Goal: Task Accomplishment & Management: Use online tool/utility

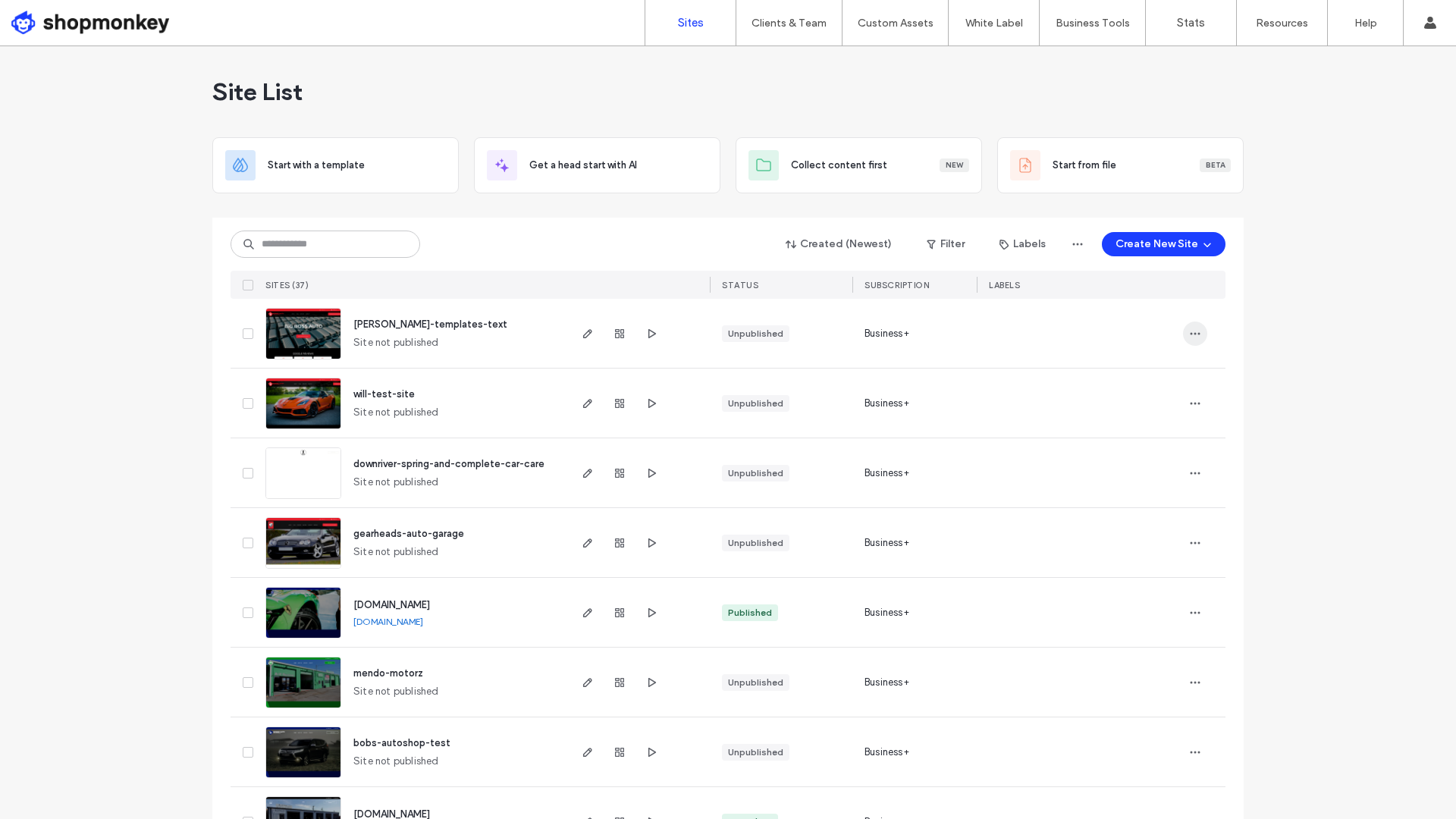
click at [1197, 338] on span "button" at bounding box center [1195, 334] width 24 height 24
click at [1121, 516] on div "Delete Site" at bounding box center [1133, 526] width 135 height 29
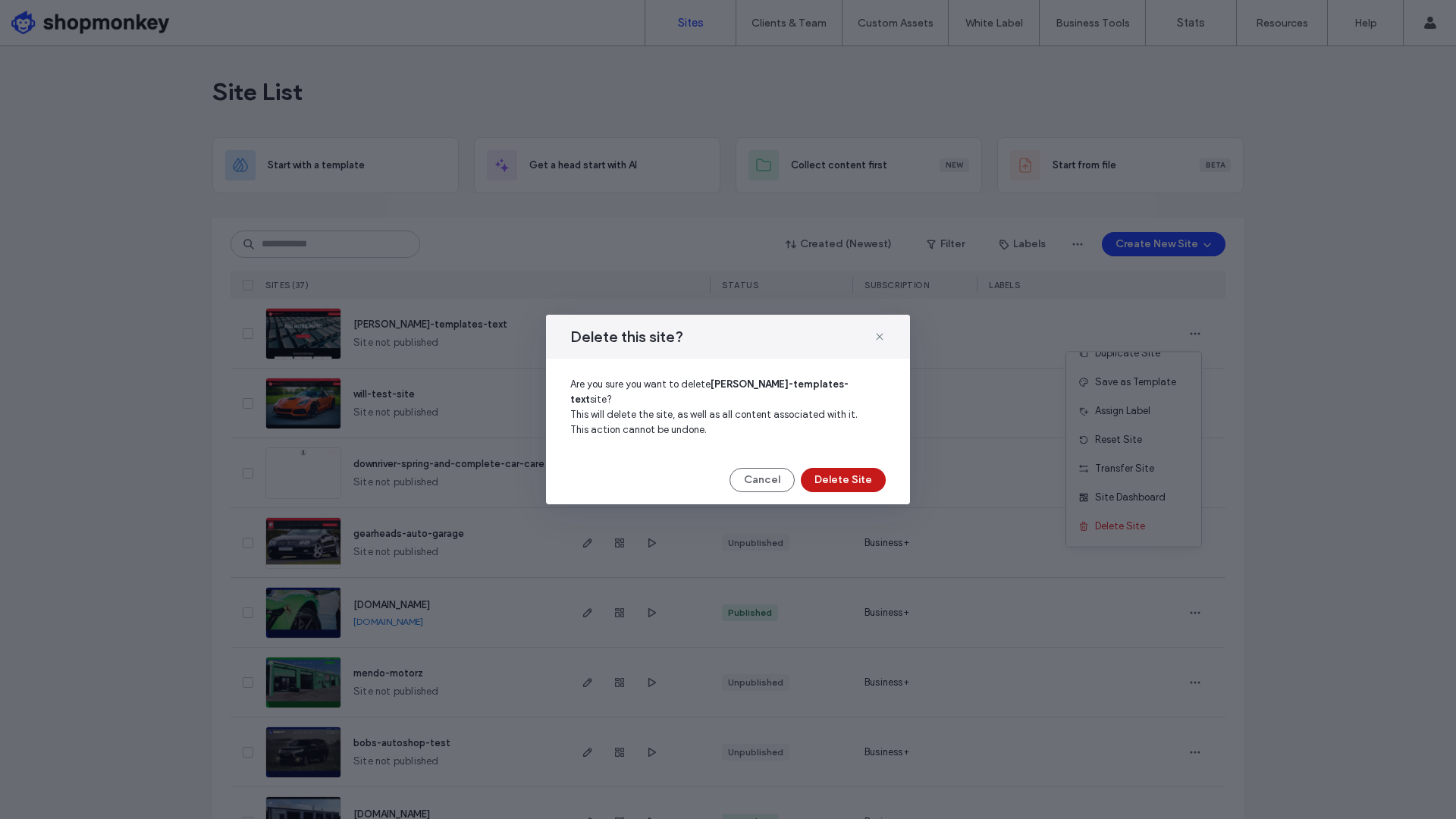
click at [841, 477] on button "Delete Site" at bounding box center [843, 480] width 85 height 24
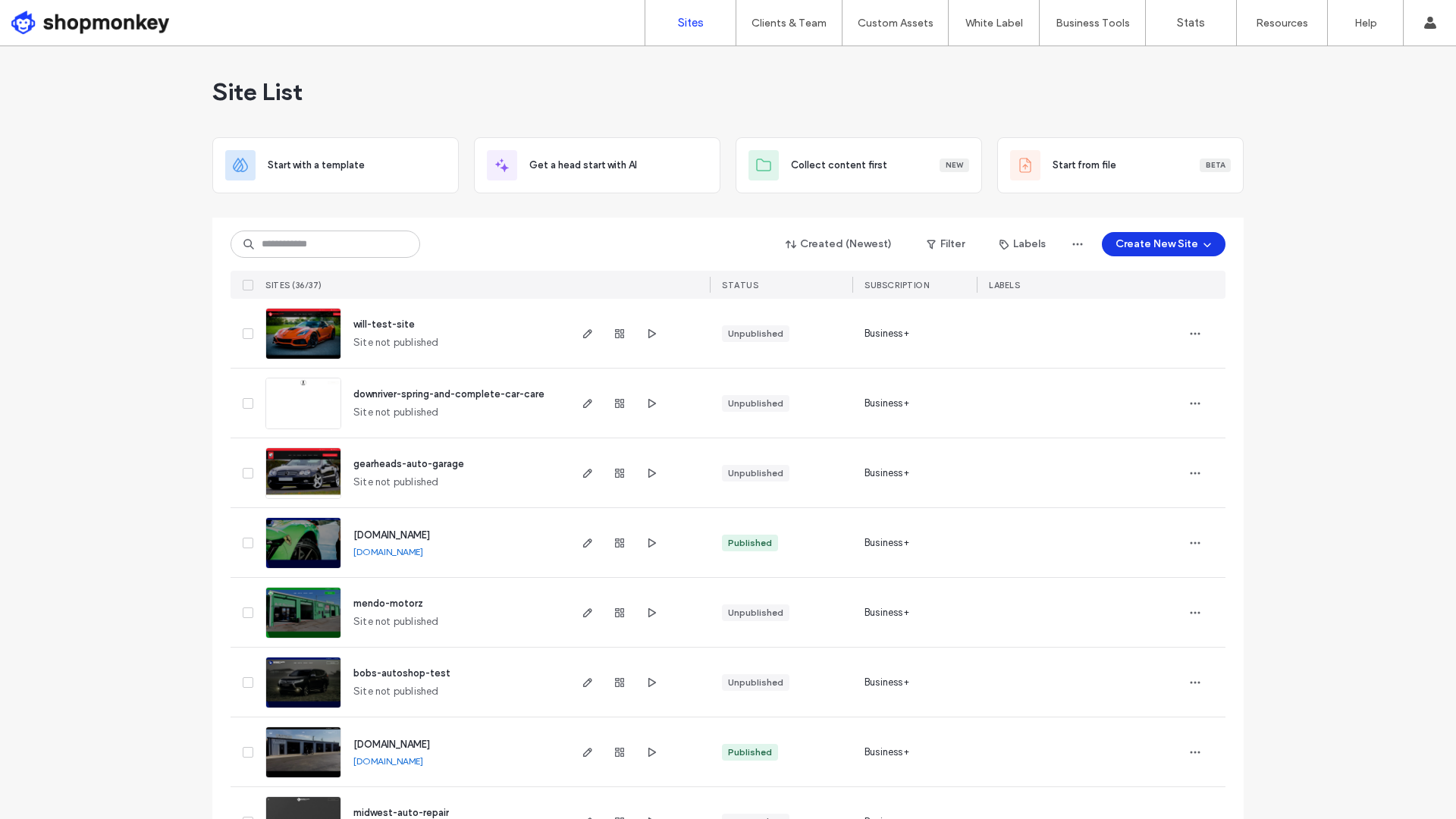
click at [1159, 242] on button "Create New Site" at bounding box center [1164, 244] width 124 height 24
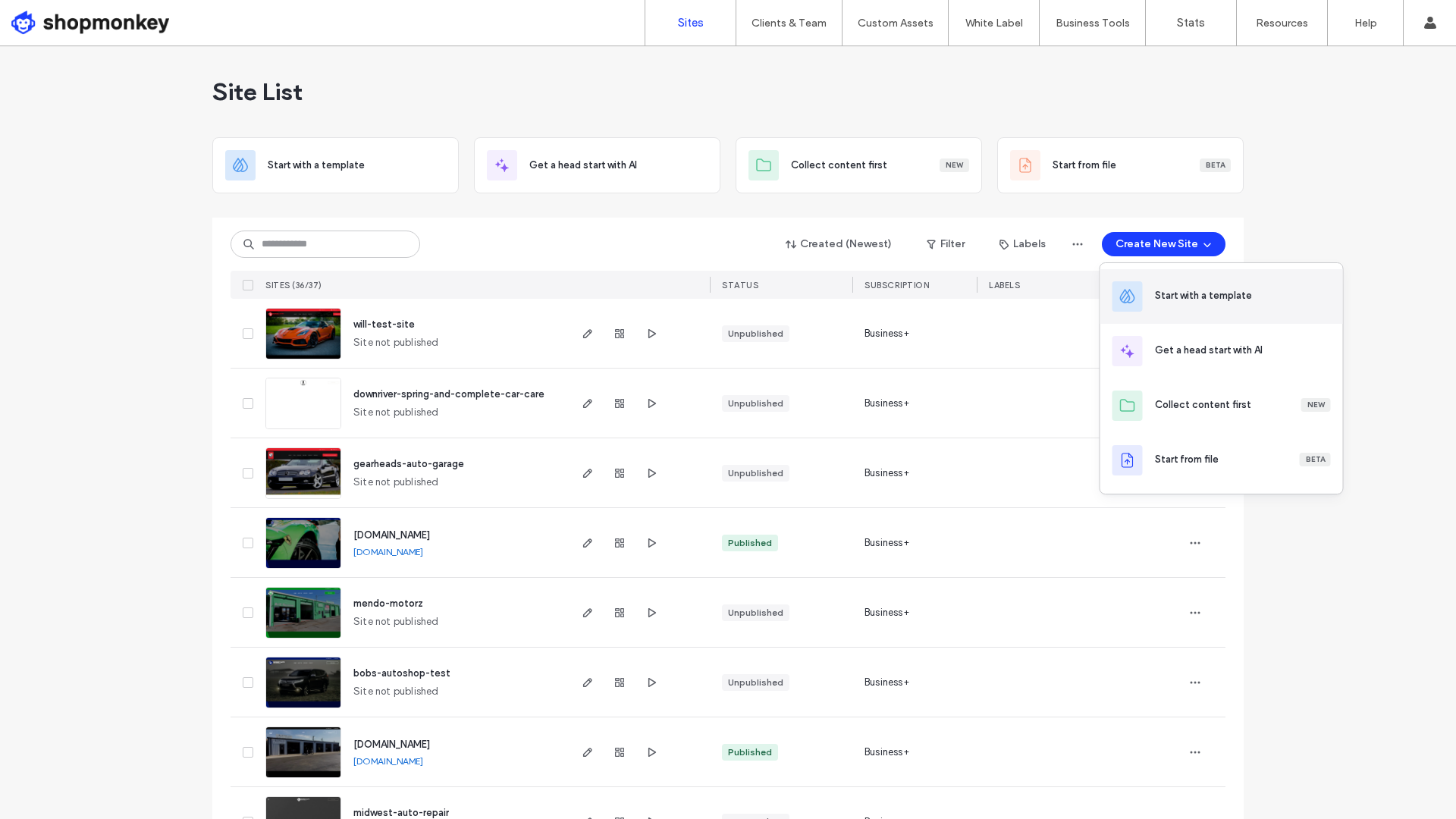
click at [1186, 306] on div "Start with a template" at bounding box center [1221, 297] width 243 height 55
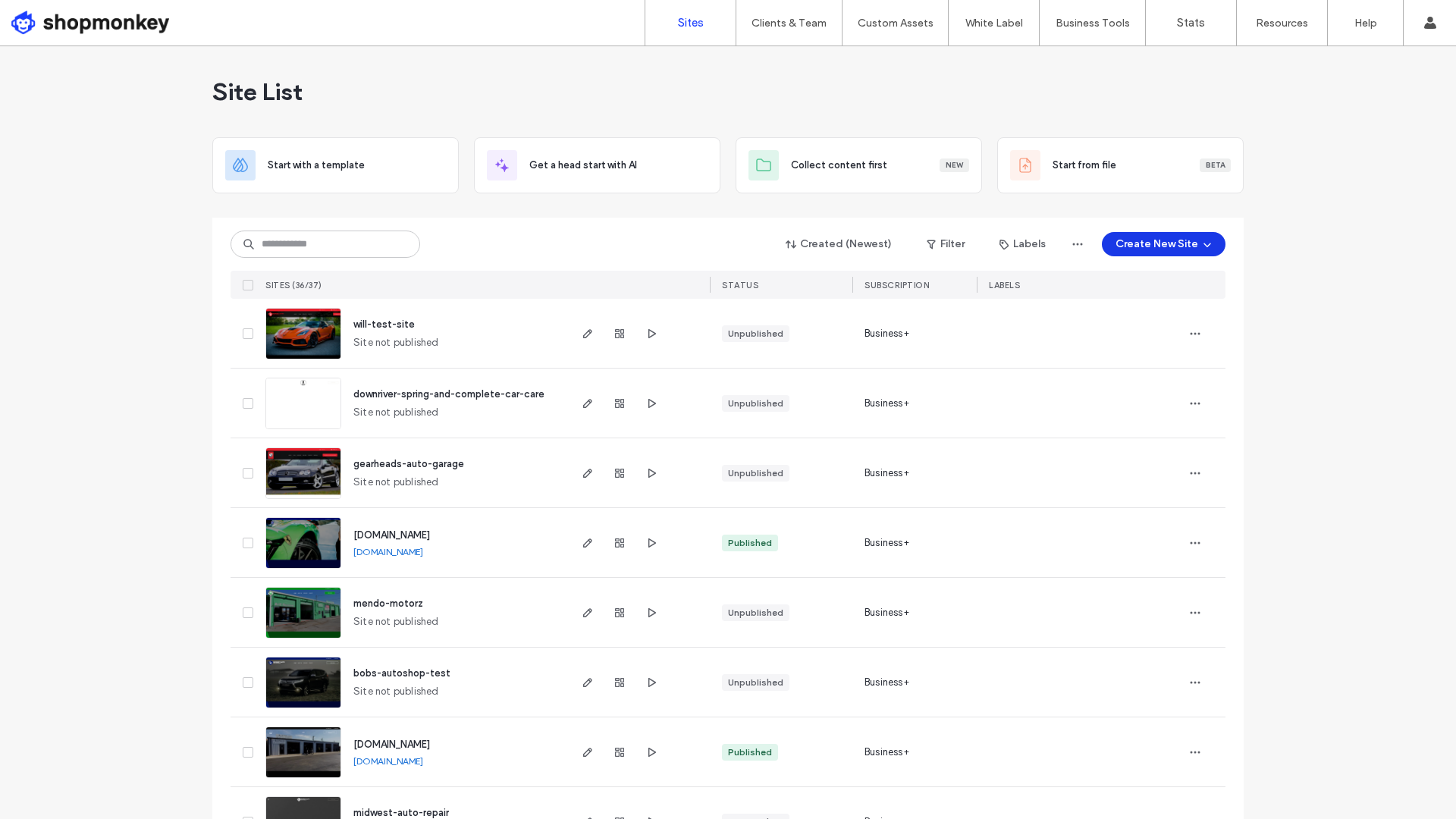
click at [1167, 239] on button "Create New Site" at bounding box center [1164, 244] width 124 height 24
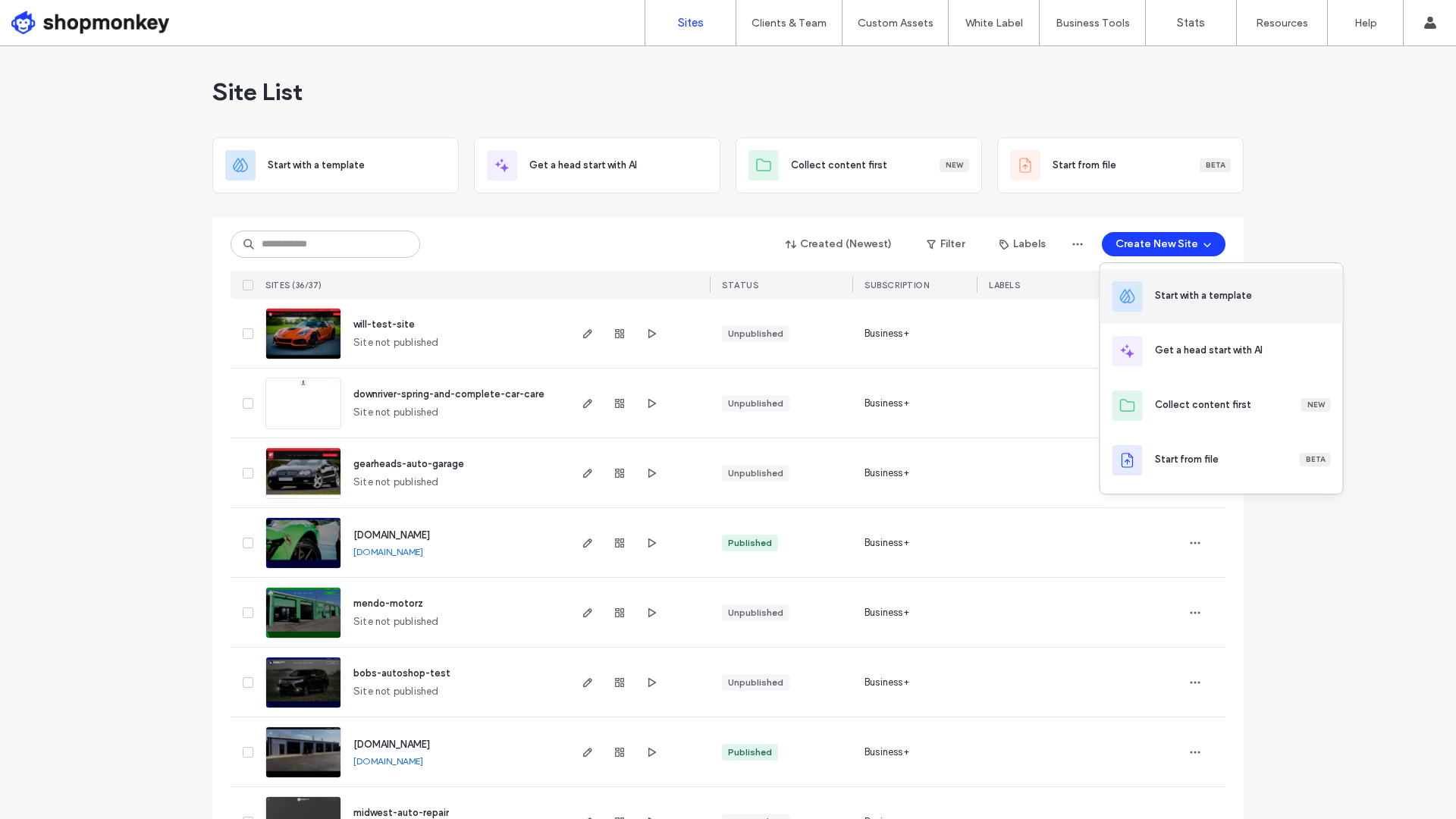
click at [1192, 302] on div "Start with a template" at bounding box center [1203, 296] width 97 height 15
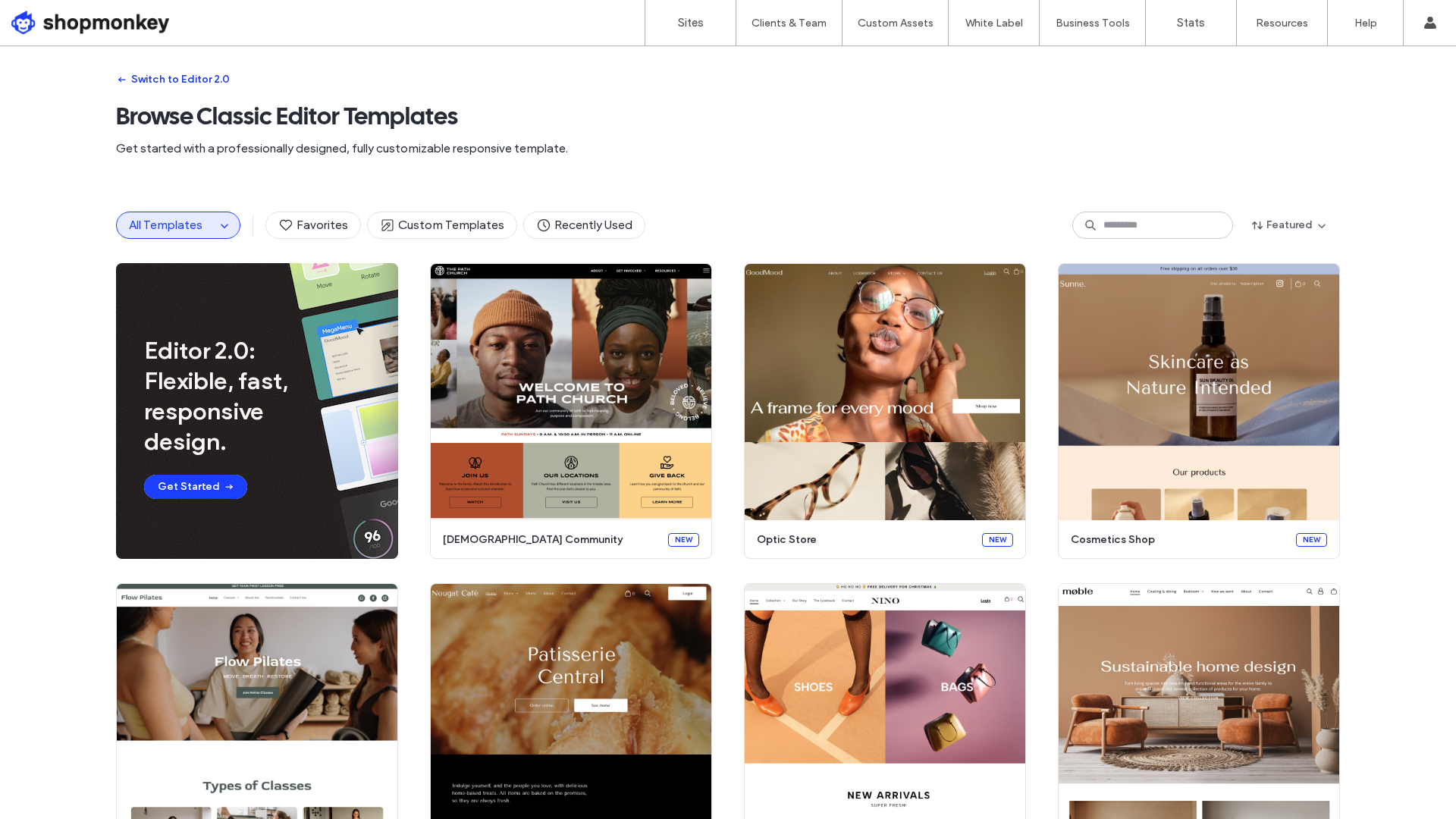
click at [116, 79] on icon "button" at bounding box center [122, 80] width 12 height 12
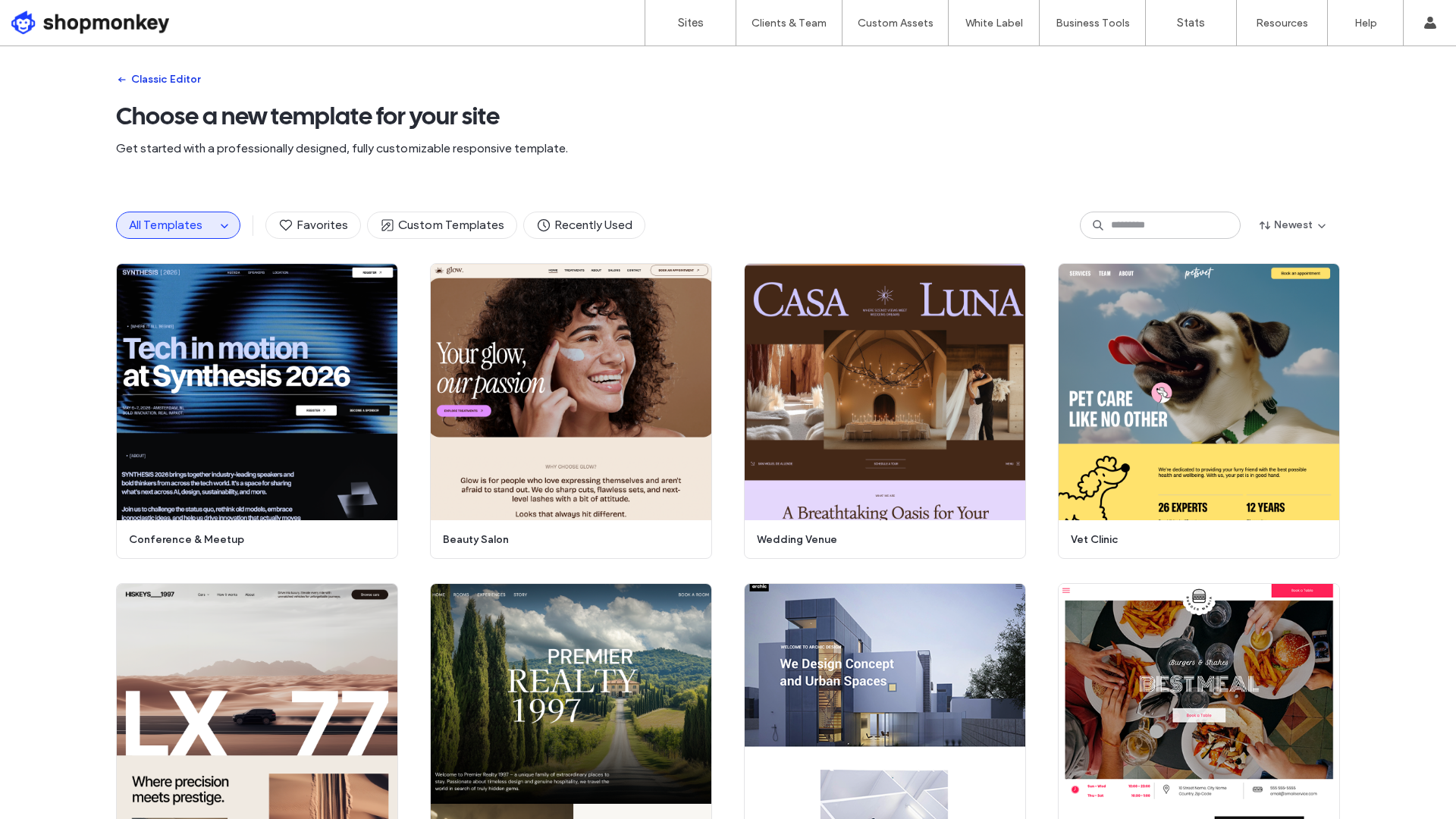
click at [179, 81] on button "Classic Editor" at bounding box center [158, 80] width 84 height 24
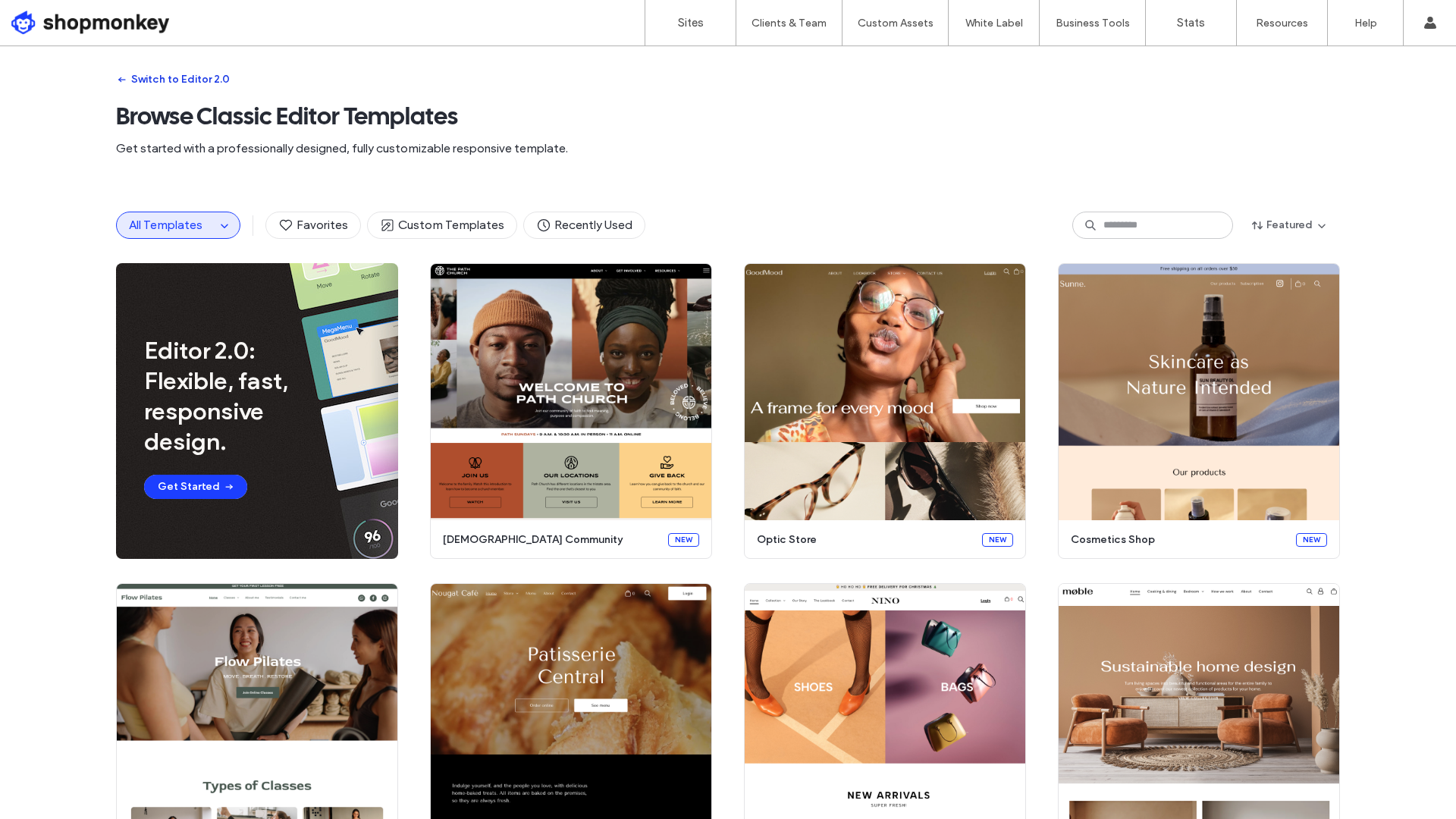
click at [179, 81] on button "Switch to Editor 2.0" at bounding box center [173, 80] width 114 height 24
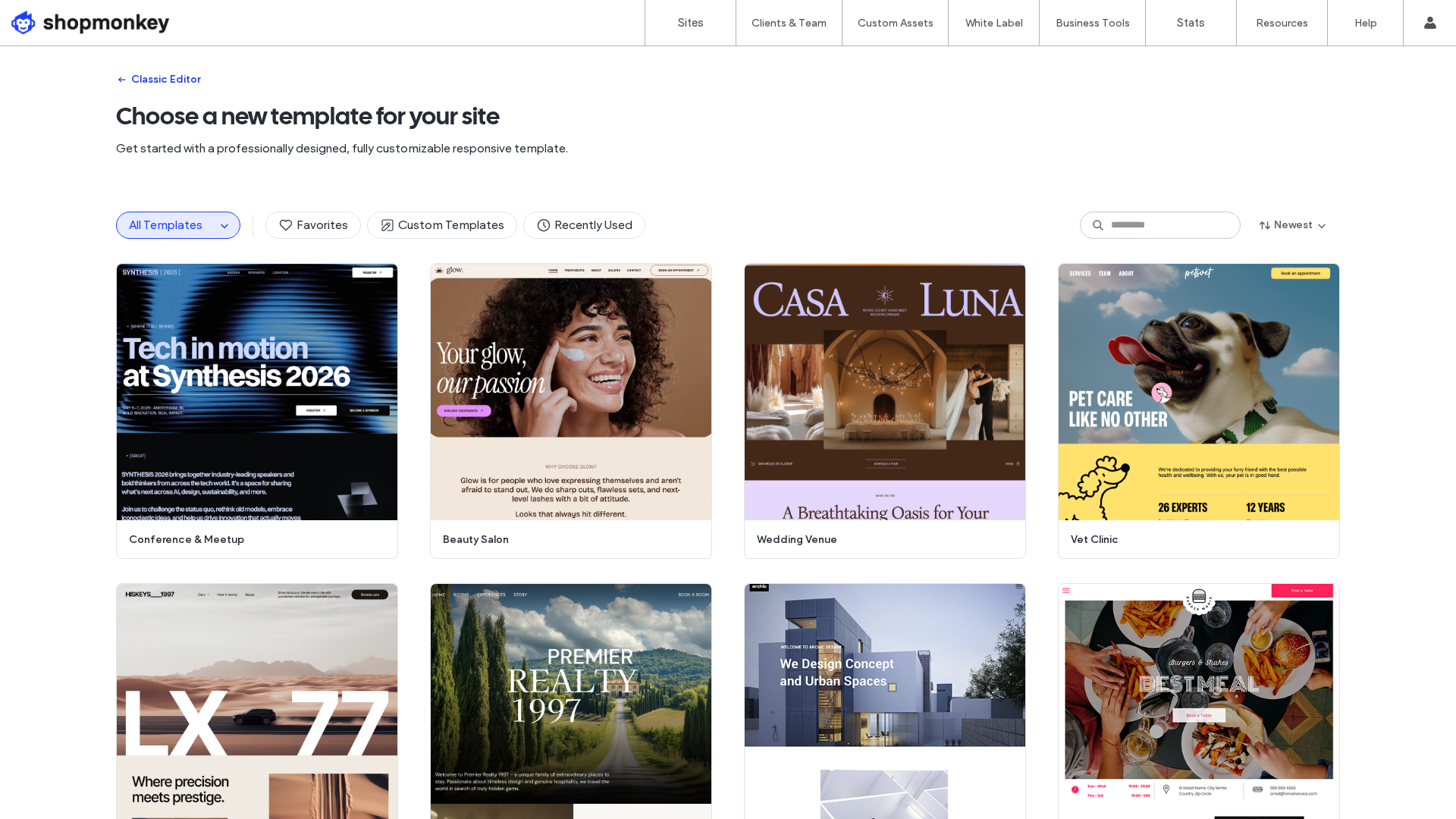
click at [179, 81] on button "Classic Editor" at bounding box center [158, 80] width 84 height 24
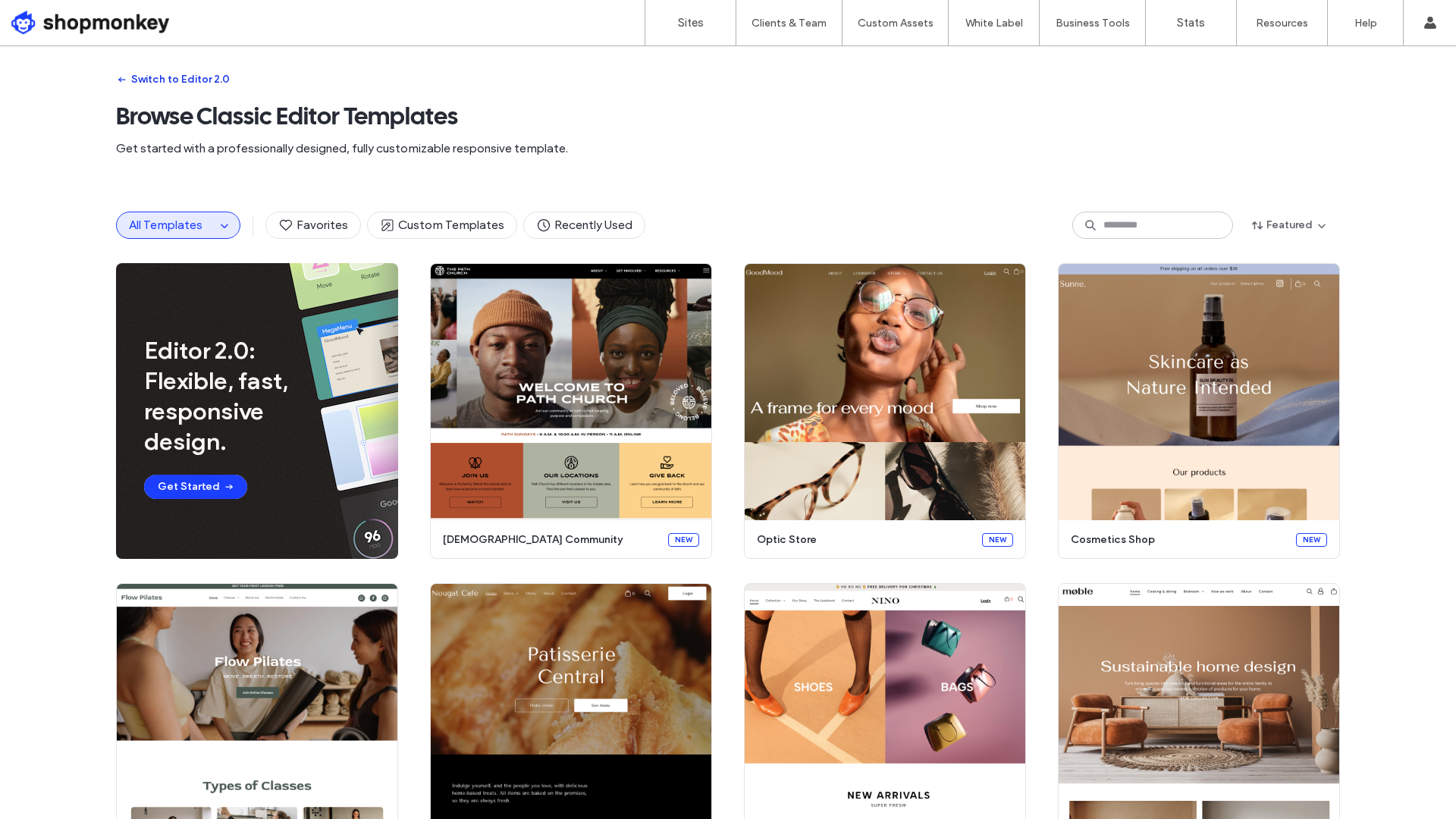
click at [179, 81] on button "Switch to Editor 2.0" at bounding box center [173, 80] width 114 height 24
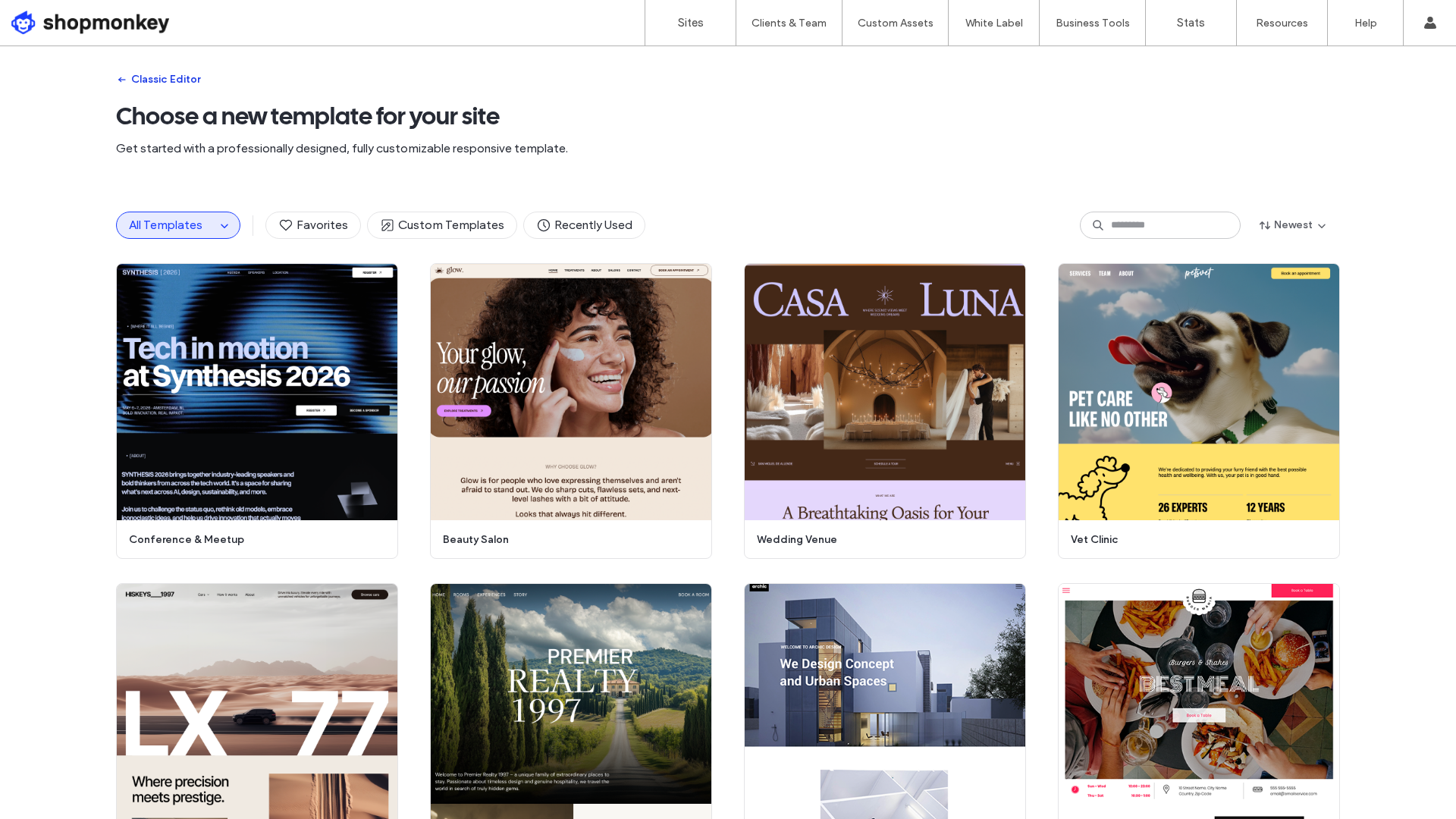
click at [179, 81] on button "Classic Editor" at bounding box center [158, 80] width 84 height 24
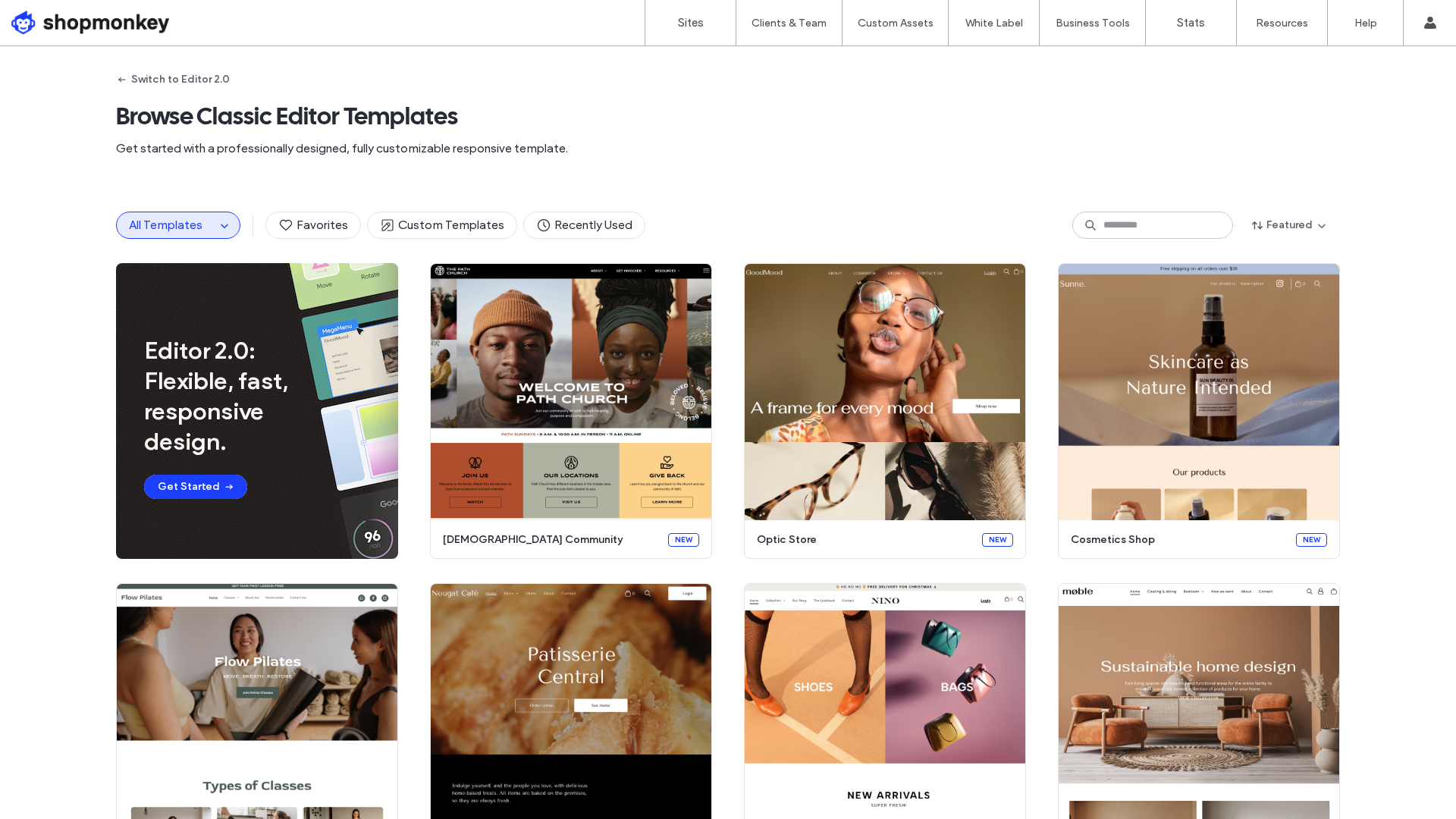
click at [112, 28] on div at bounding box center [97, 23] width 172 height 24
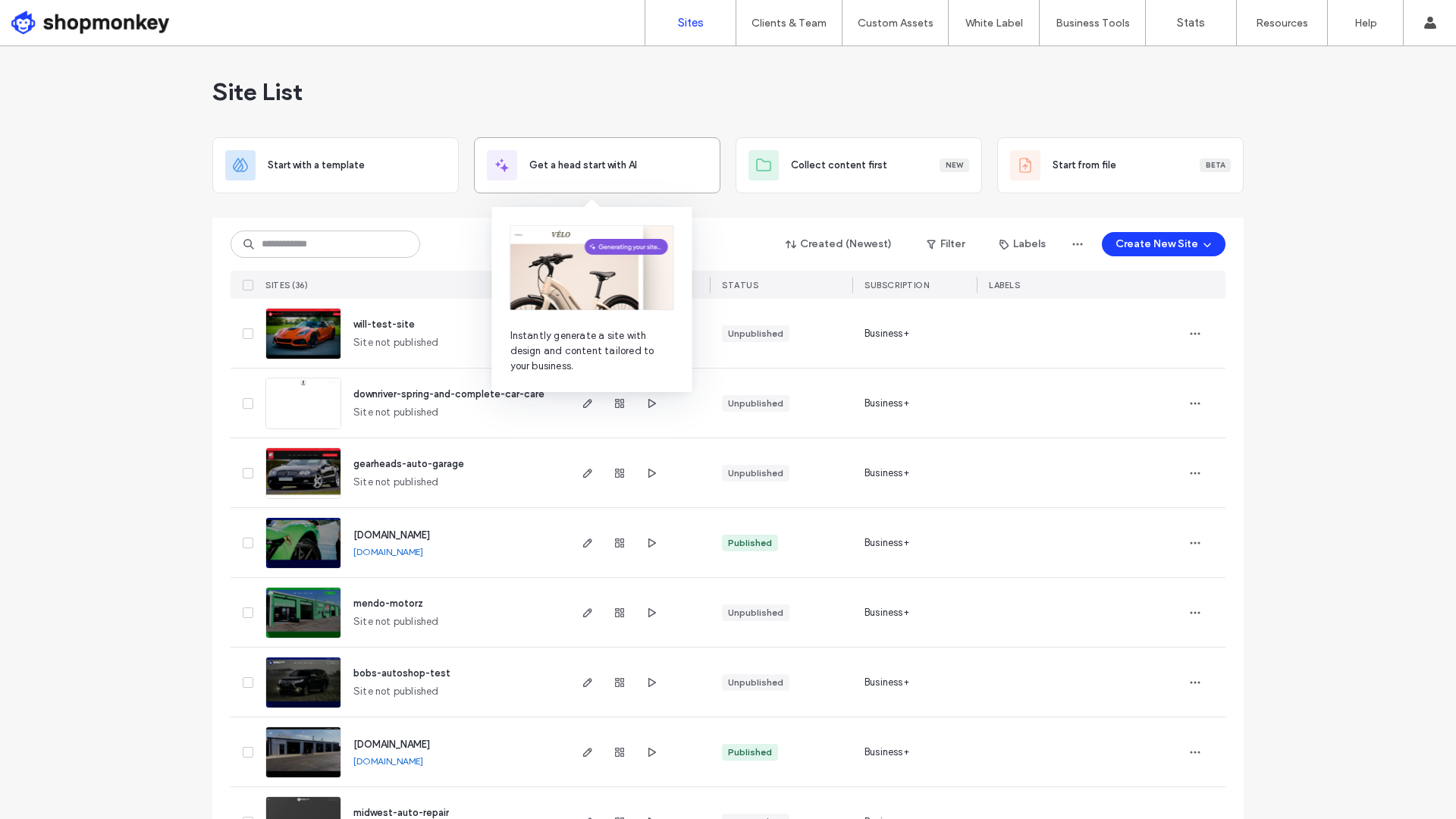
click at [579, 179] on div "Get a head start with AI" at bounding box center [597, 165] width 221 height 30
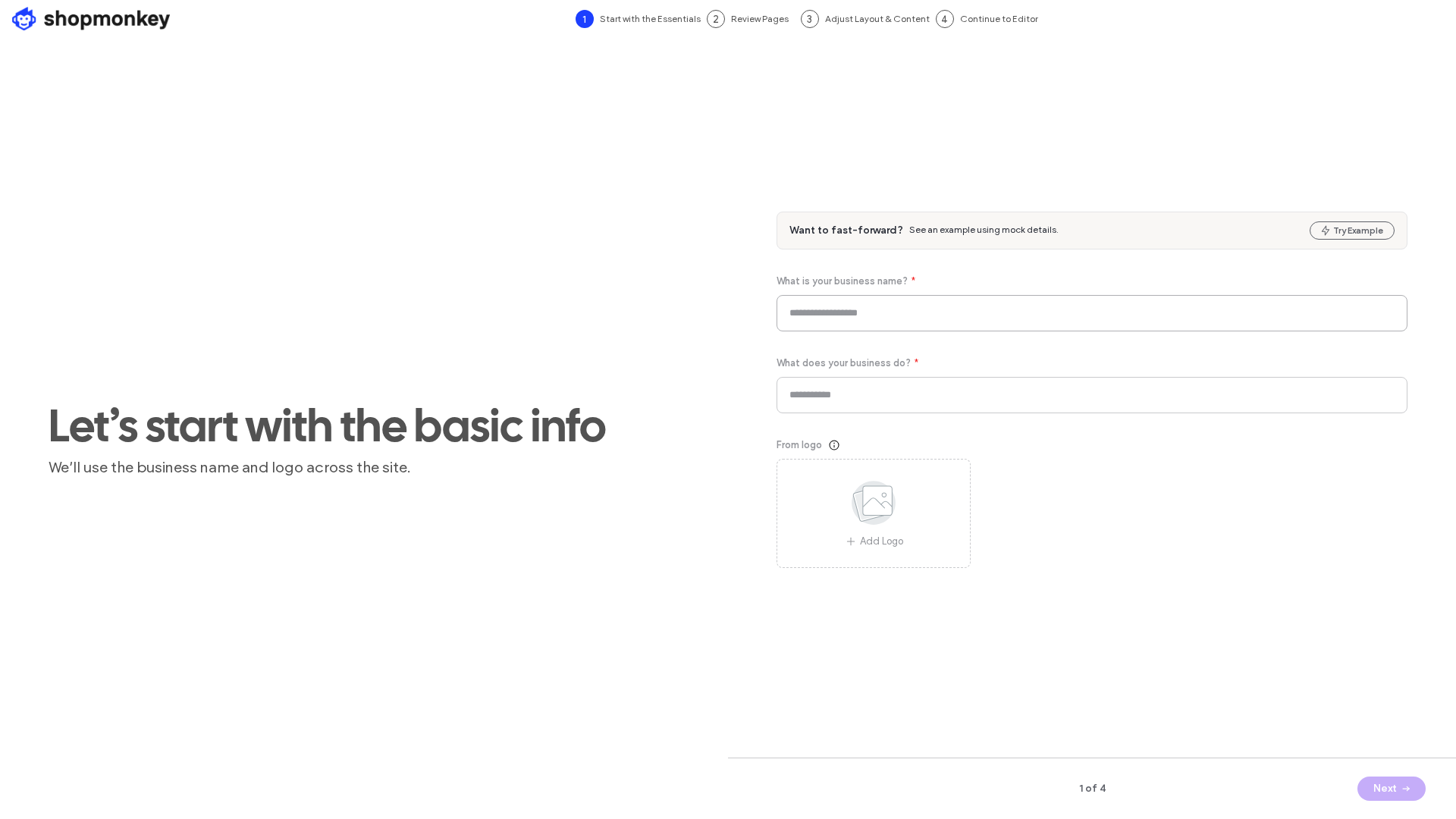
click at [955, 306] on input at bounding box center [1092, 313] width 631 height 36
click at [958, 314] on input at bounding box center [1092, 313] width 631 height 36
type input "***"
type input "*"
click at [926, 306] on input "***" at bounding box center [1092, 313] width 631 height 36
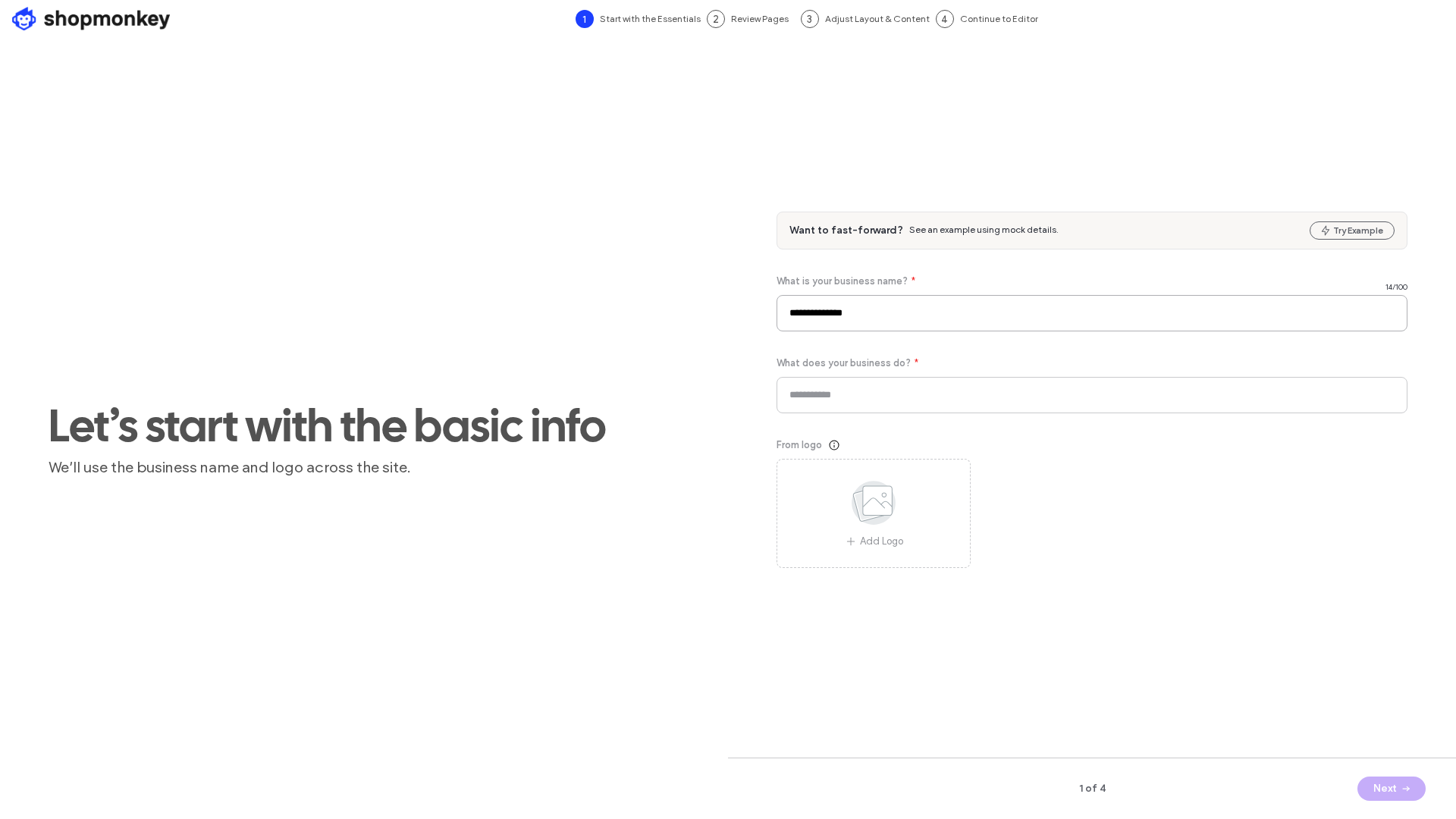
type input "**********"
click at [854, 391] on input at bounding box center [1092, 396] width 631 height 36
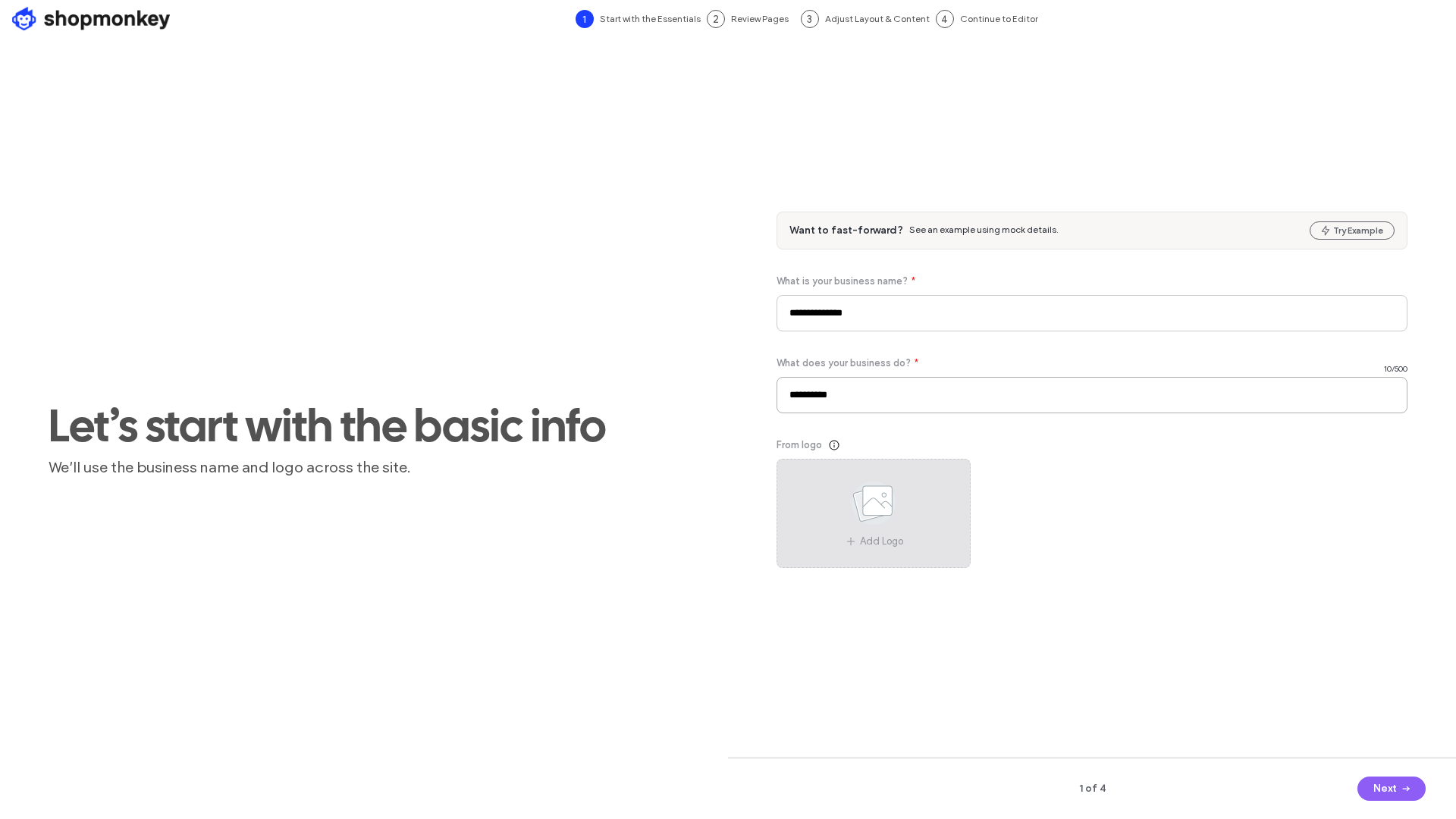
type input "**********"
click at [884, 501] on use at bounding box center [874, 503] width 44 height 44
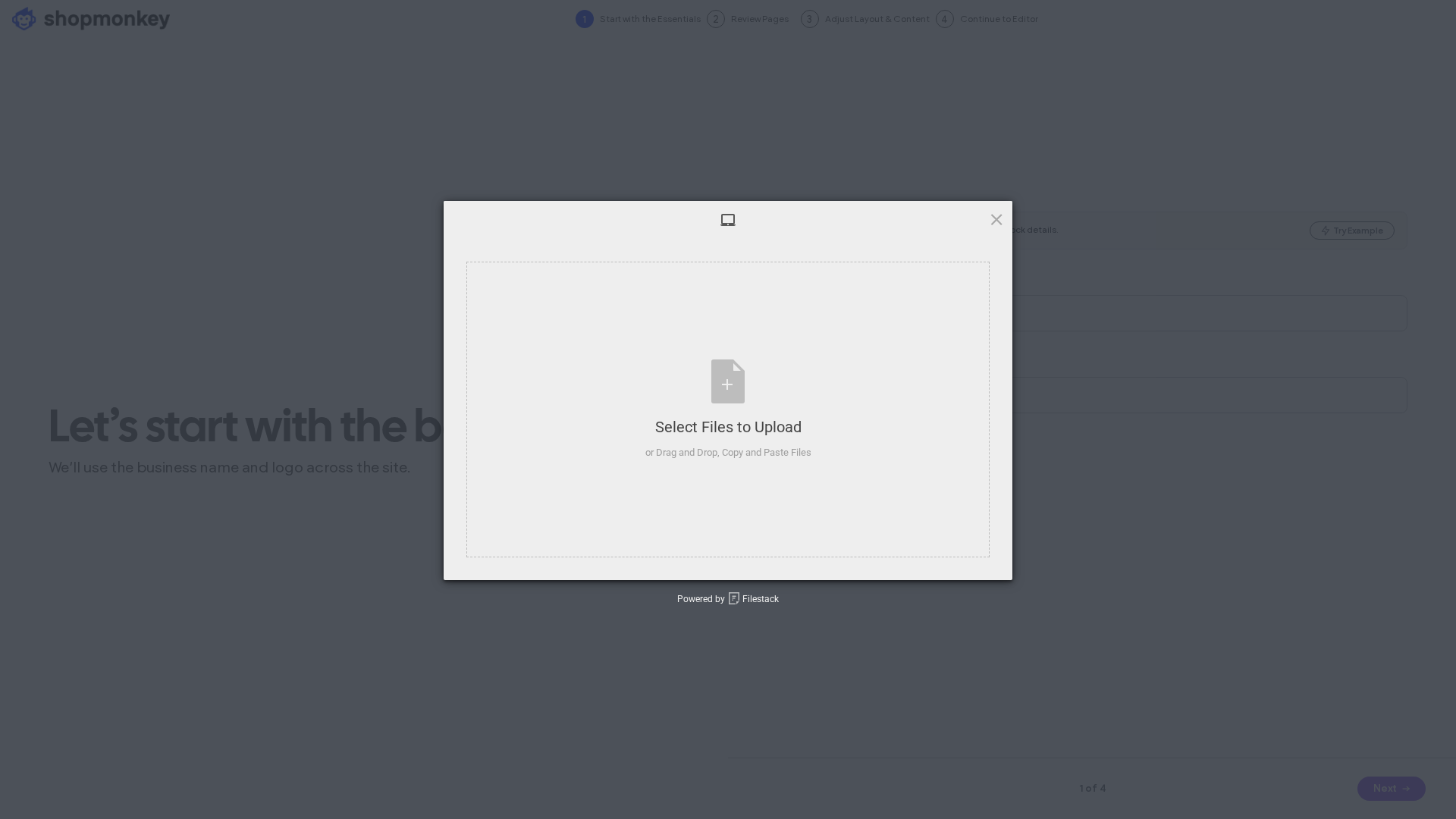
click at [1162, 267] on div "Select Files to Upload or Drag and Drop, Copy and Paste Files Selected Files: 0…" at bounding box center [728, 410] width 1456 height 819
click at [994, 216] on span at bounding box center [997, 219] width 17 height 17
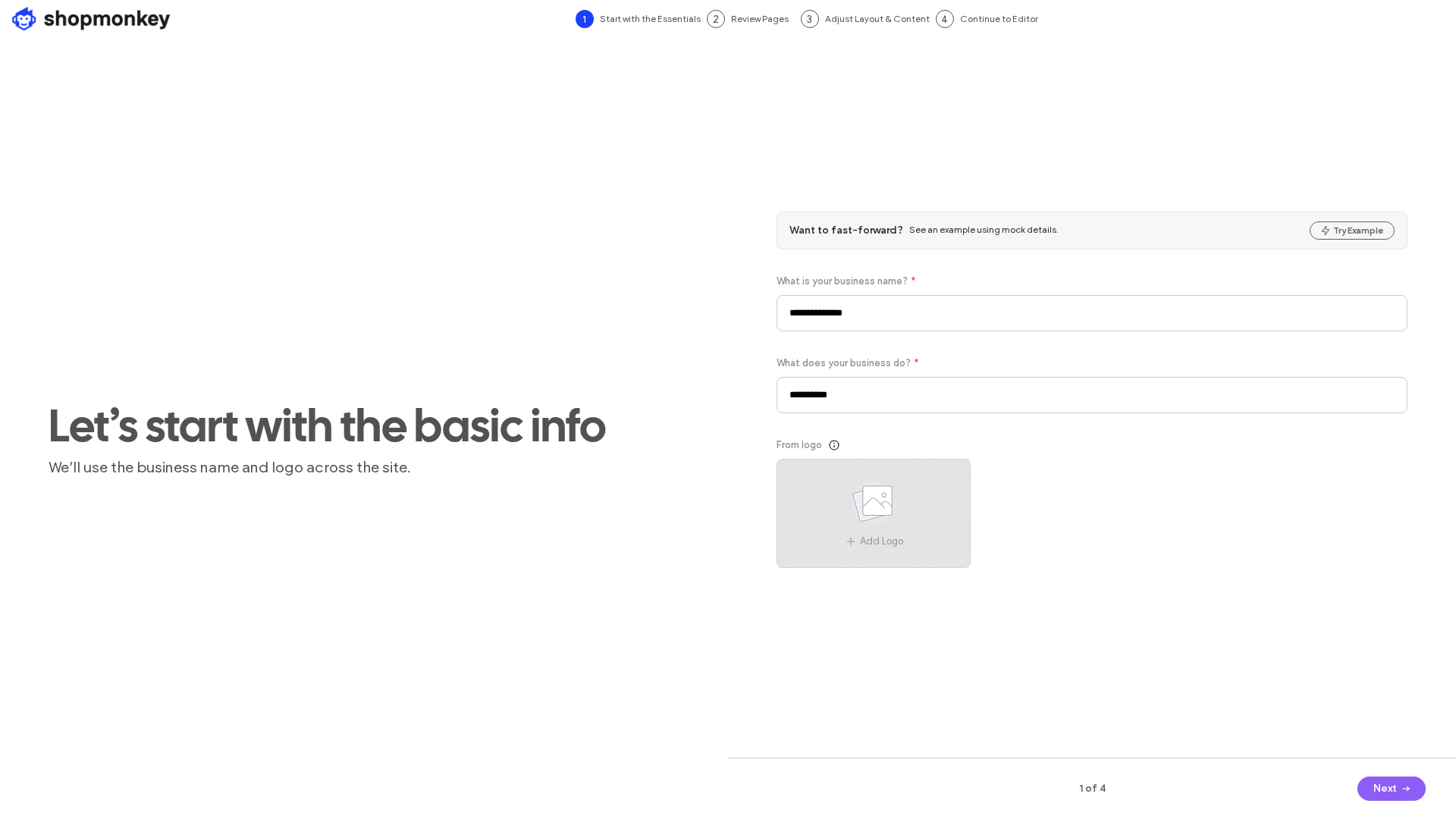
click at [885, 485] on use at bounding box center [874, 503] width 44 height 44
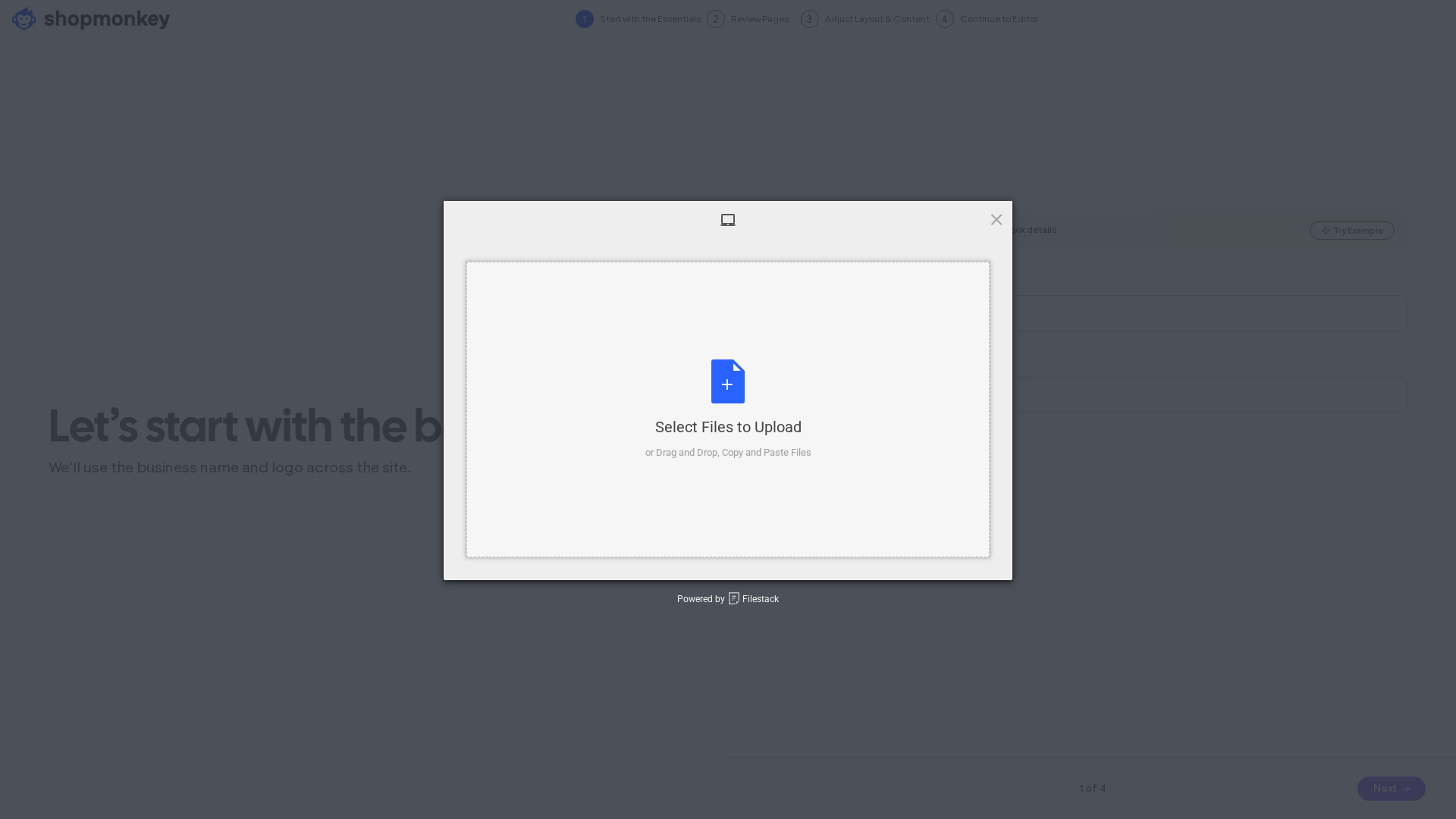
click at [739, 375] on div "Select Files to Upload or Drag and Drop, Copy and Paste Files" at bounding box center [728, 410] width 166 height 101
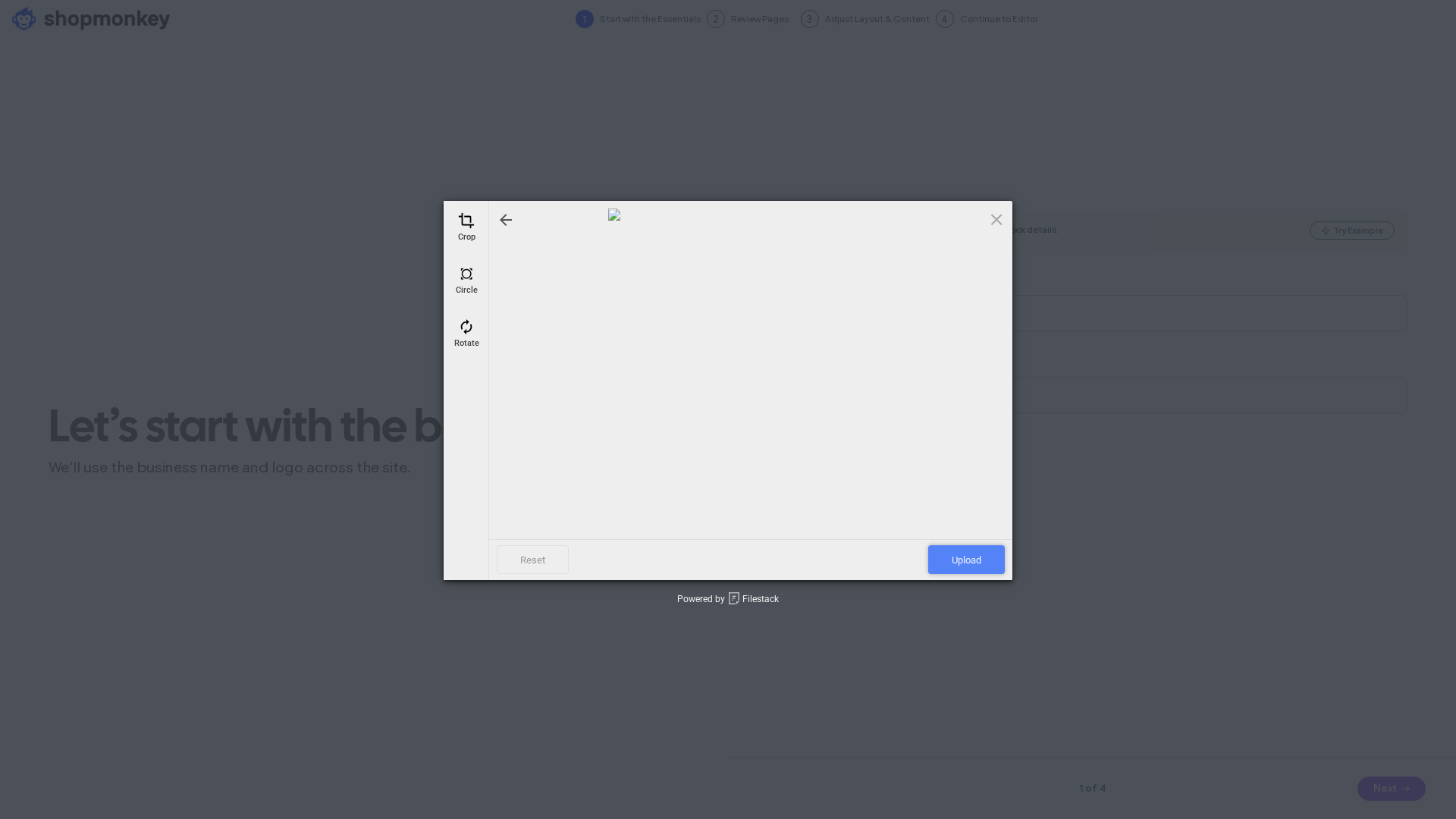
click at [977, 557] on span "Upload" at bounding box center [967, 559] width 77 height 29
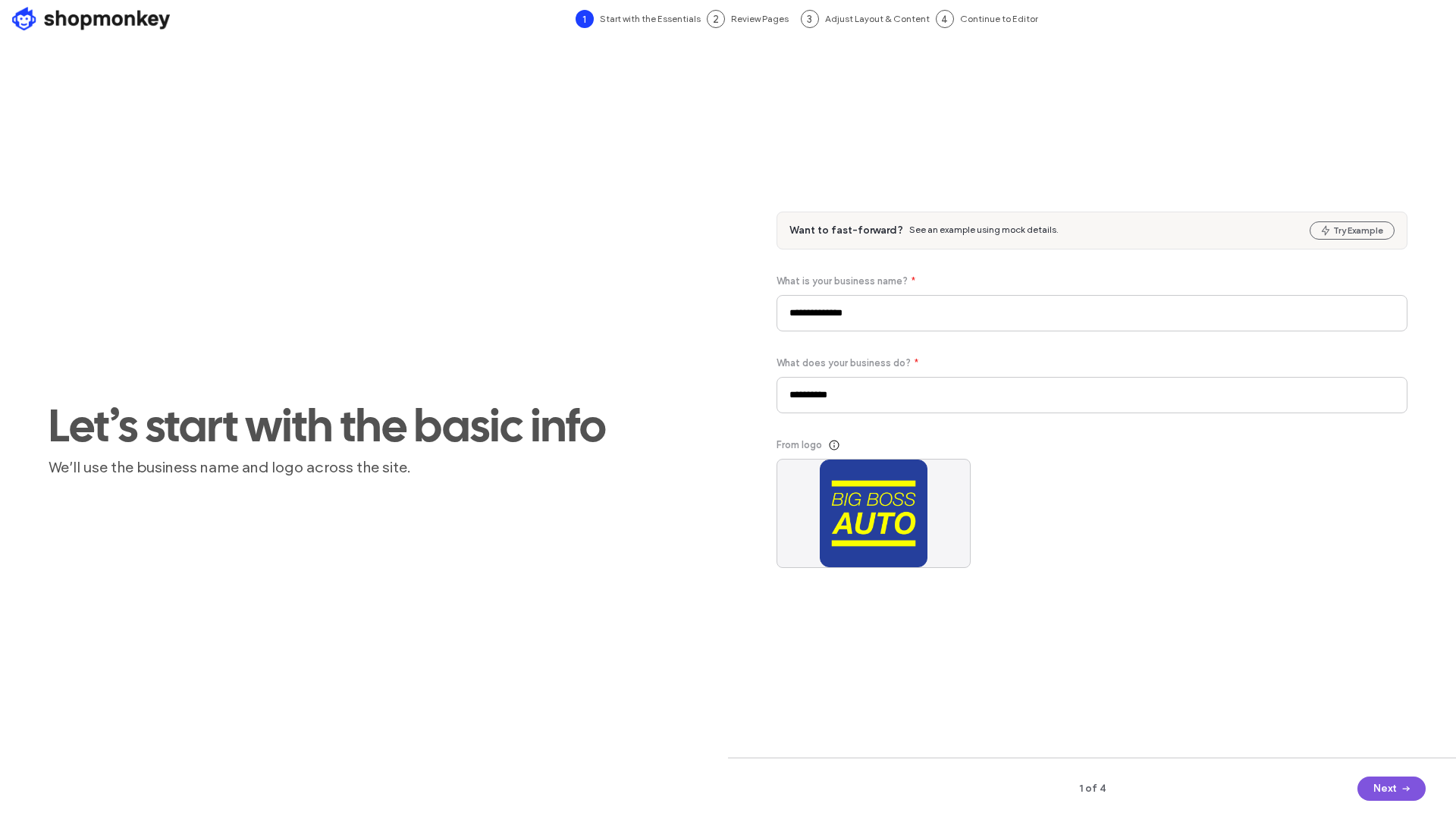
click at [1406, 792] on icon "button" at bounding box center [1406, 789] width 12 height 12
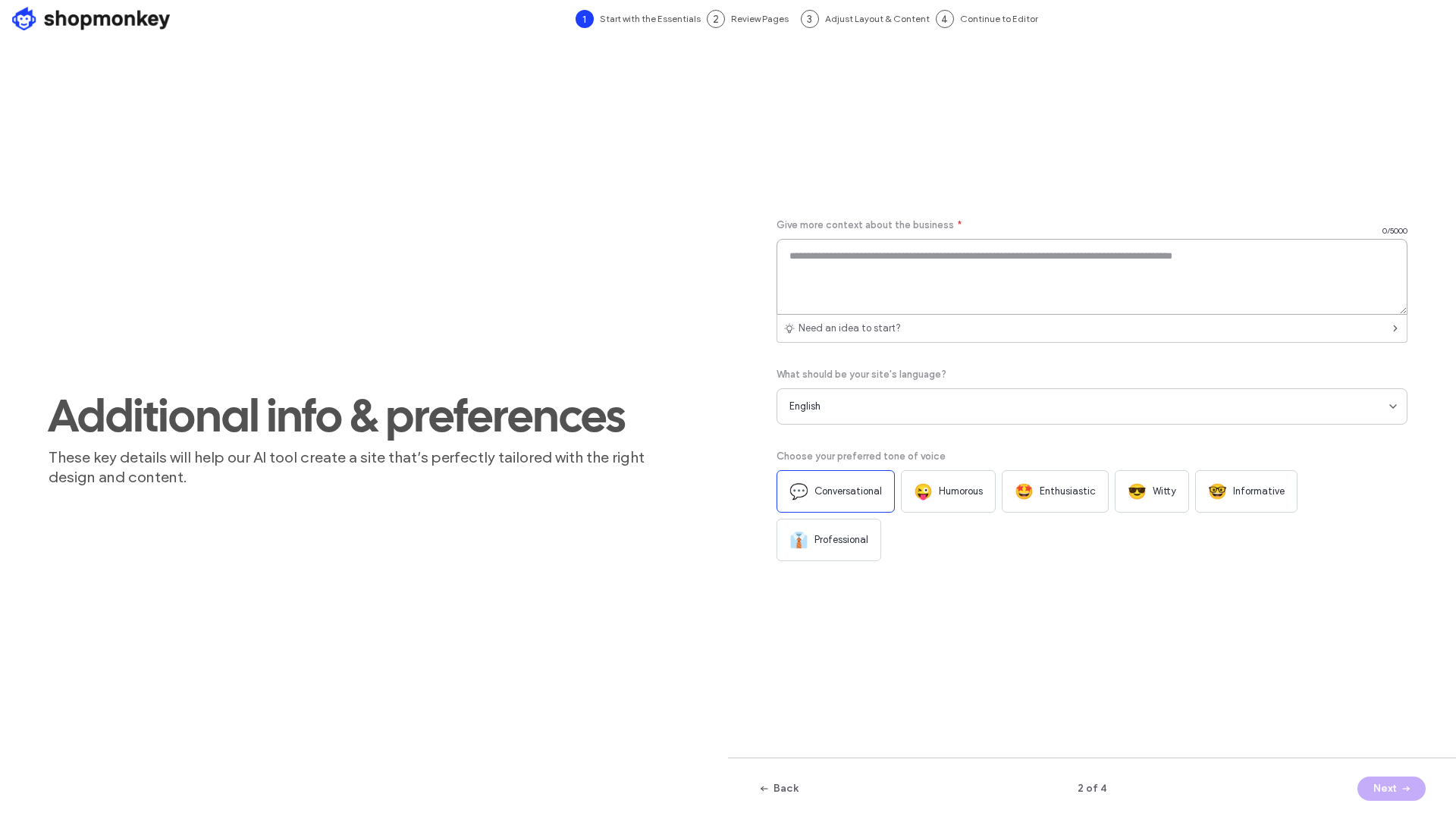
click at [1062, 298] on textarea at bounding box center [1092, 277] width 631 height 76
click at [1049, 499] on span "Enthusiastic" at bounding box center [1068, 491] width 56 height 15
click at [848, 283] on textarea at bounding box center [1092, 277] width 631 height 76
click at [902, 308] on textarea at bounding box center [1092, 277] width 631 height 76
paste textarea "**********"
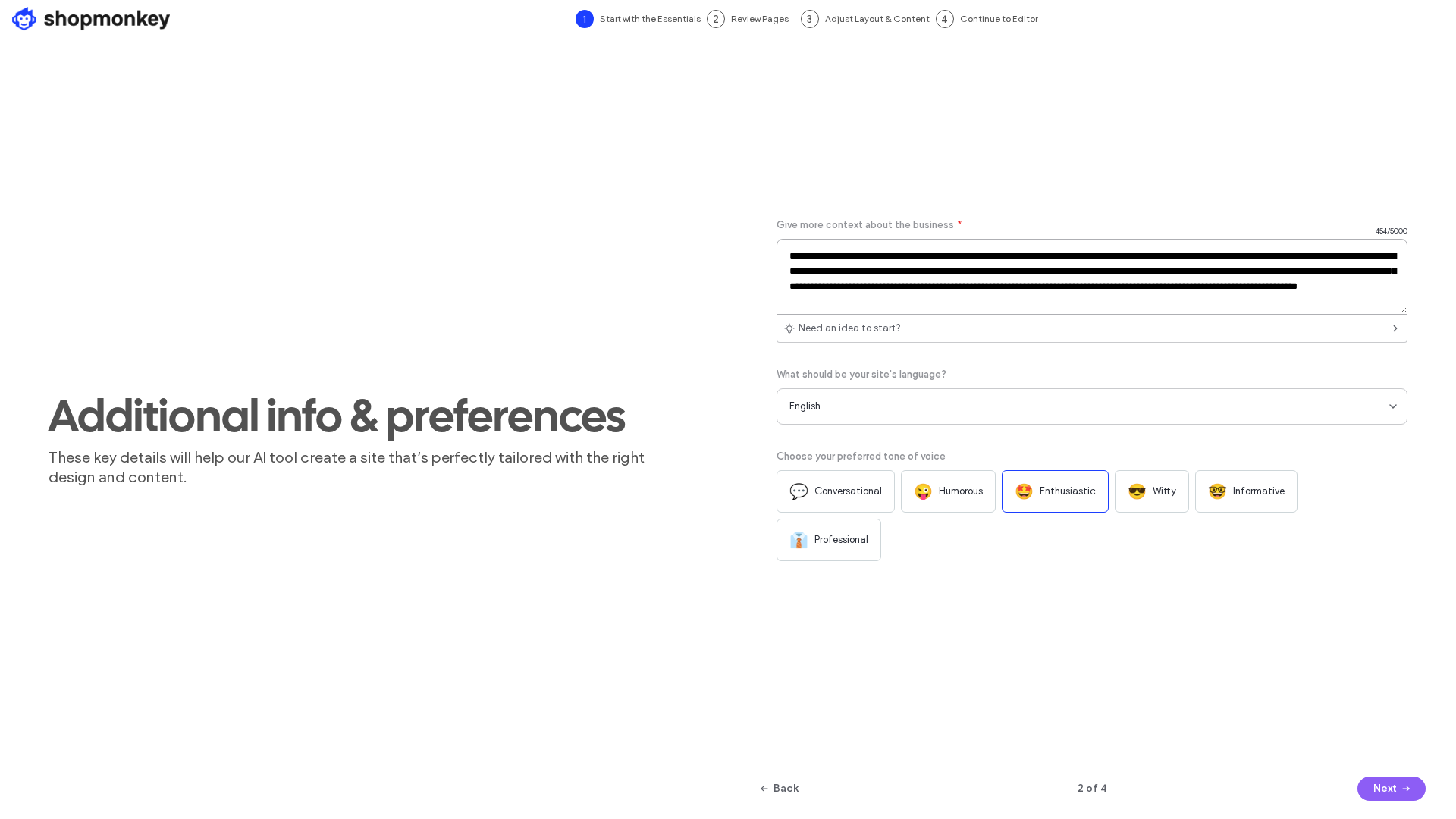
type textarea "**********"
click at [1194, 670] on div "**********" at bounding box center [1092, 408] width 631 height 679
click at [777, 781] on button "Back" at bounding box center [779, 789] width 40 height 24
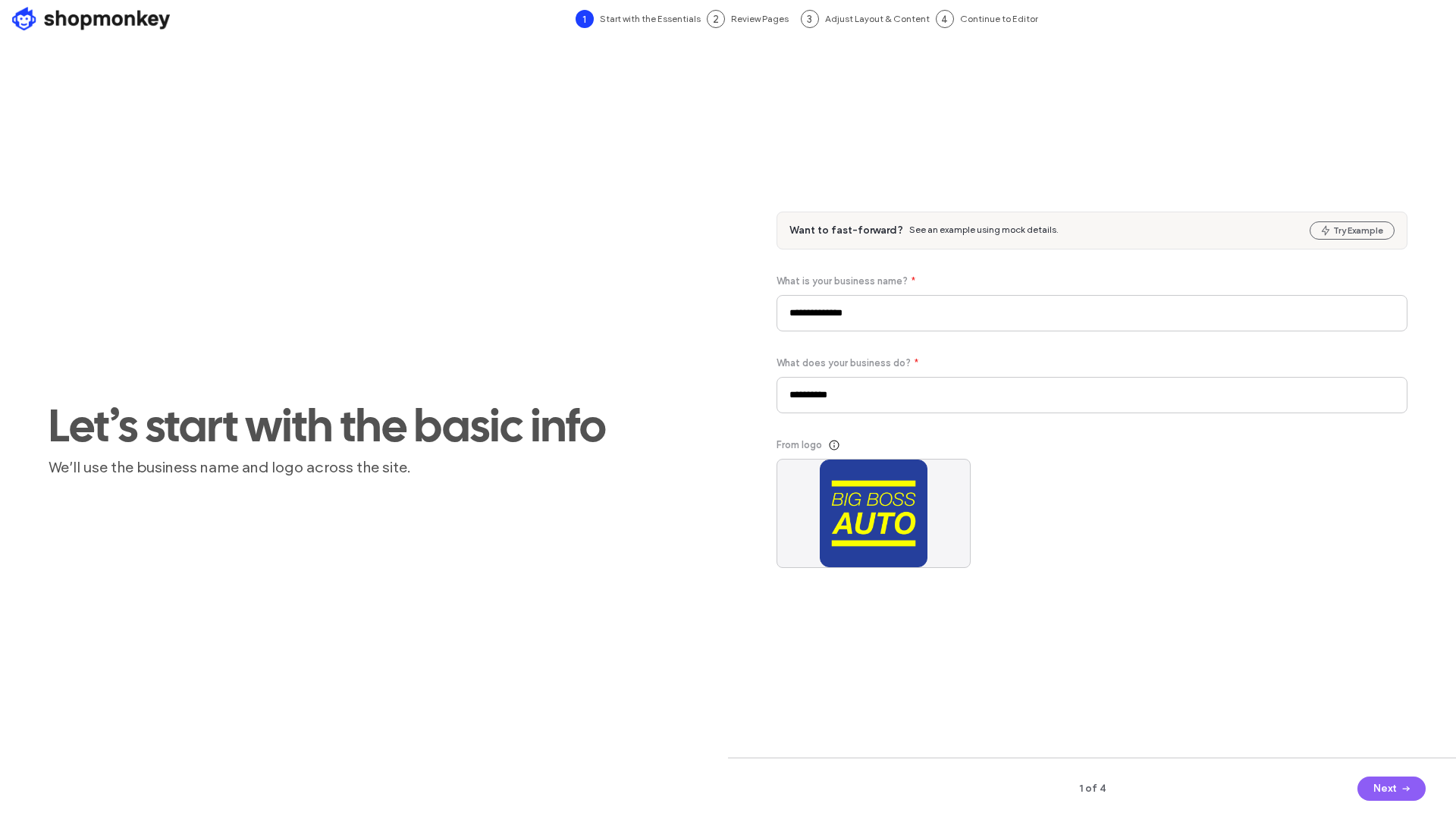
click at [1073, 184] on div "**********" at bounding box center [1092, 408] width 631 height 679
click at [548, 593] on div "Let’s start with the basic info We’ll use the business name and logo across the…" at bounding box center [364, 437] width 631 height 740
click at [1395, 791] on button "Next" at bounding box center [1392, 789] width 68 height 24
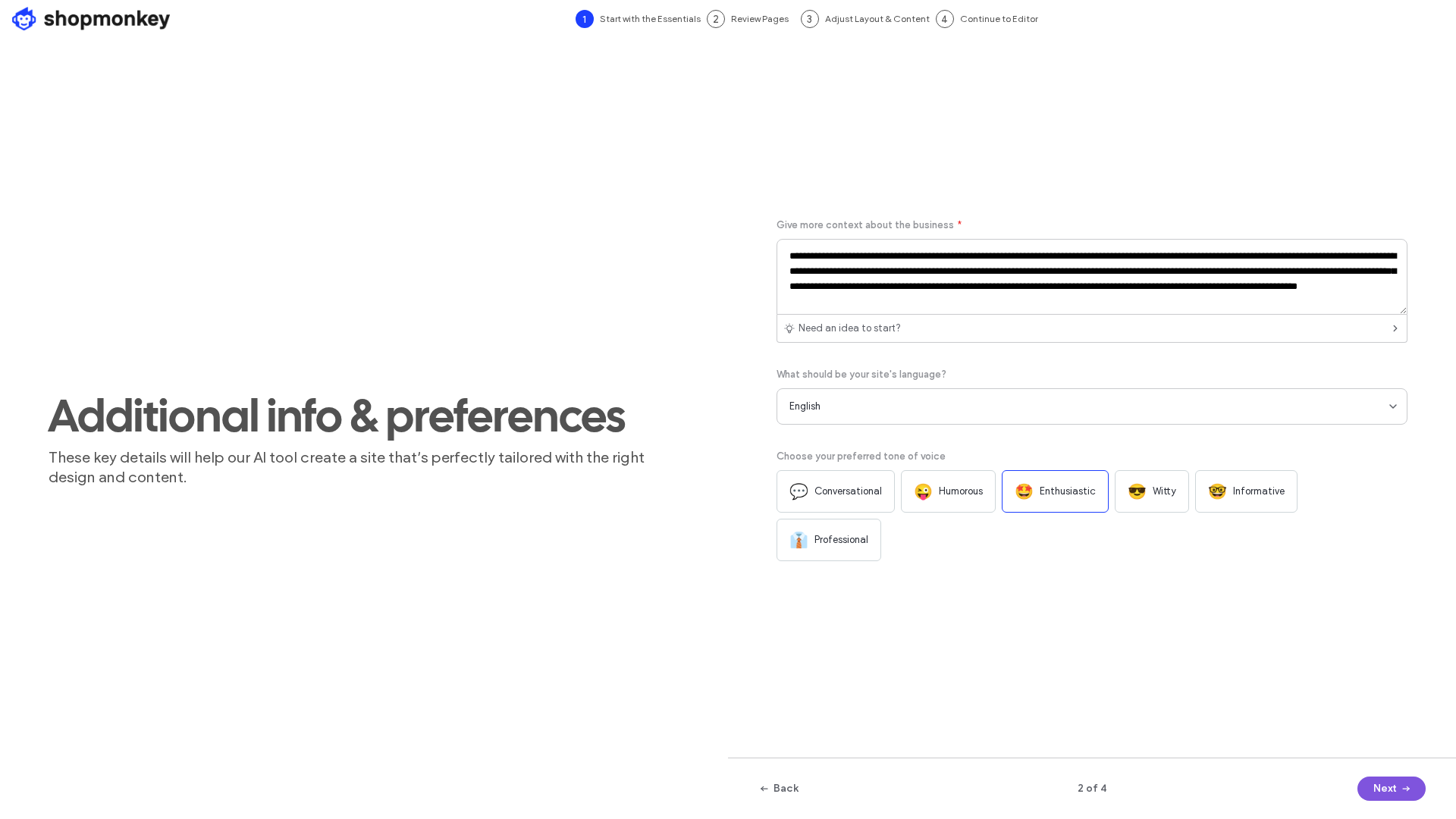
click at [1391, 784] on button "Next" at bounding box center [1392, 789] width 68 height 24
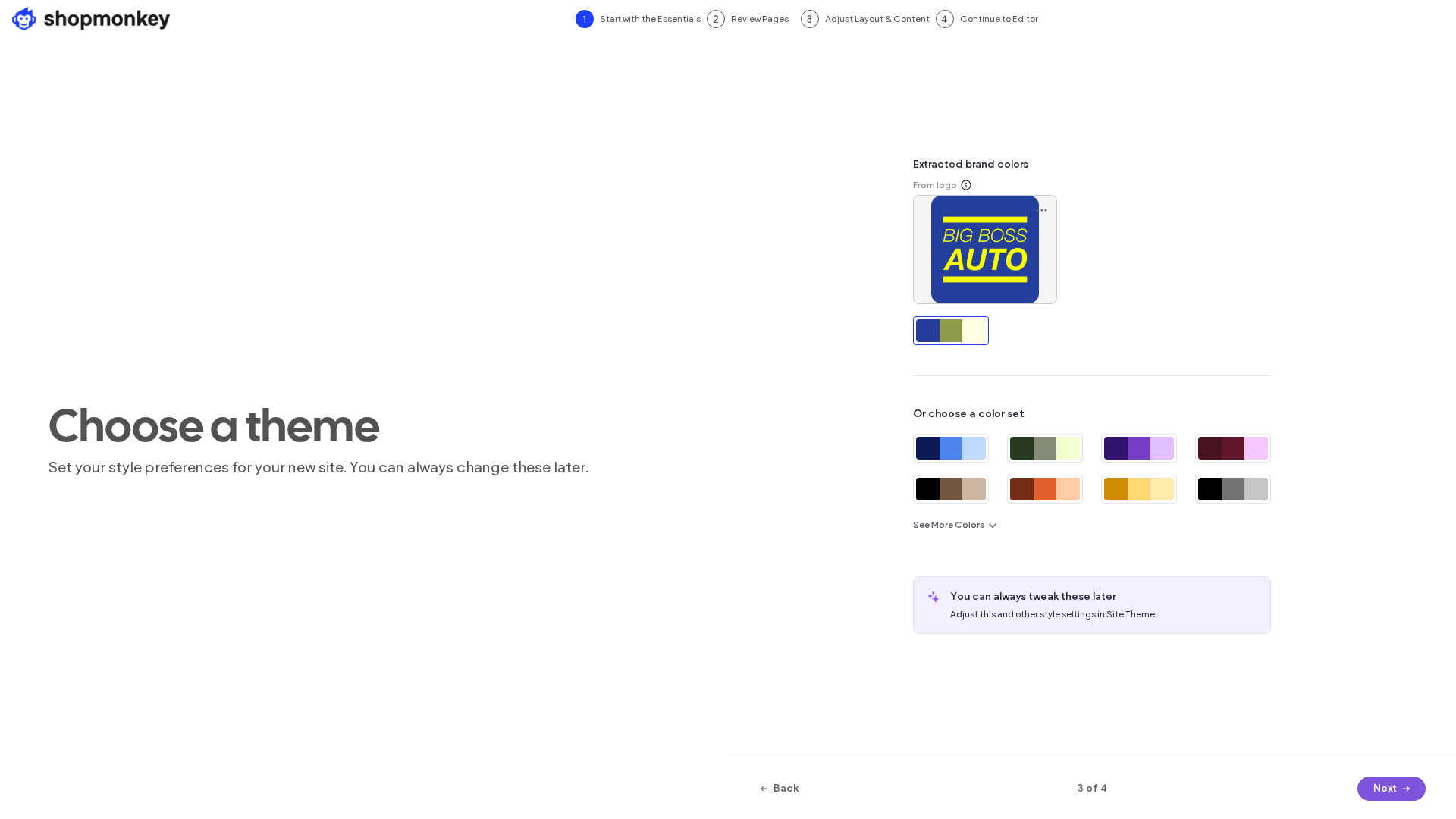
click at [1385, 788] on button "Next" at bounding box center [1392, 789] width 68 height 24
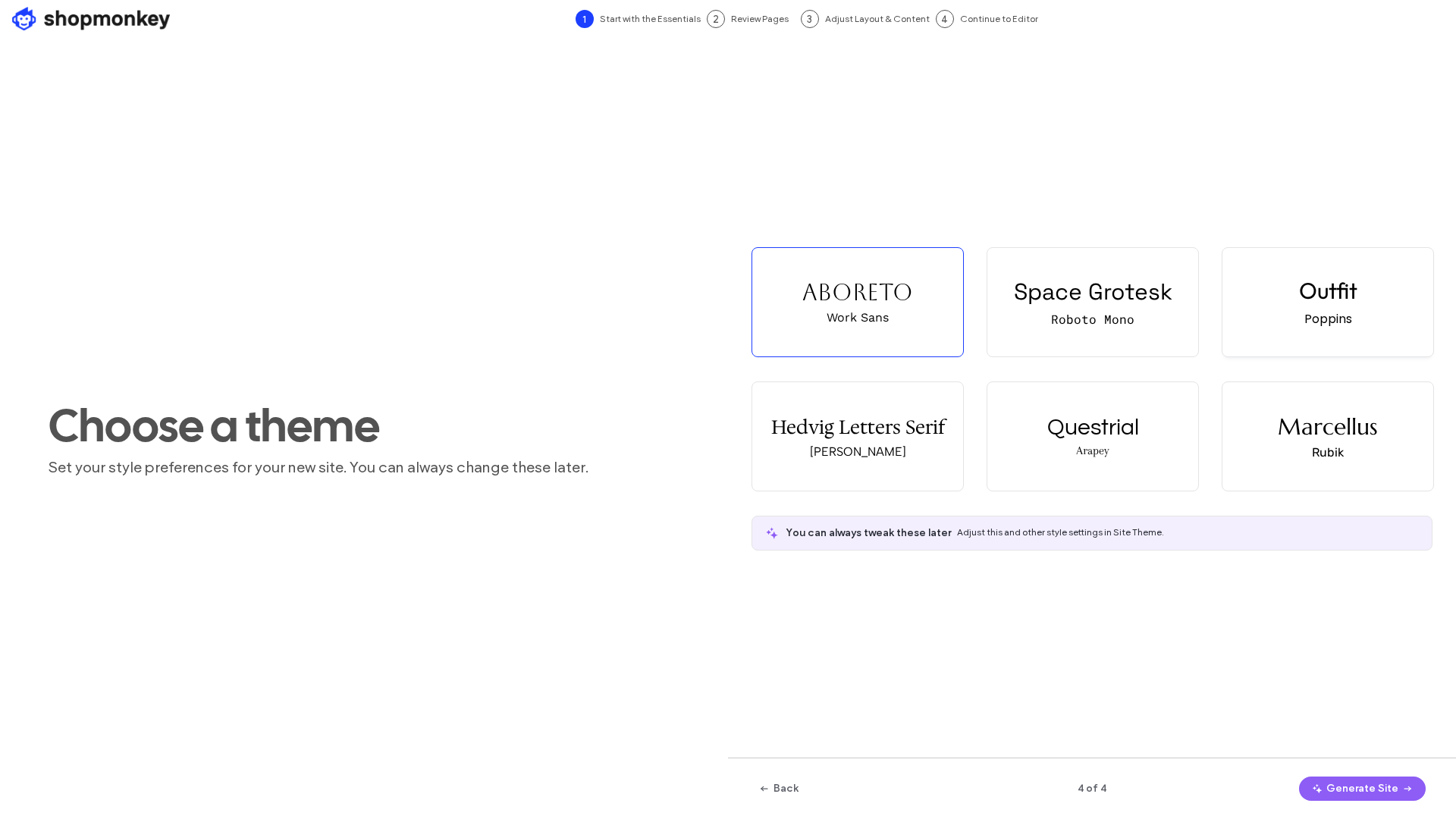
click at [1337, 322] on div "Poppins" at bounding box center [1329, 319] width 48 height 19
click at [1365, 789] on button "Generate Site" at bounding box center [1362, 789] width 127 height 24
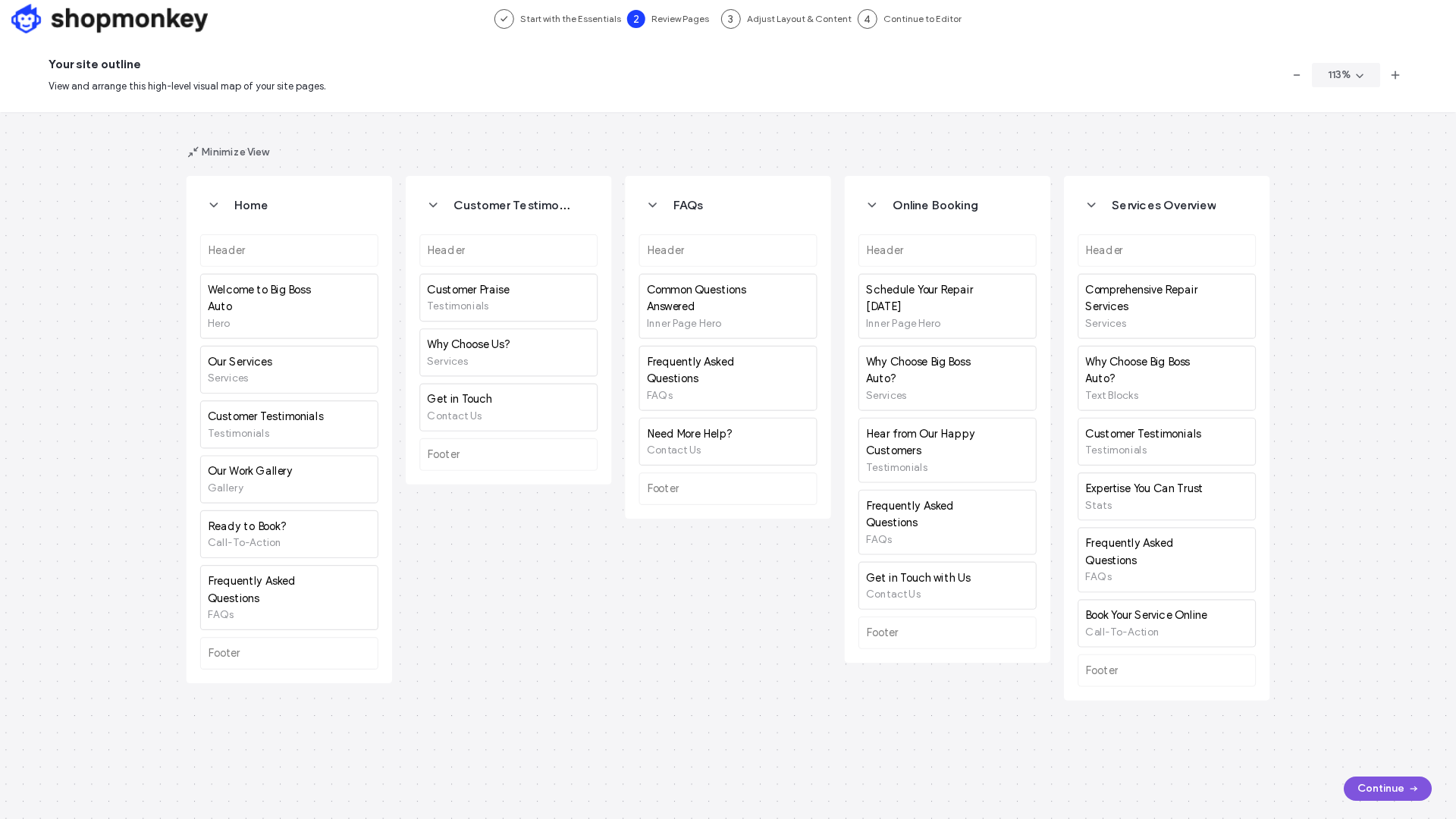
click at [1378, 781] on button "Continue" at bounding box center [1388, 789] width 88 height 24
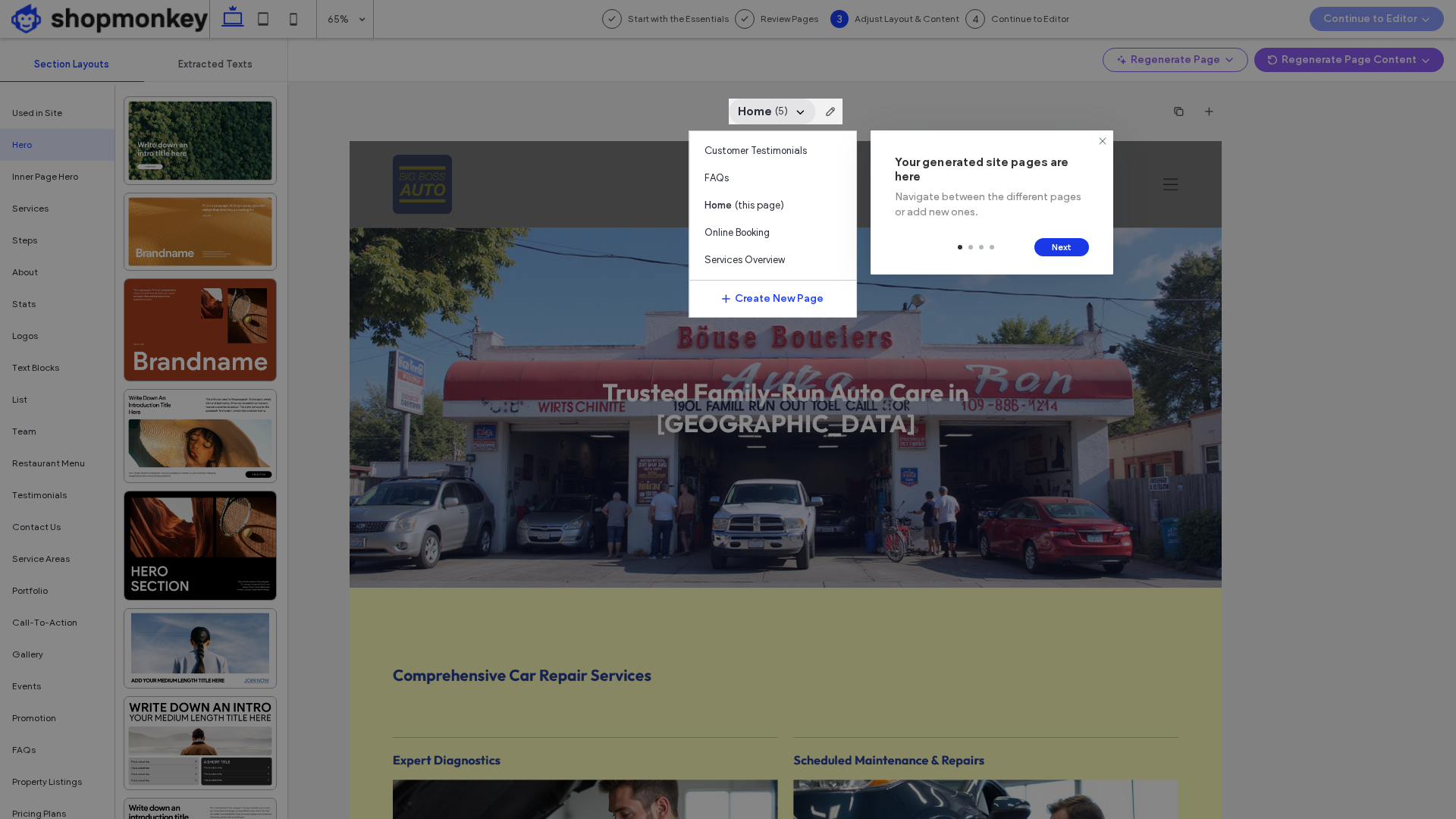
click at [1054, 252] on button "Next" at bounding box center [1062, 248] width 55 height 18
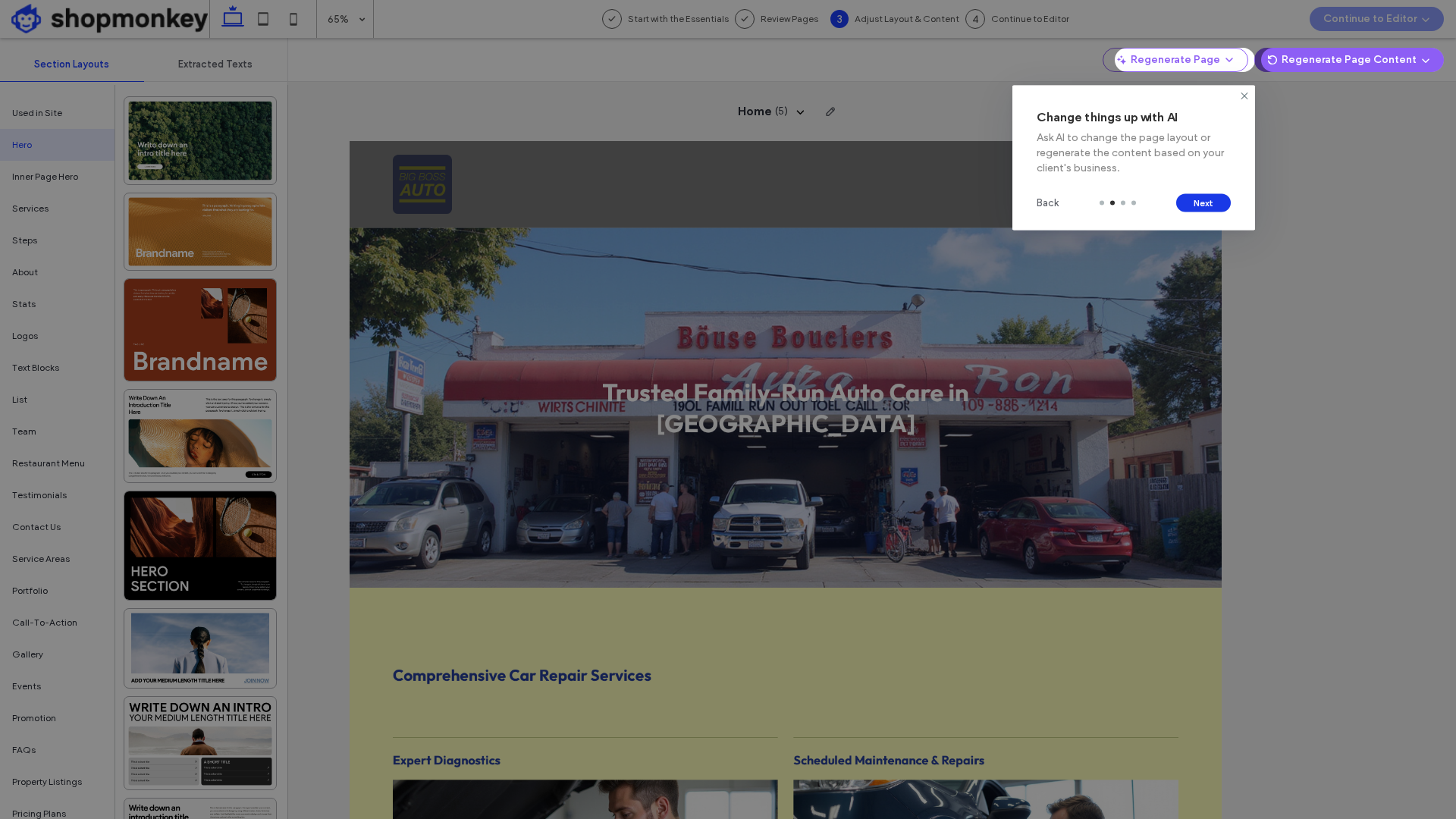
click at [1202, 204] on button "Next" at bounding box center [1203, 203] width 55 height 18
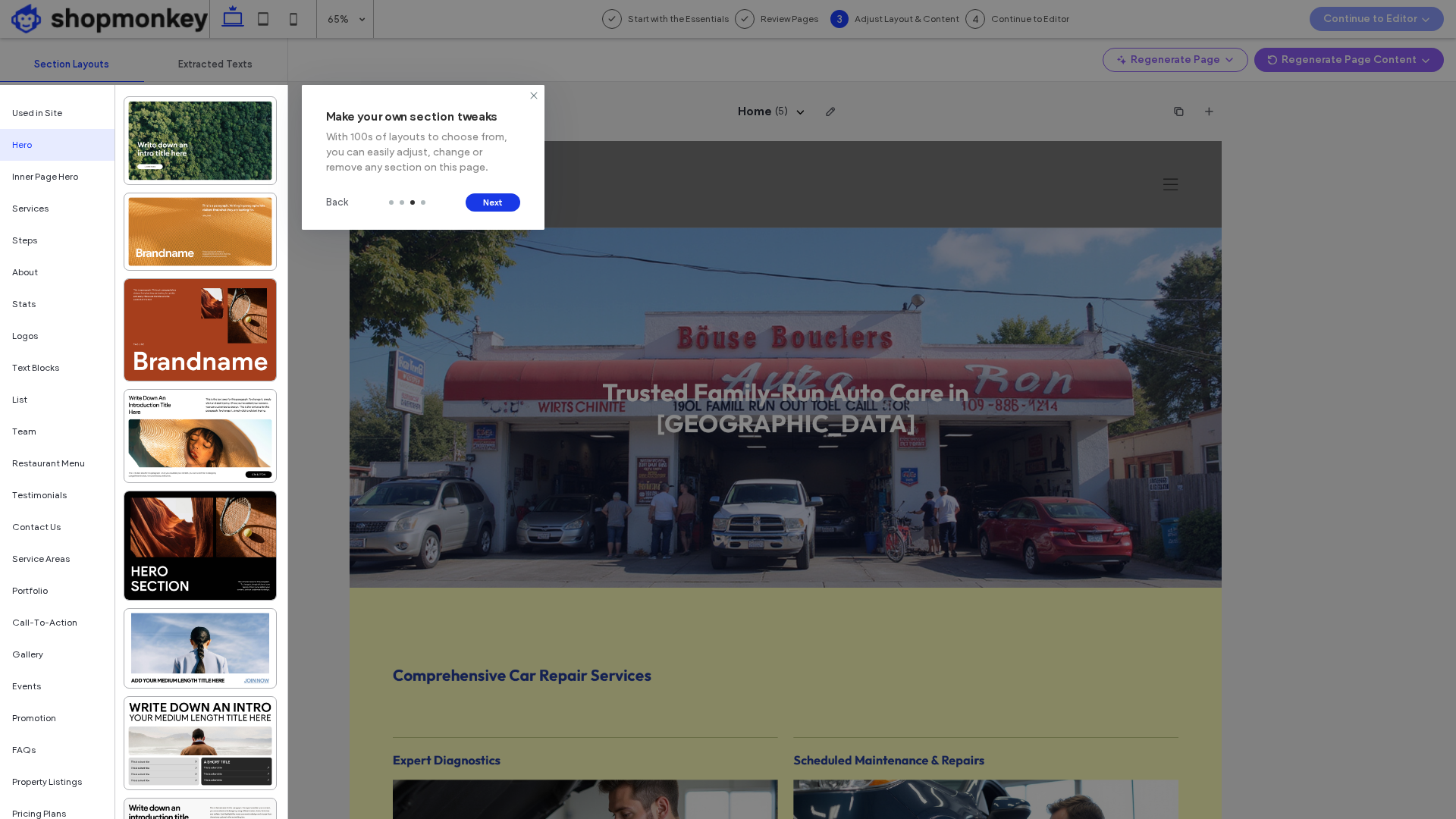
click at [492, 200] on button "Next" at bounding box center [492, 203] width 55 height 18
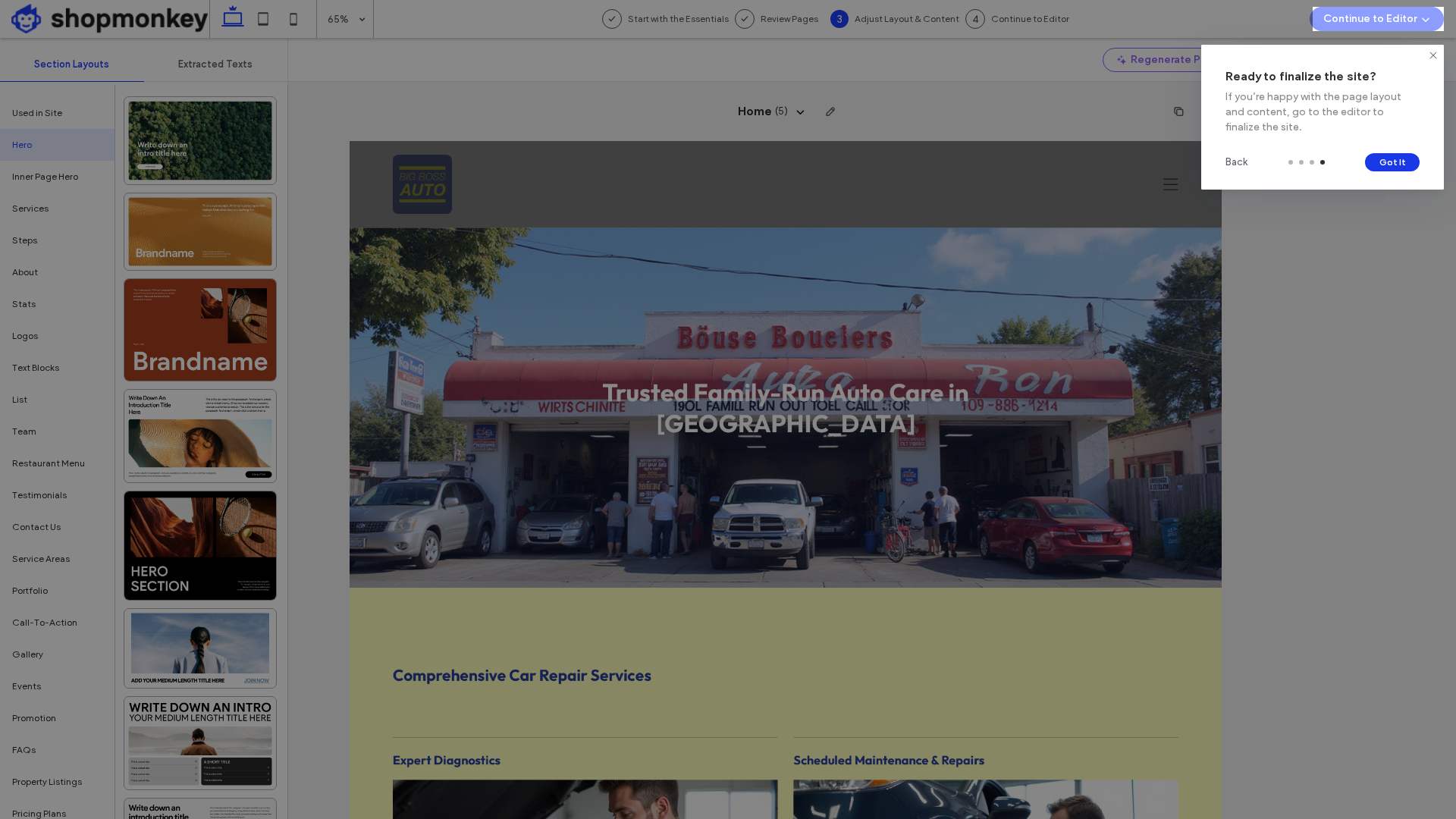
click at [1389, 165] on button "Got It" at bounding box center [1392, 162] width 55 height 18
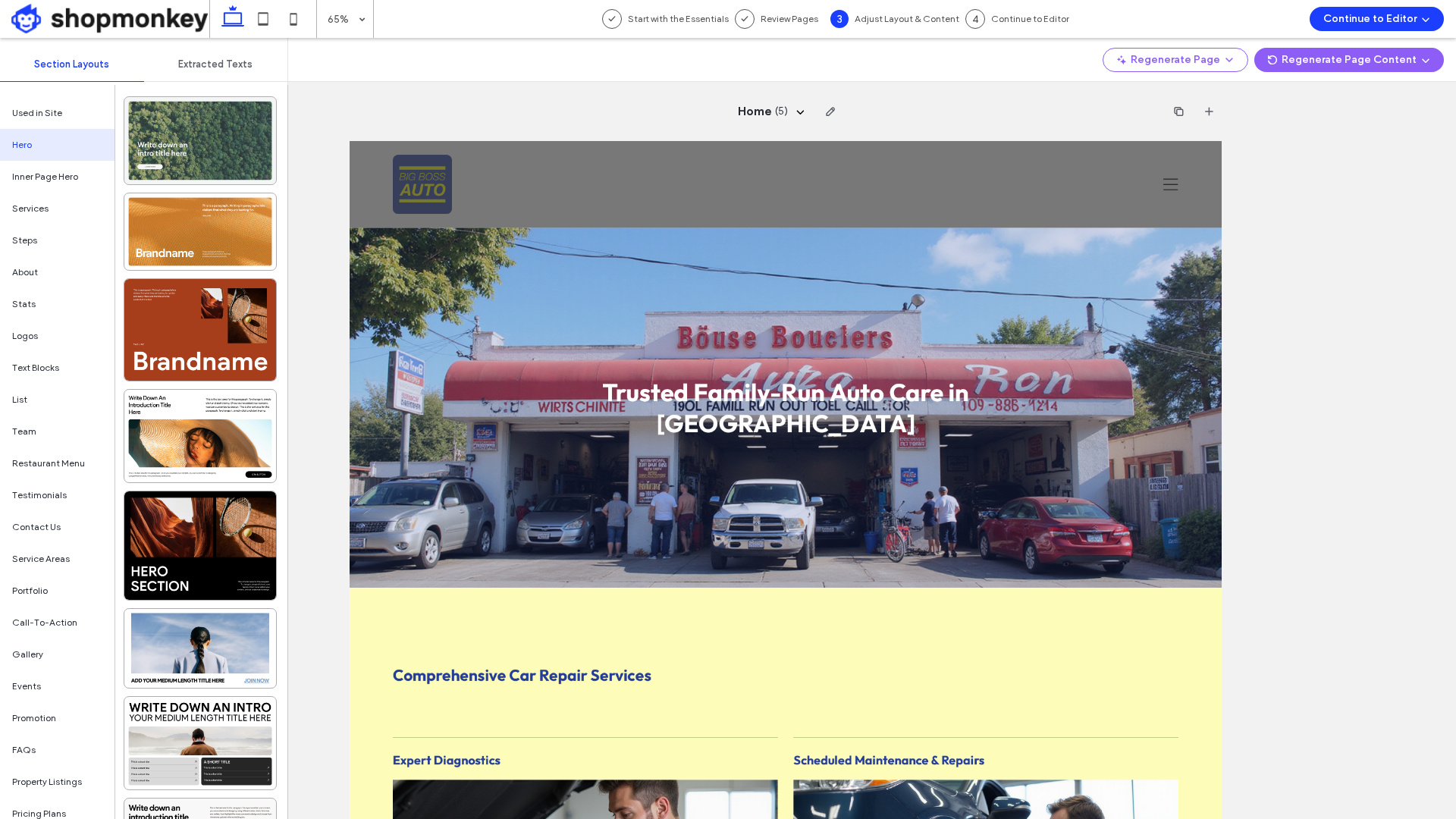
click at [207, 144] on div at bounding box center [201, 140] width 152 height 87
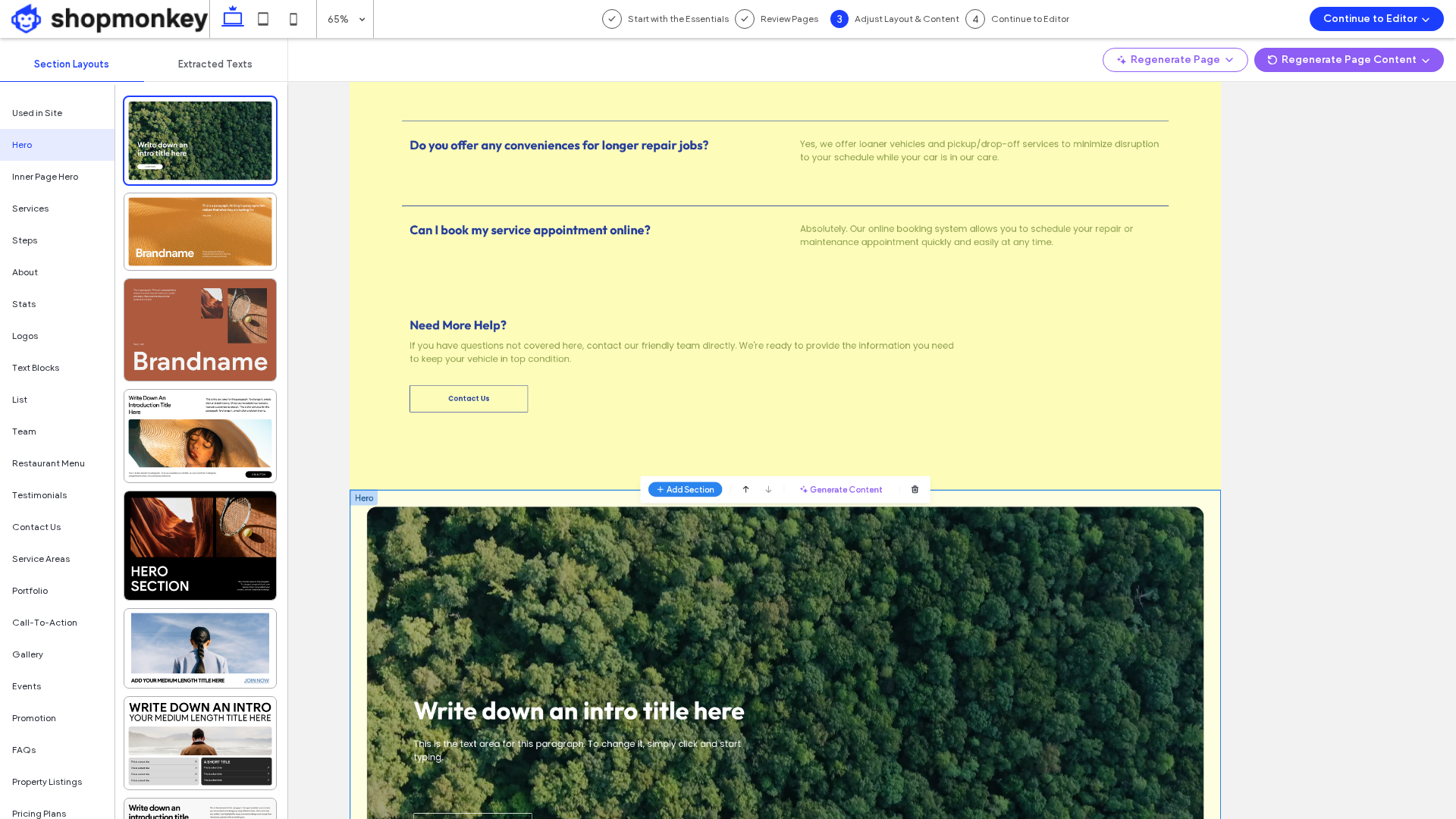
scroll to position [12, 0]
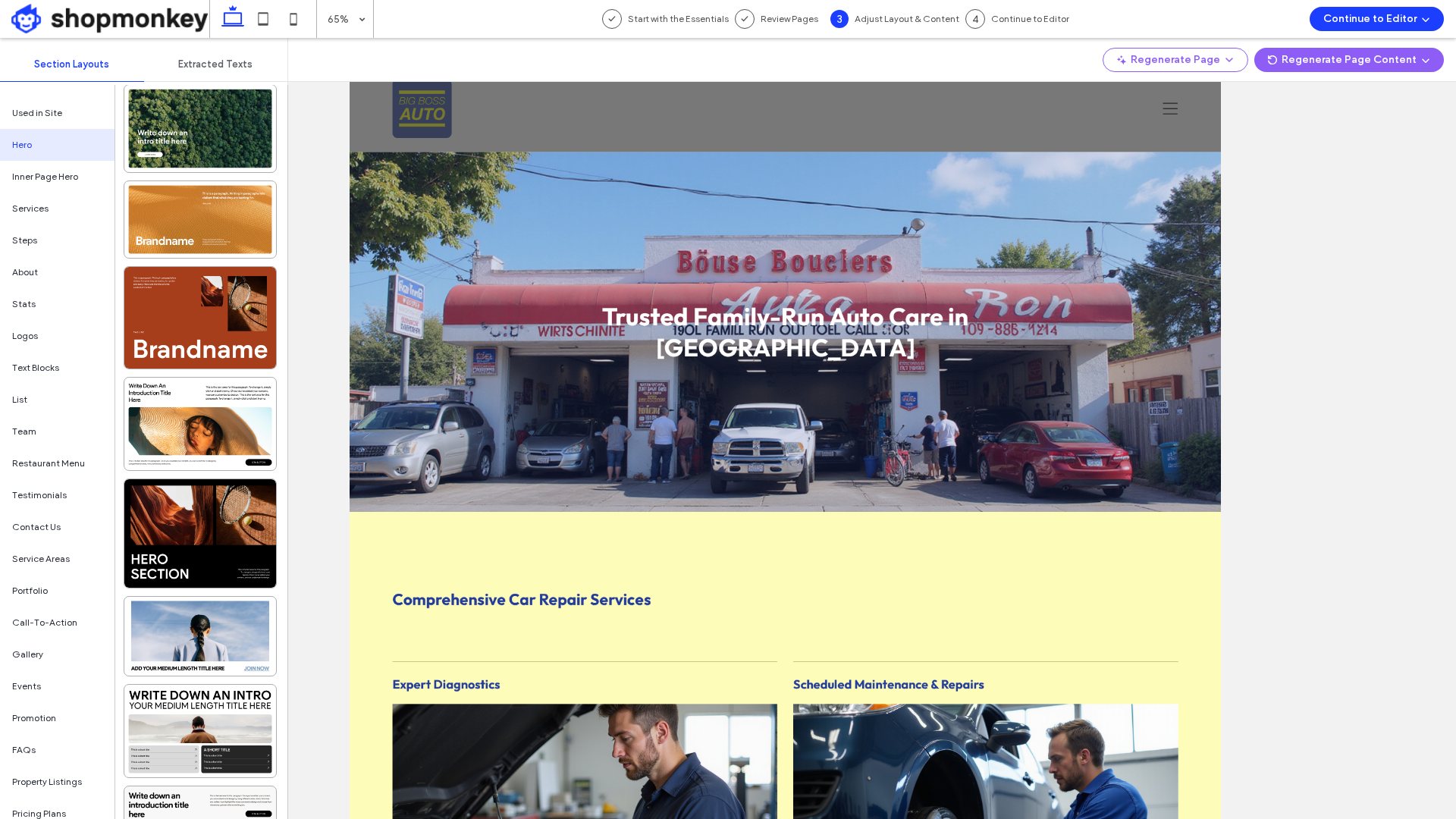
scroll to position [0, 0]
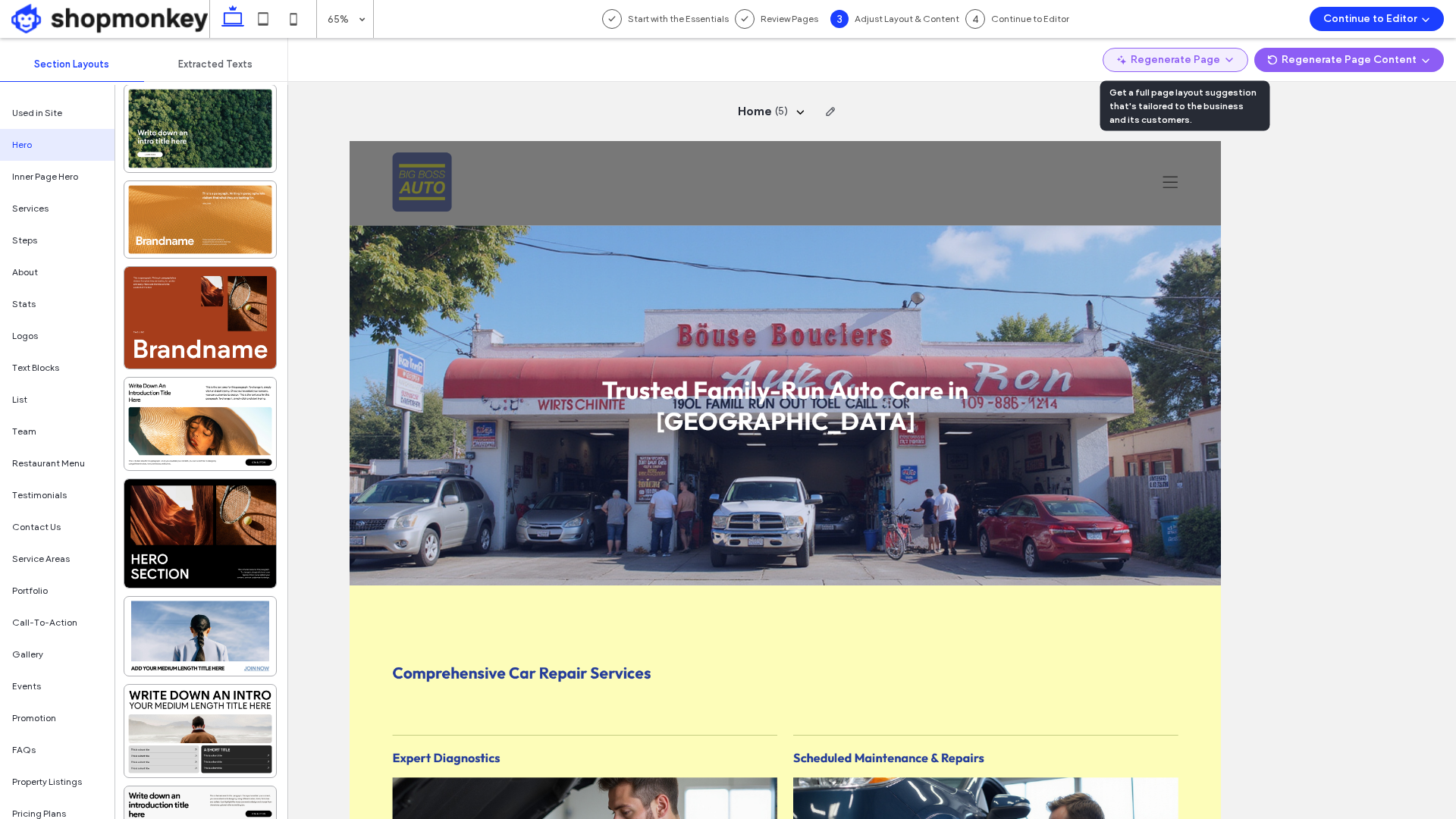
click at [1235, 58] on icon "button" at bounding box center [1229, 60] width 12 height 12
click at [1235, 57] on icon "button" at bounding box center [1229, 60] width 12 height 12
click at [784, 115] on span "( 5 )" at bounding box center [781, 111] width 13 height 15
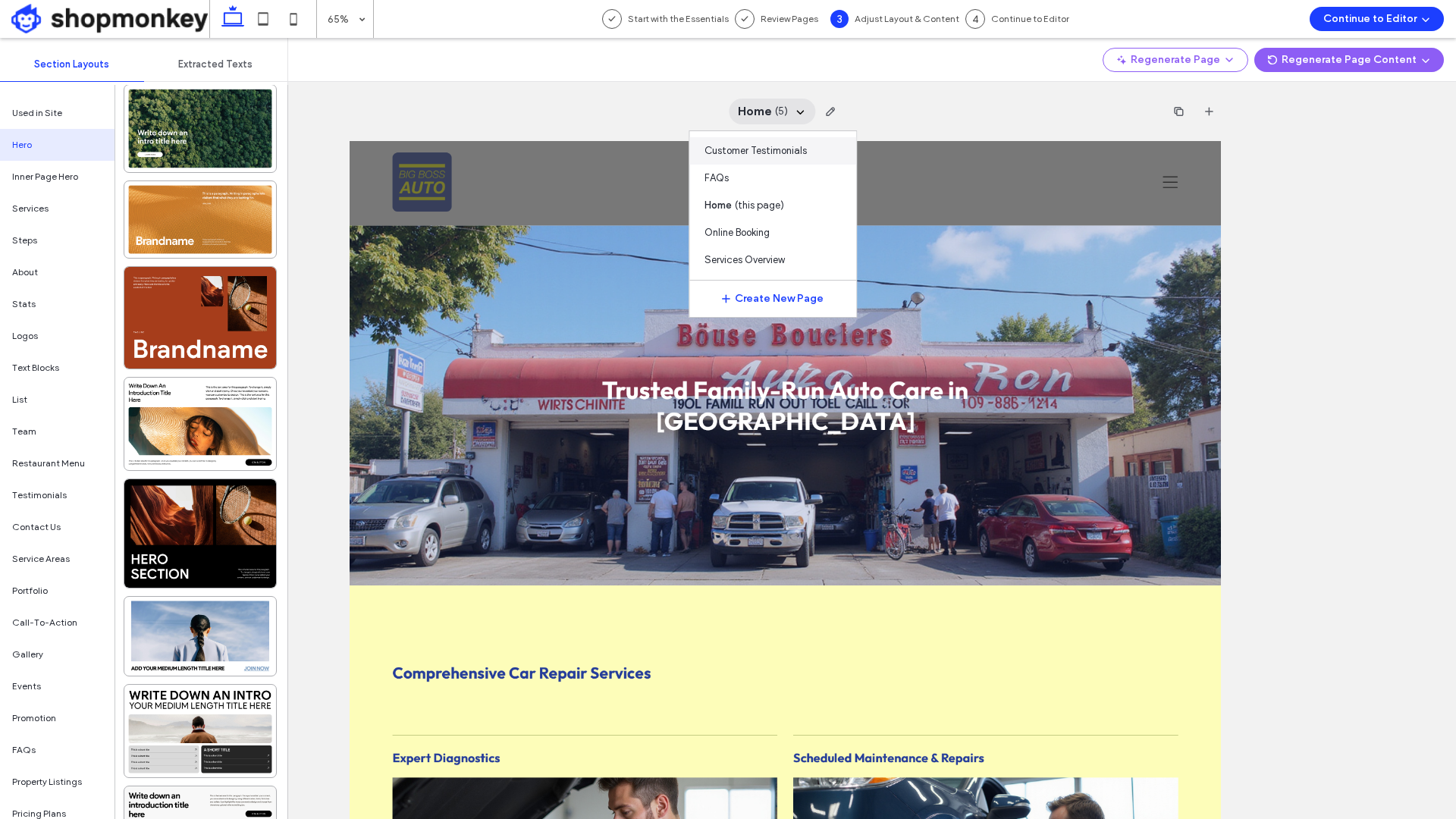
click at [760, 149] on span "Customer Testimonials" at bounding box center [756, 151] width 103 height 15
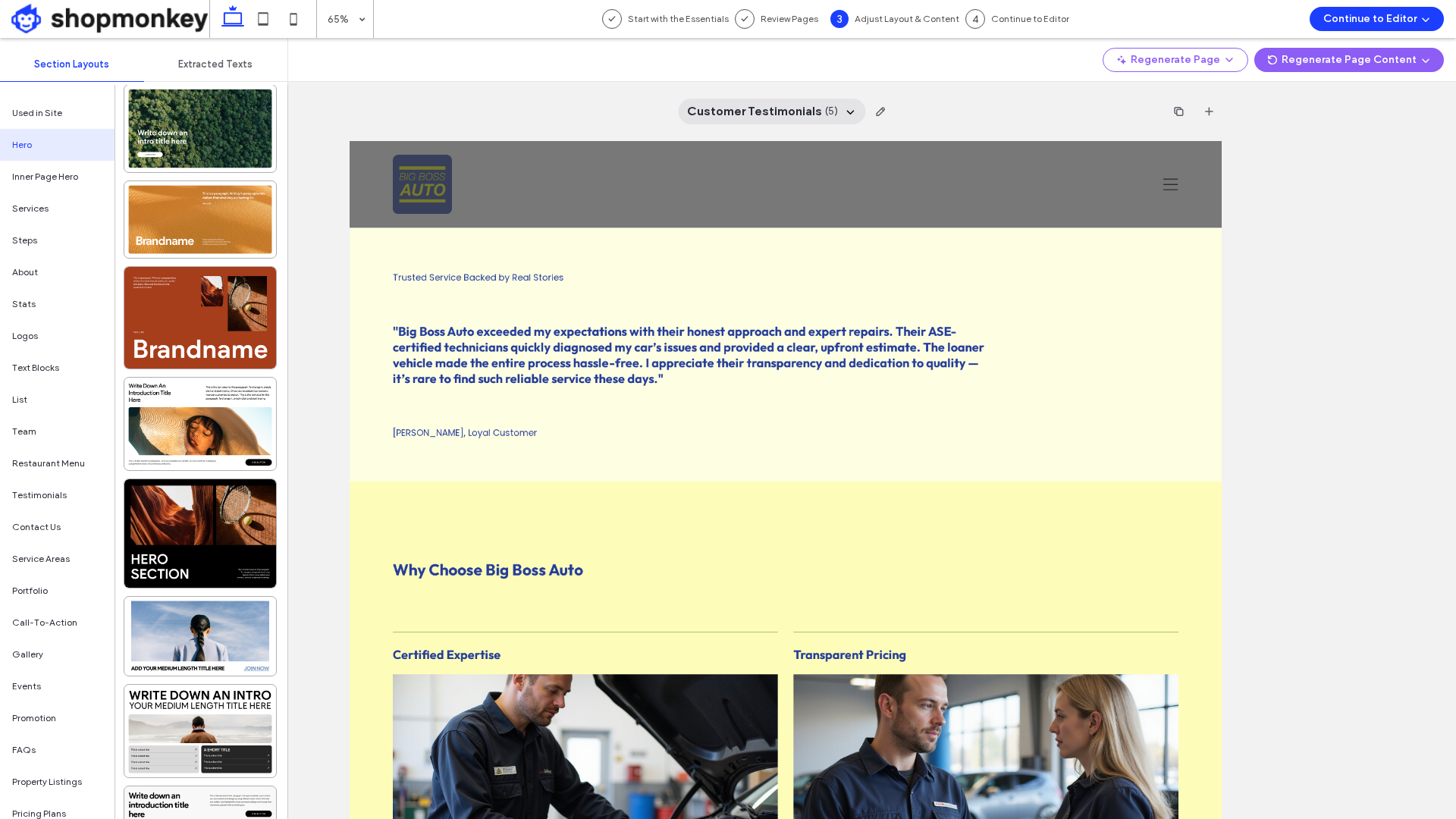
click at [770, 122] on div "Customer Testimonials ( 5 )" at bounding box center [772, 112] width 188 height 26
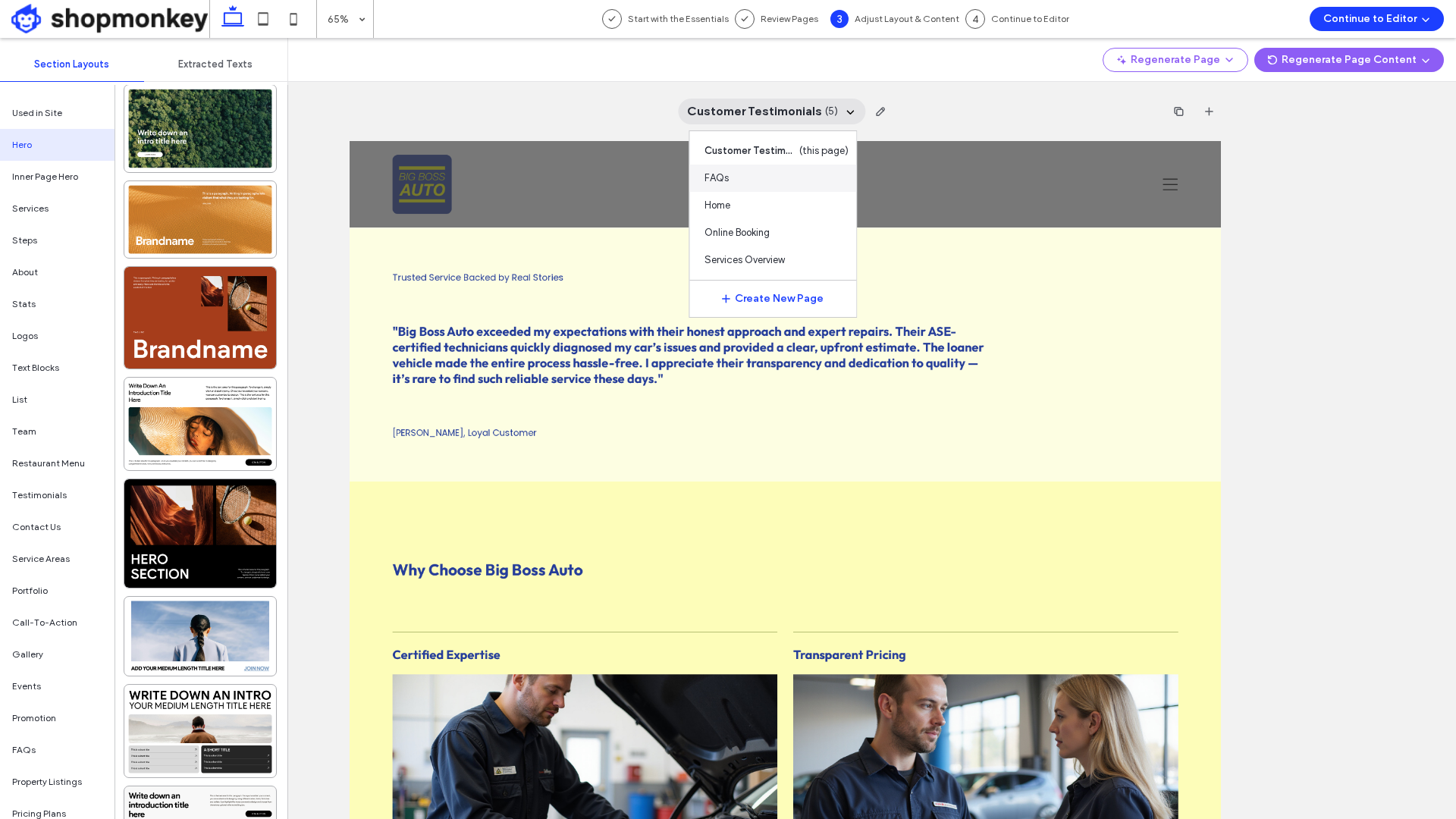
click at [746, 176] on div "FAQs" at bounding box center [773, 178] width 167 height 27
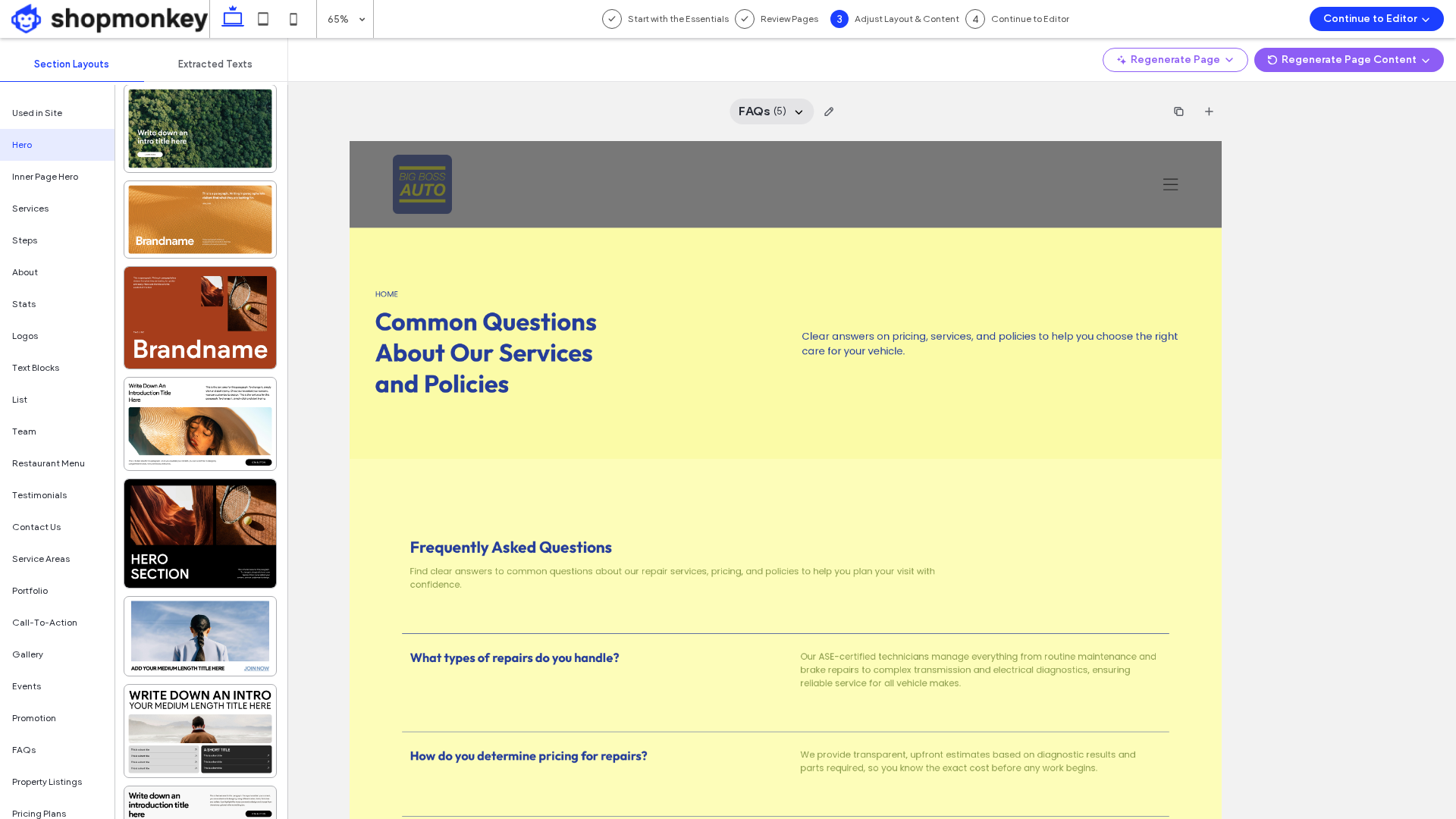
click at [770, 120] on div "FAQs ( 5 )" at bounding box center [772, 112] width 84 height 26
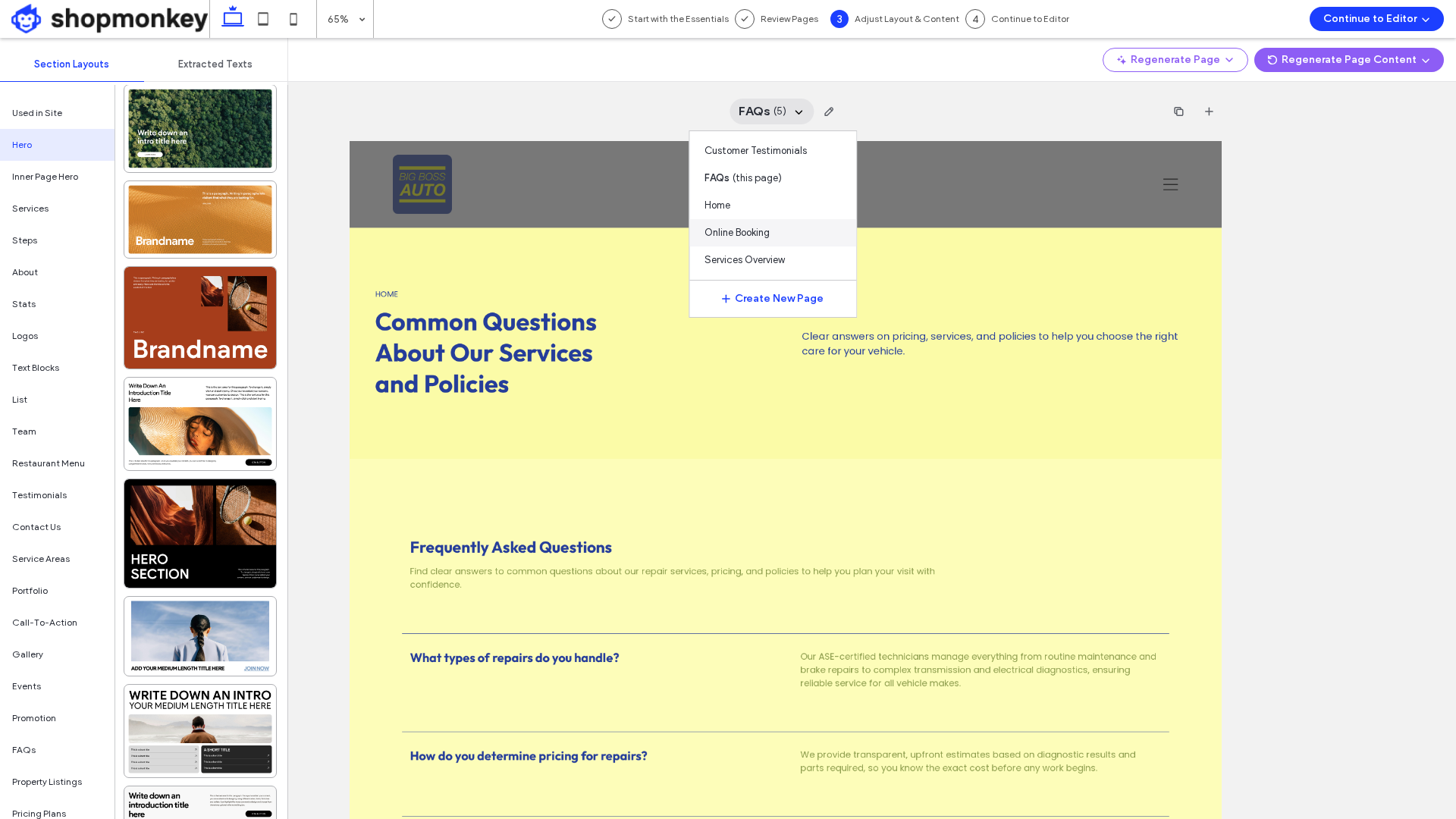
click at [740, 234] on span "Online Booking" at bounding box center [737, 233] width 65 height 15
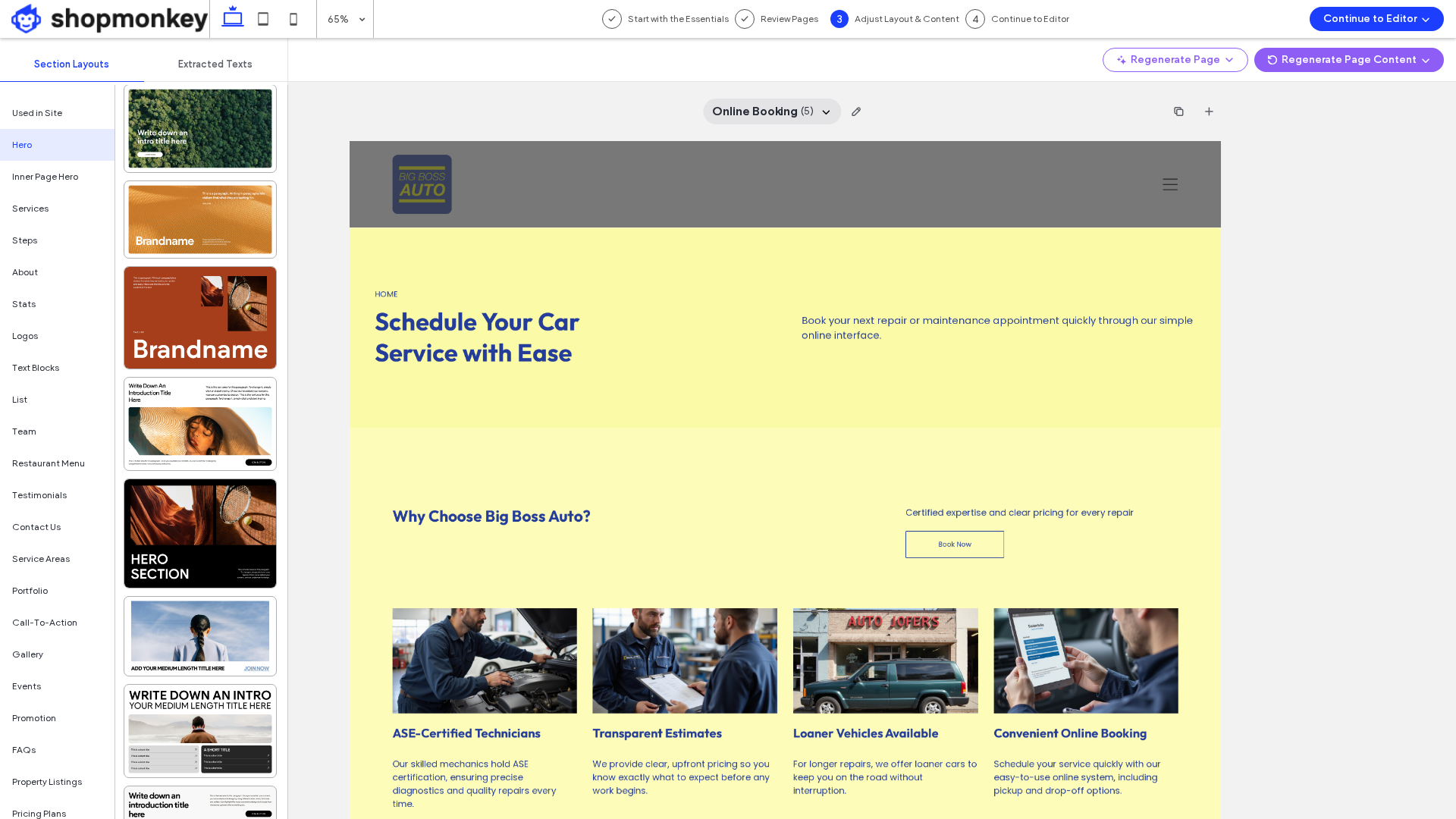
click at [793, 113] on span "Online Booking" at bounding box center [755, 111] width 86 height 17
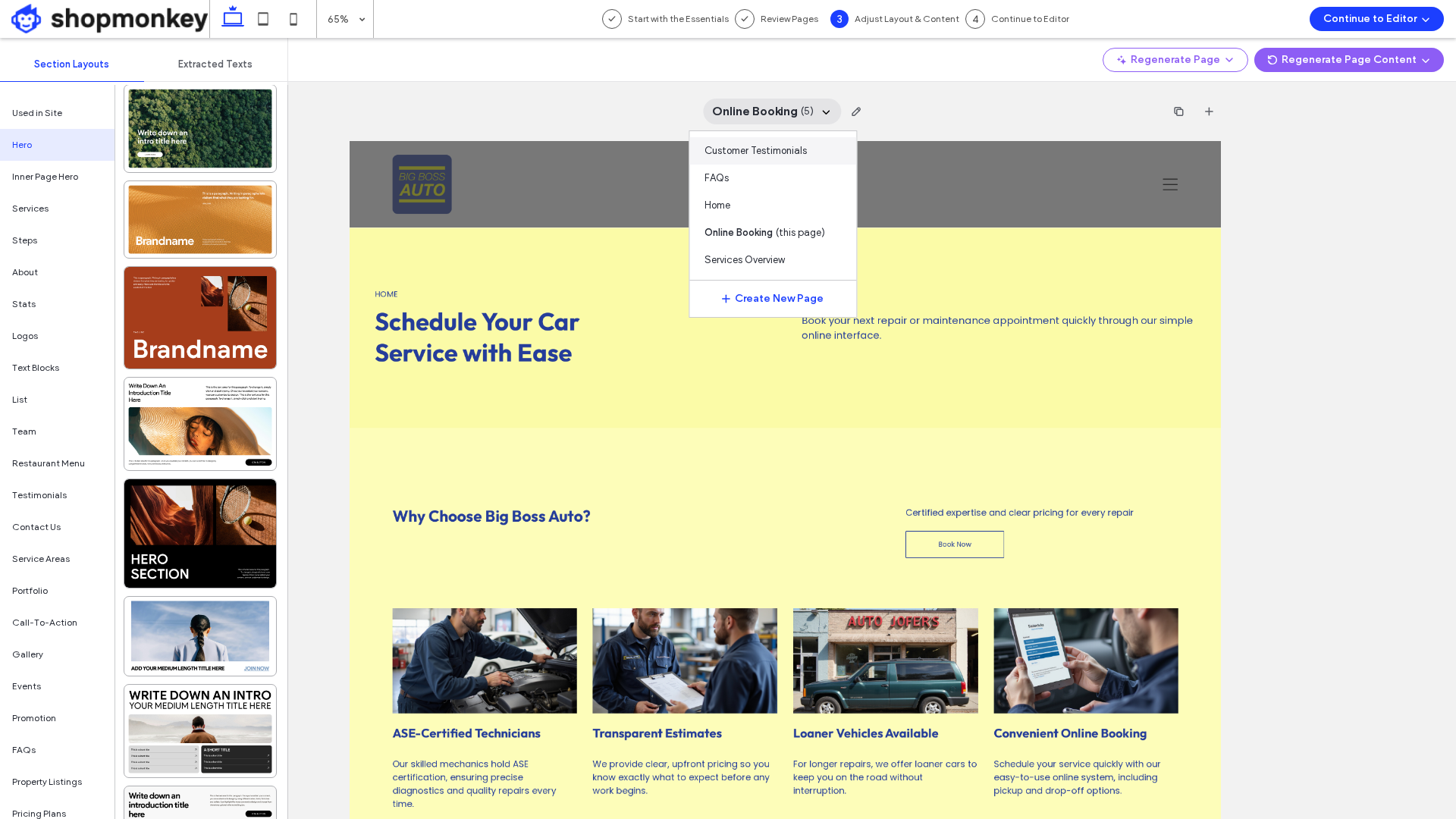
click at [753, 147] on span "Customer Testimonials" at bounding box center [756, 151] width 103 height 15
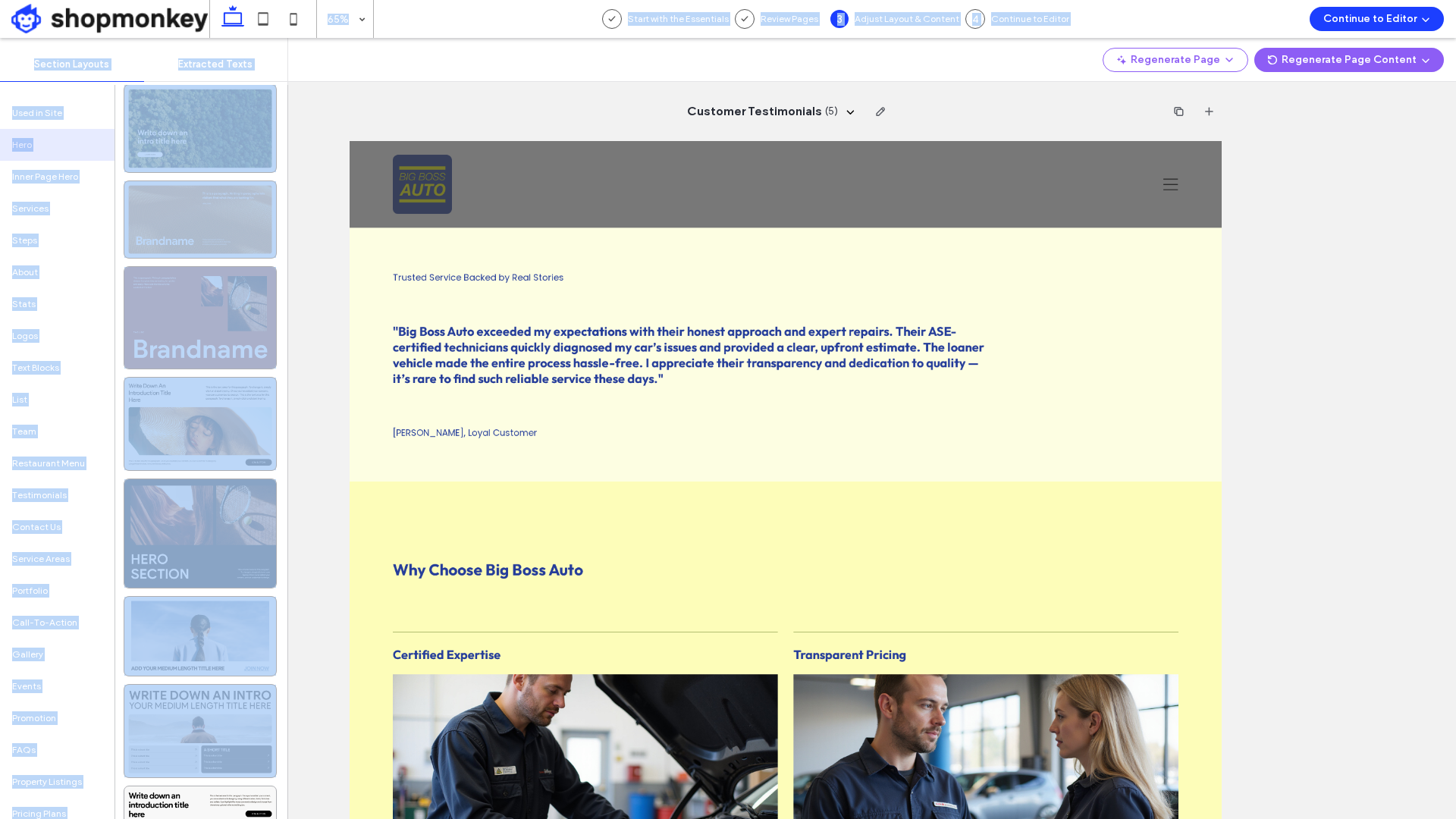
click at [280, 14] on icon at bounding box center [294, 19] width 30 height 30
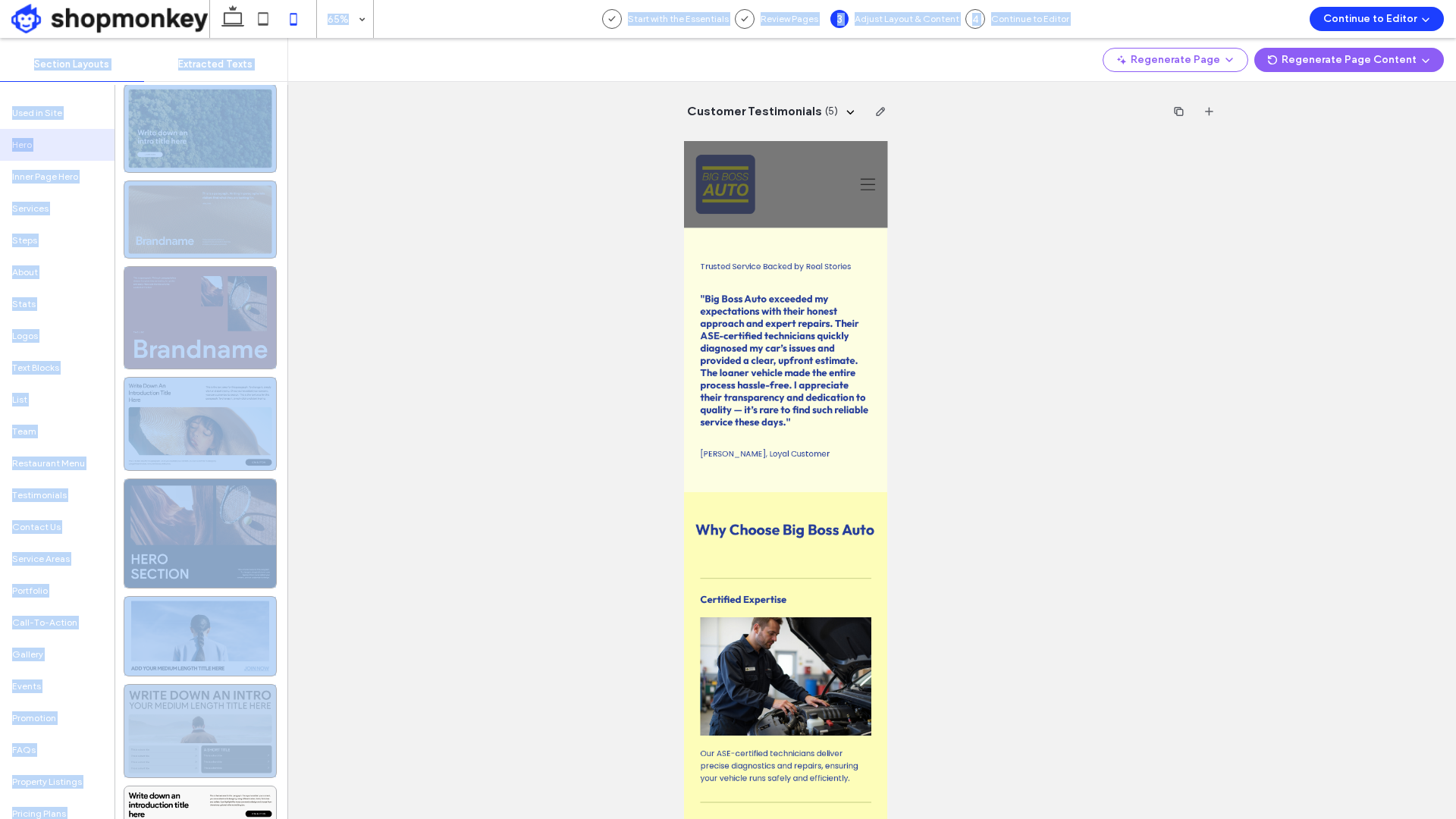
click at [261, 17] on icon at bounding box center [263, 19] width 30 height 30
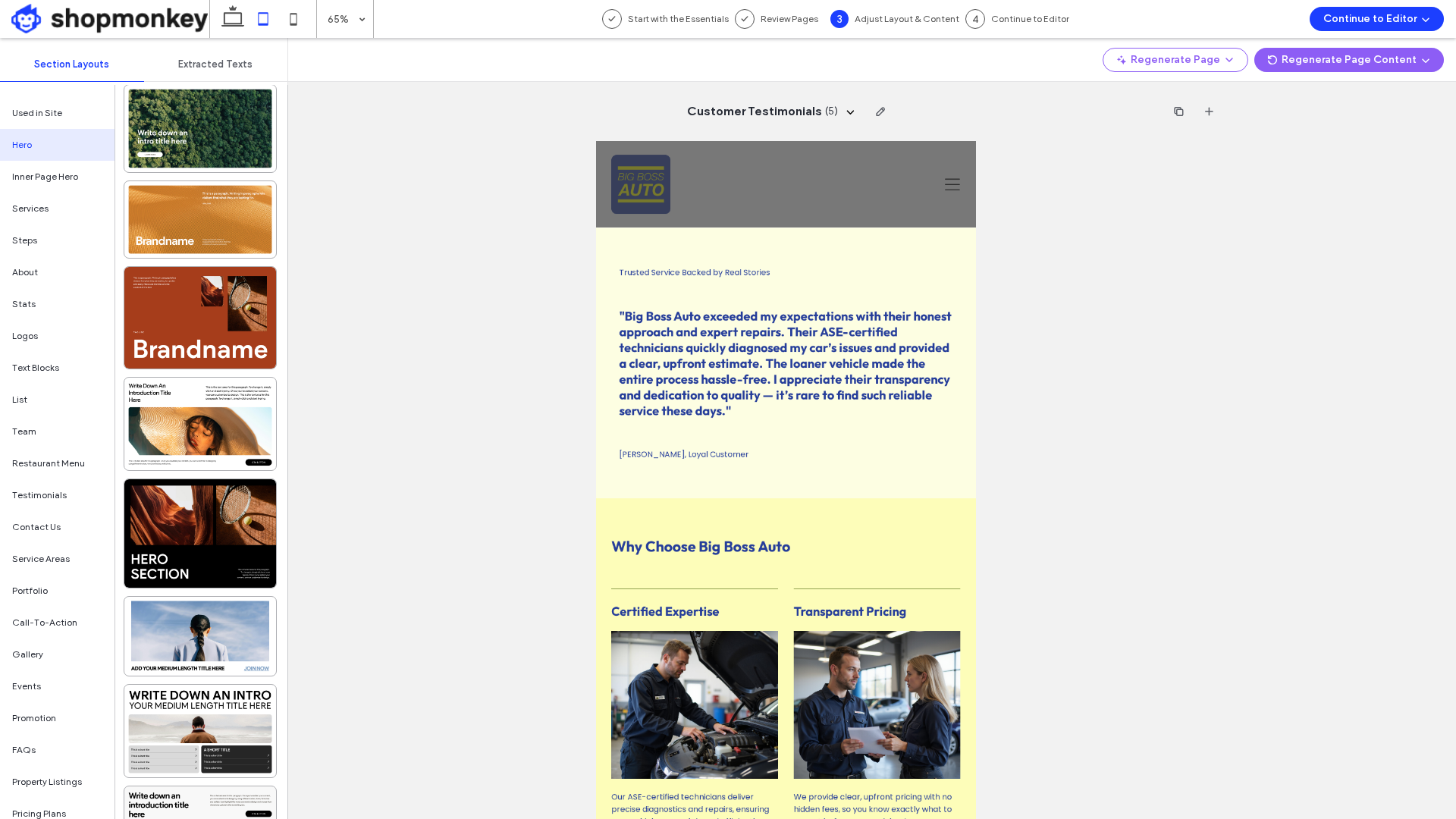
click at [801, 104] on span "Customer Testimonials" at bounding box center [754, 111] width 135 height 17
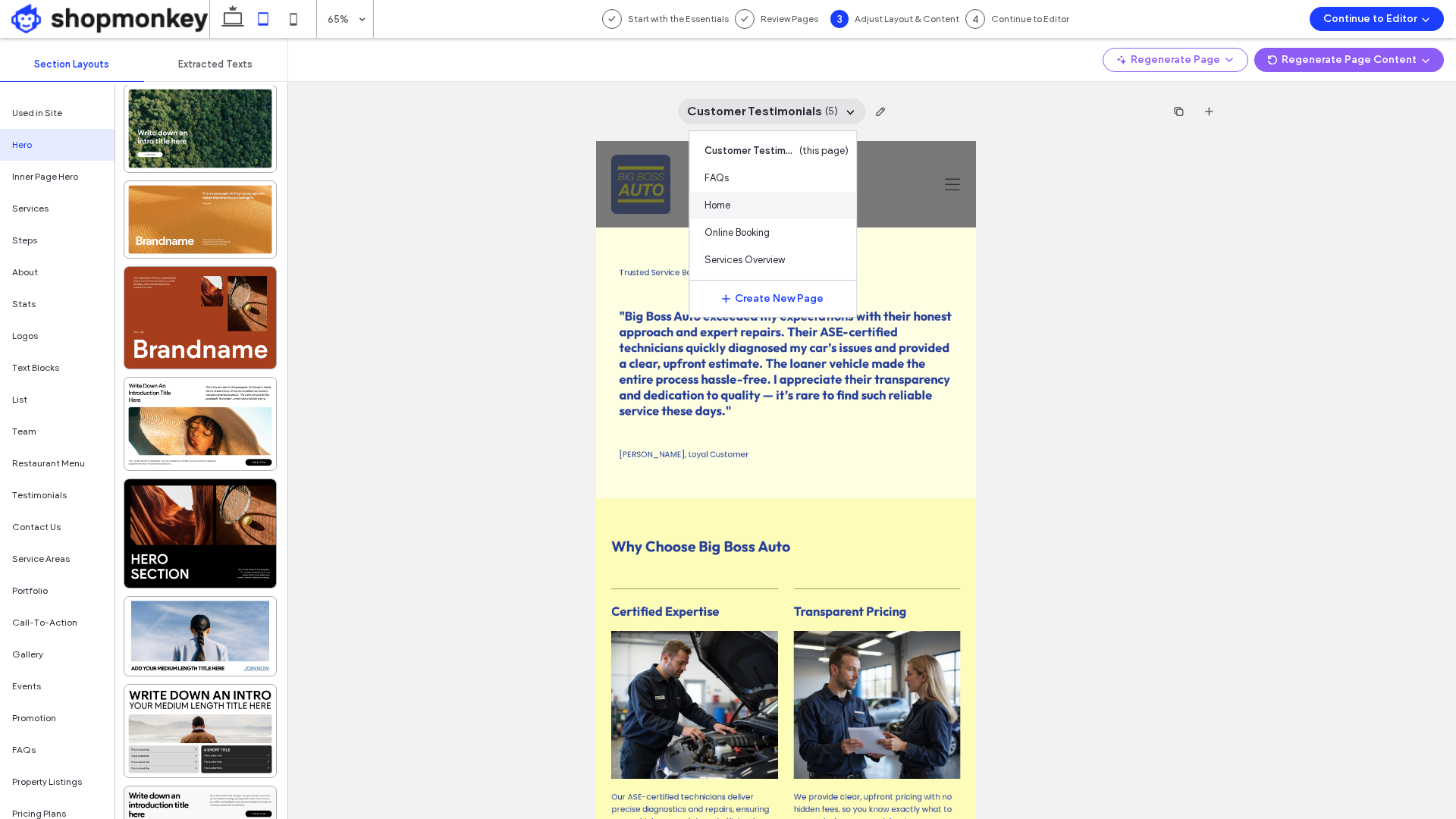
click at [728, 204] on span "Home" at bounding box center [718, 205] width 26 height 15
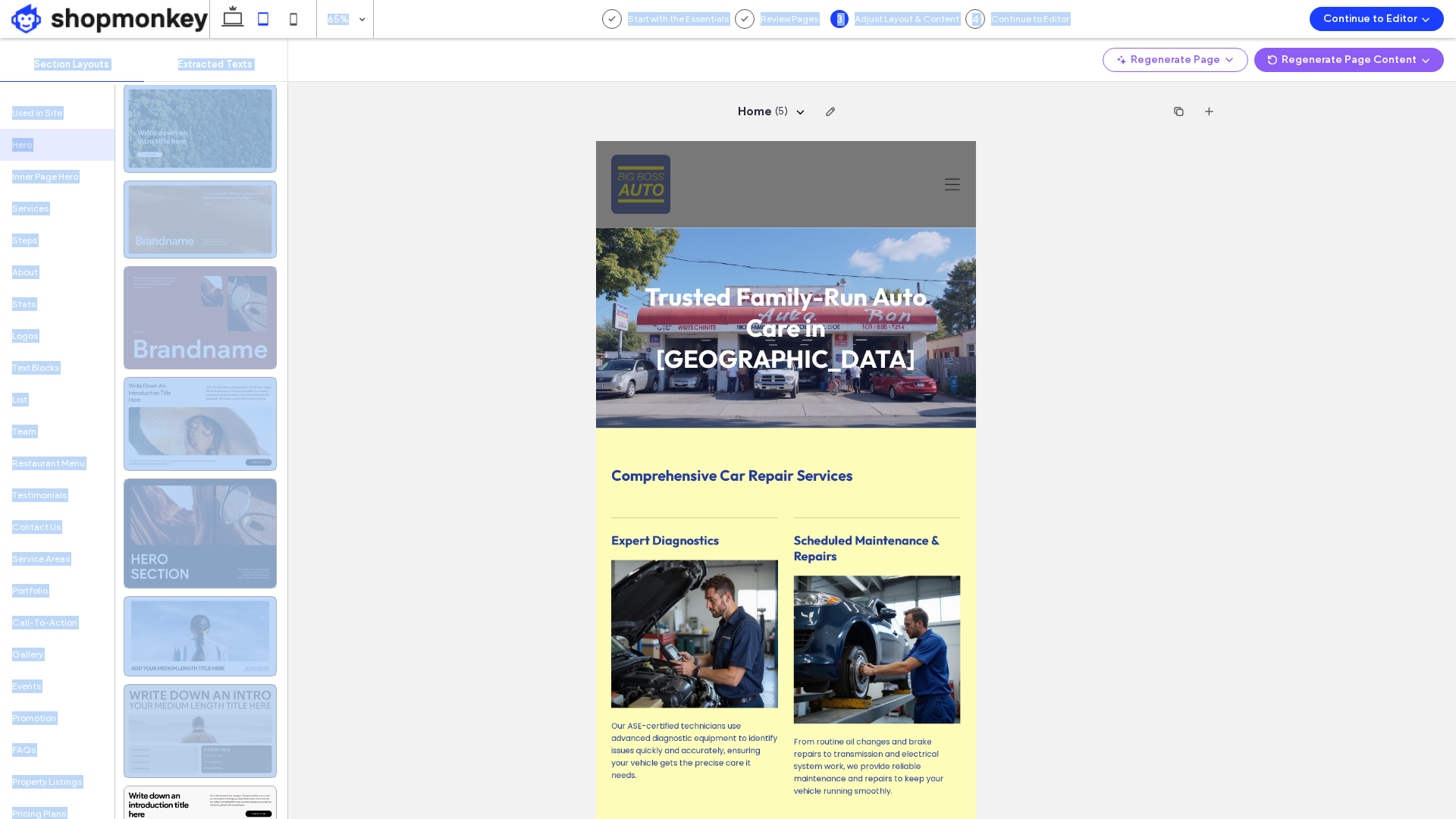
click at [239, 17] on icon at bounding box center [233, 19] width 30 height 30
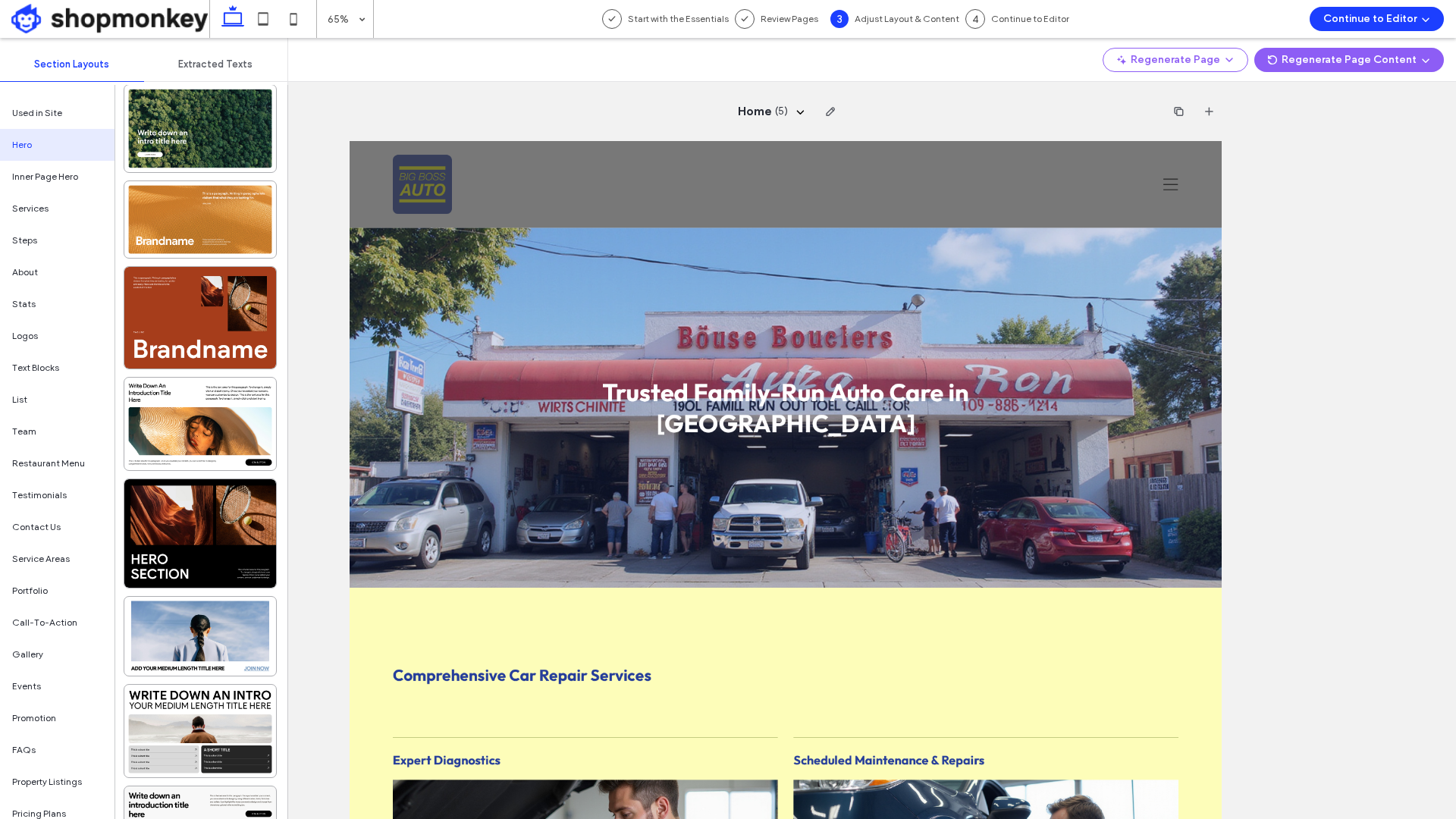
click at [1409, 372] on div "Home ( 5 )" at bounding box center [785, 428] width 1341 height 781
click at [1232, 58] on use "button" at bounding box center [1229, 59] width 6 height 3
click at [1210, 104] on span "Regenerate Page" at bounding box center [1188, 99] width 77 height 15
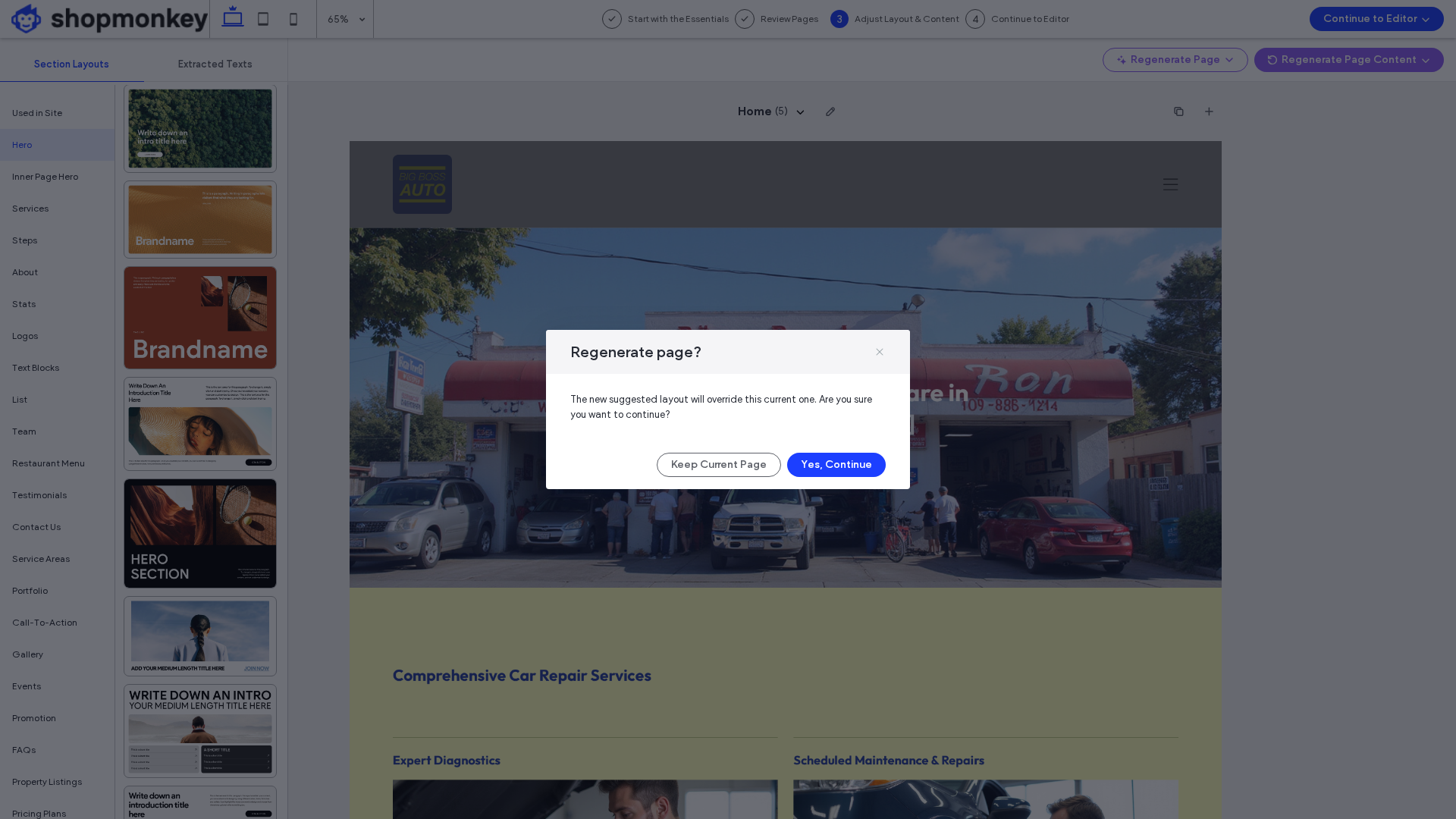
drag, startPoint x: 875, startPoint y: 349, endPoint x: 807, endPoint y: 320, distance: 73.9
click at [875, 349] on icon at bounding box center [880, 352] width 12 height 12
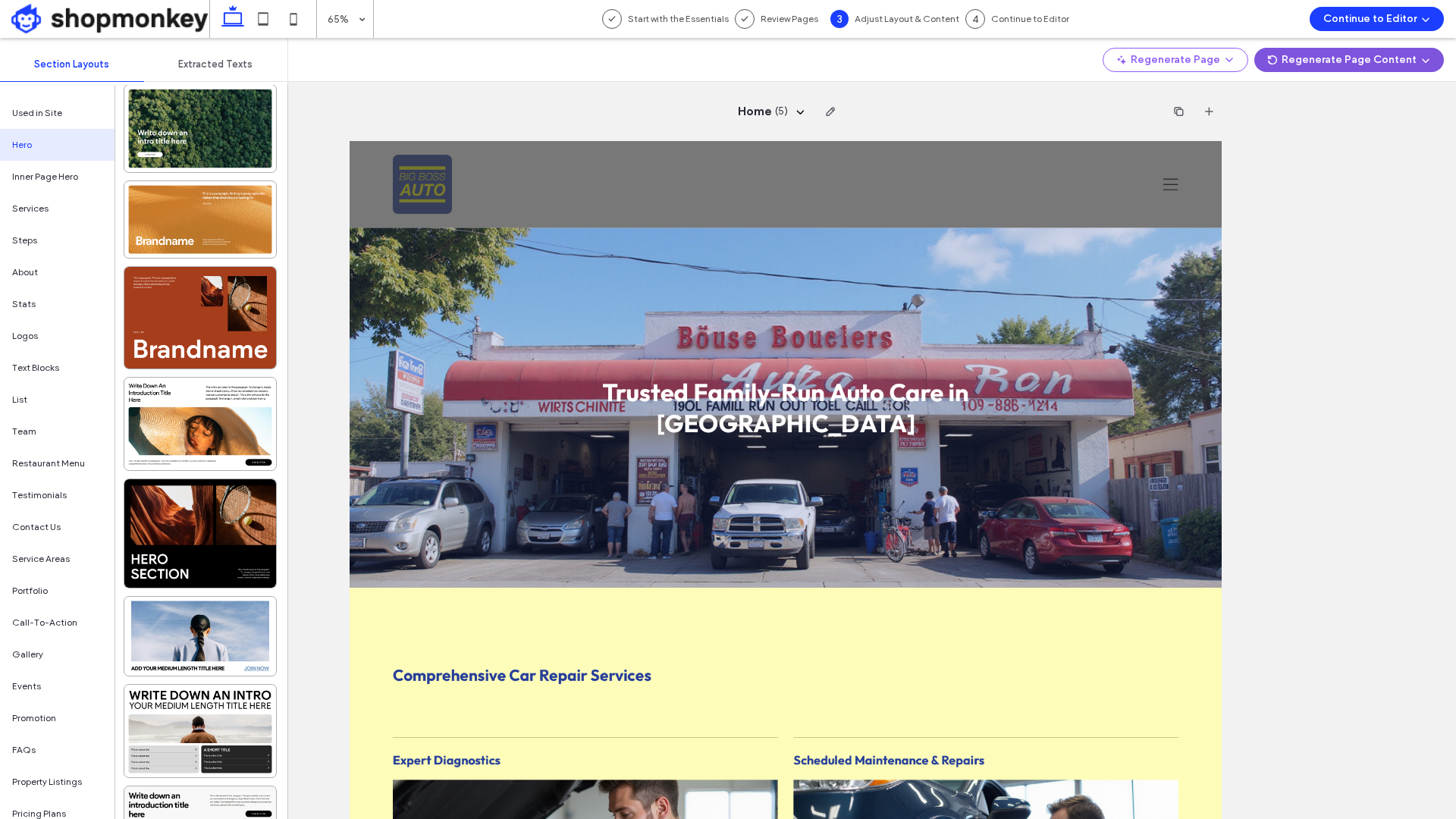
click at [1365, 65] on button "Regenerate Page Content" at bounding box center [1349, 60] width 190 height 24
click at [1365, 64] on button "Regenerate Page Content" at bounding box center [1349, 60] width 190 height 24
click at [1346, 194] on div "Home ( 5 )" at bounding box center [785, 428] width 1341 height 781
click at [1371, 21] on button "Continue to Editor" at bounding box center [1377, 19] width 134 height 24
click at [1364, 63] on span "With All Pages" at bounding box center [1345, 65] width 63 height 15
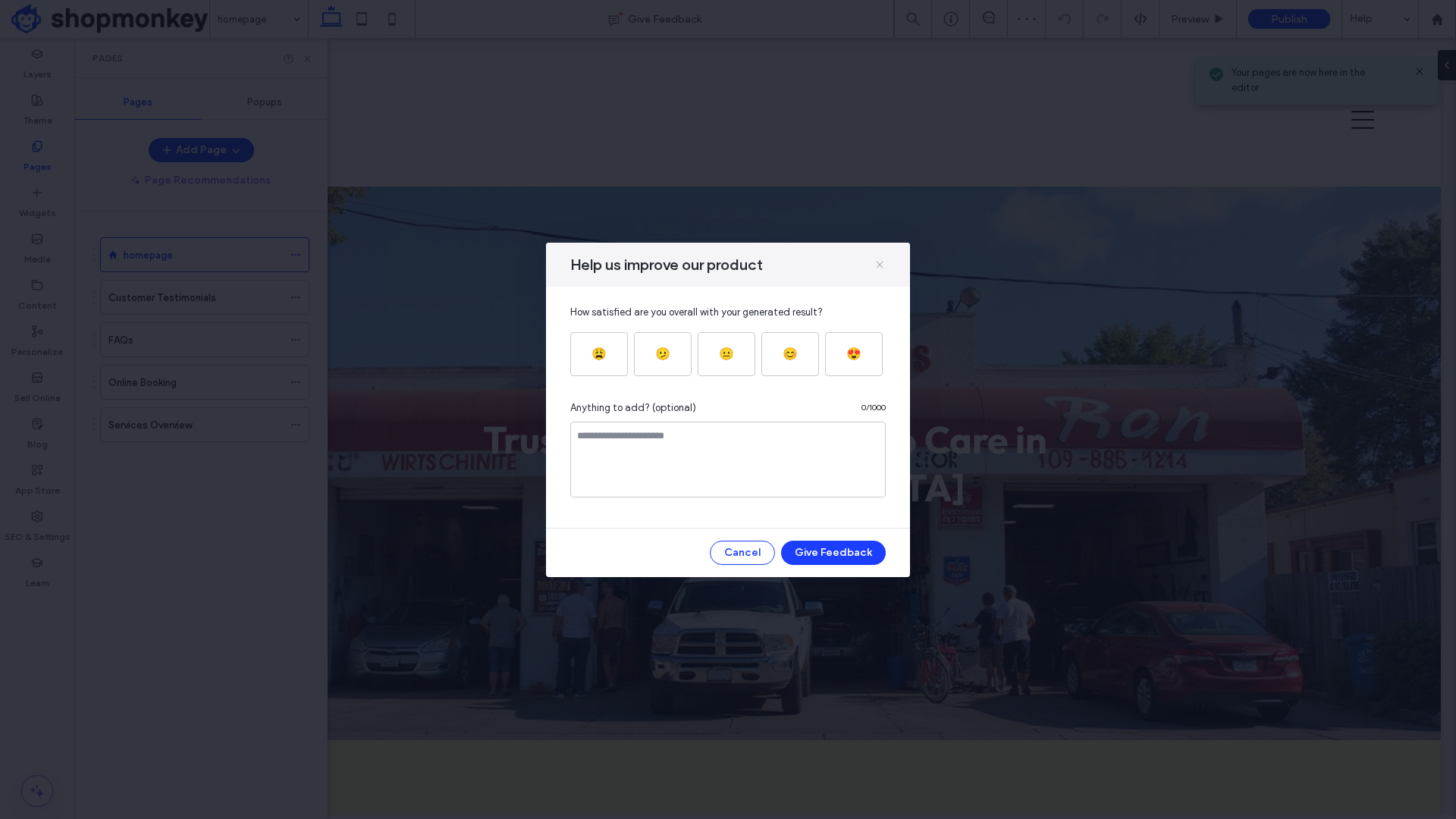
click at [882, 265] on icon at bounding box center [880, 265] width 12 height 12
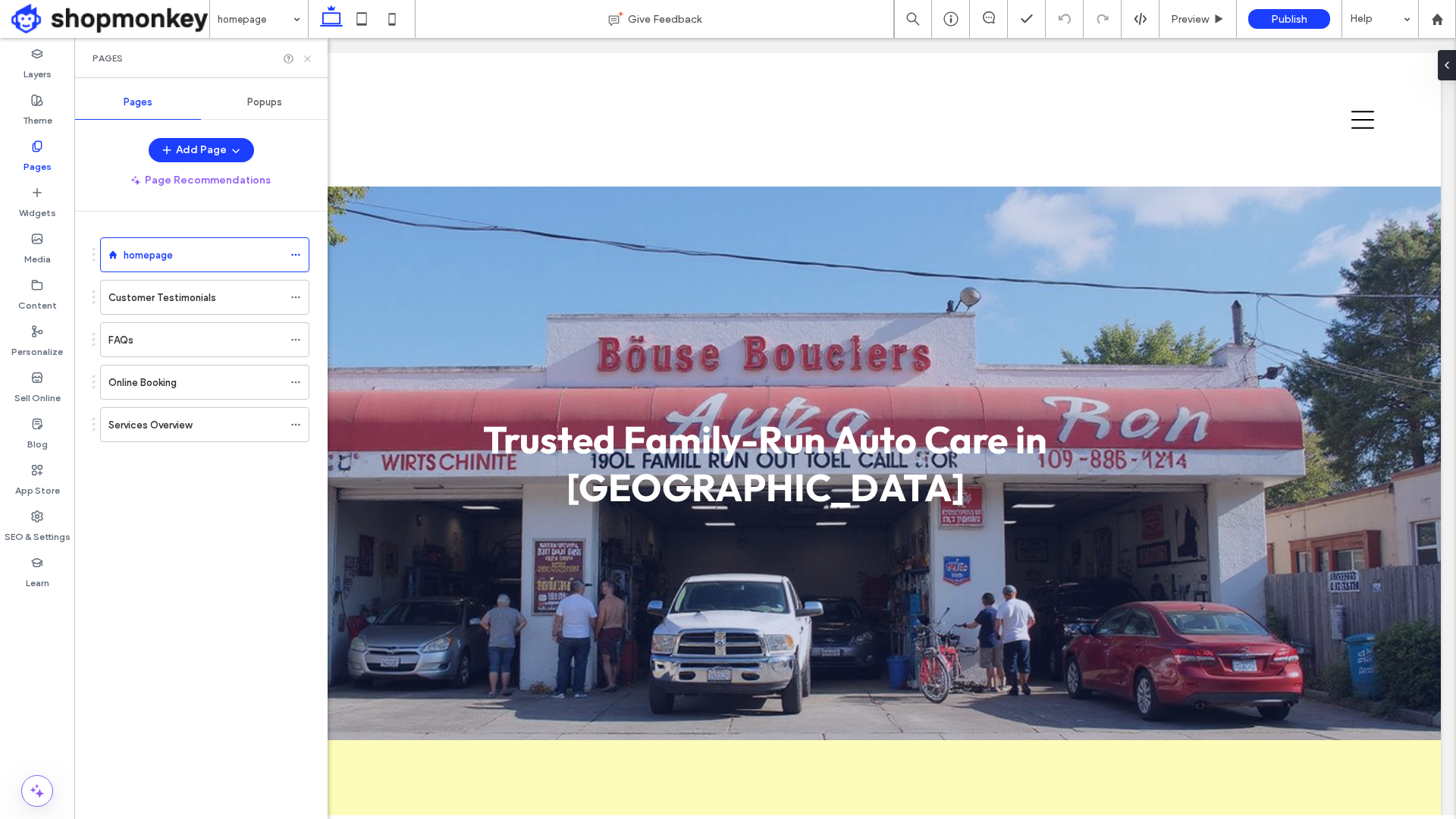
click at [308, 60] on icon at bounding box center [307, 58] width 11 height 11
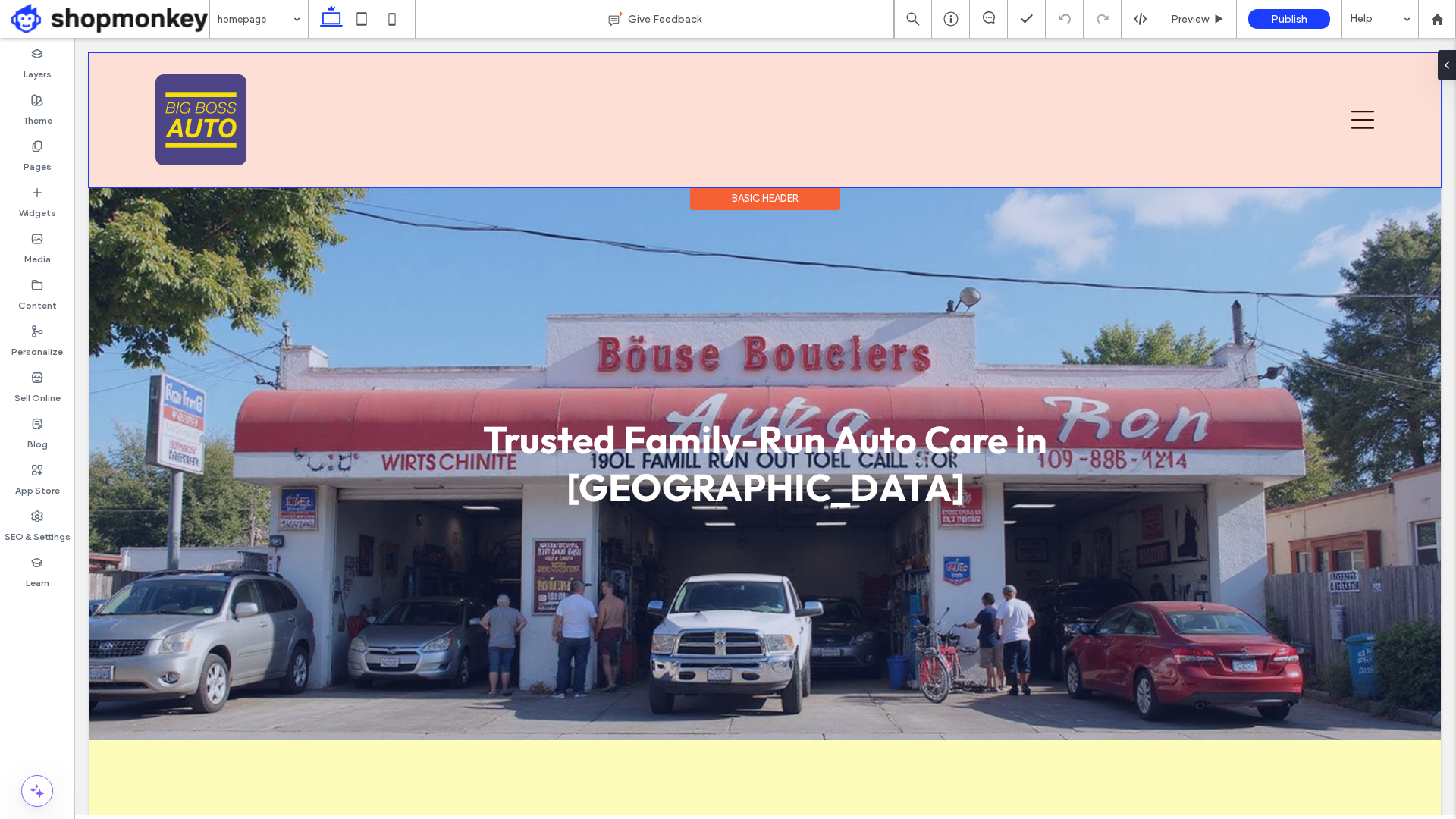
click at [1368, 120] on div at bounding box center [766, 120] width 1352 height 134
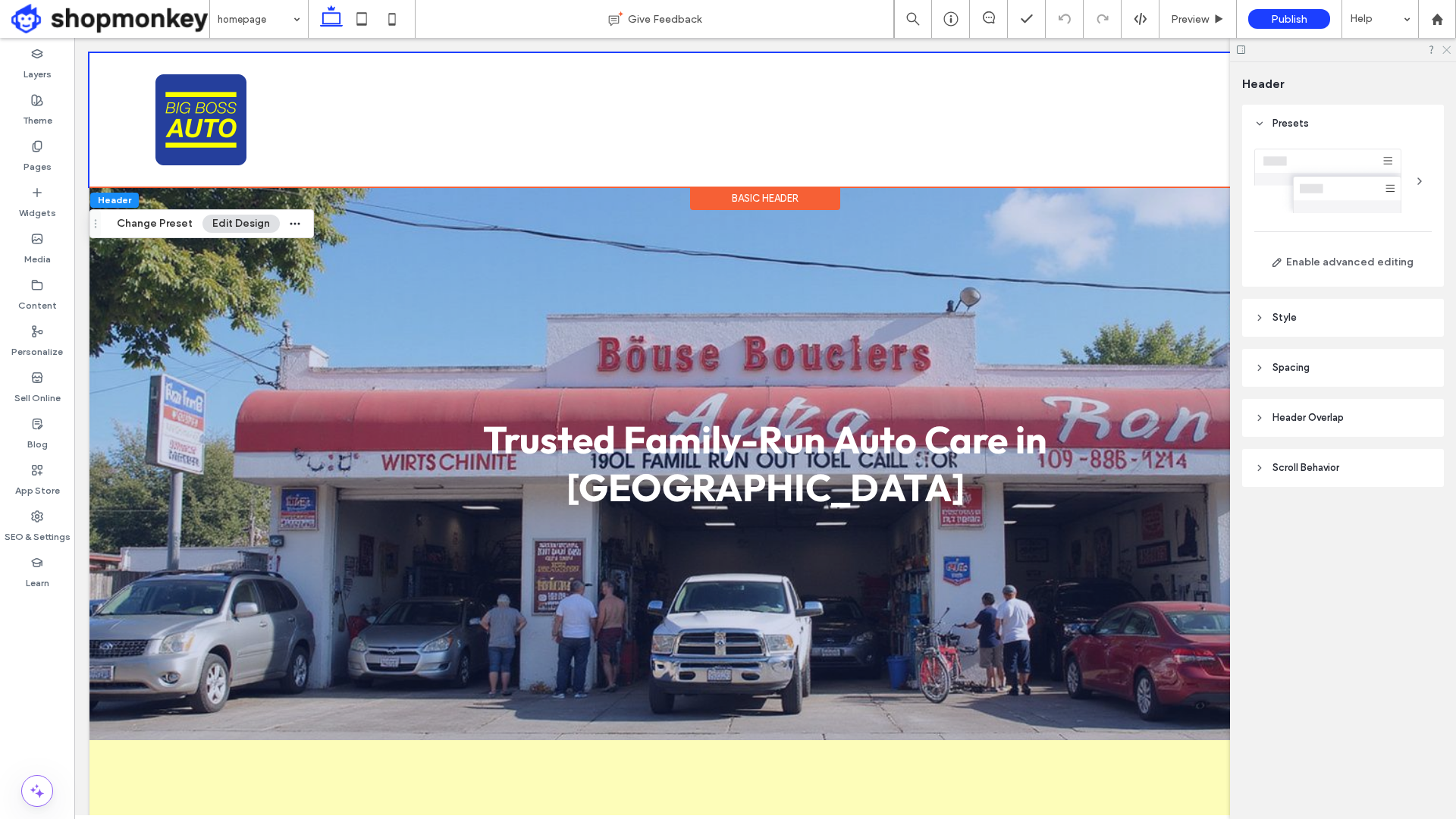
click at [1447, 52] on icon at bounding box center [1446, 49] width 10 height 10
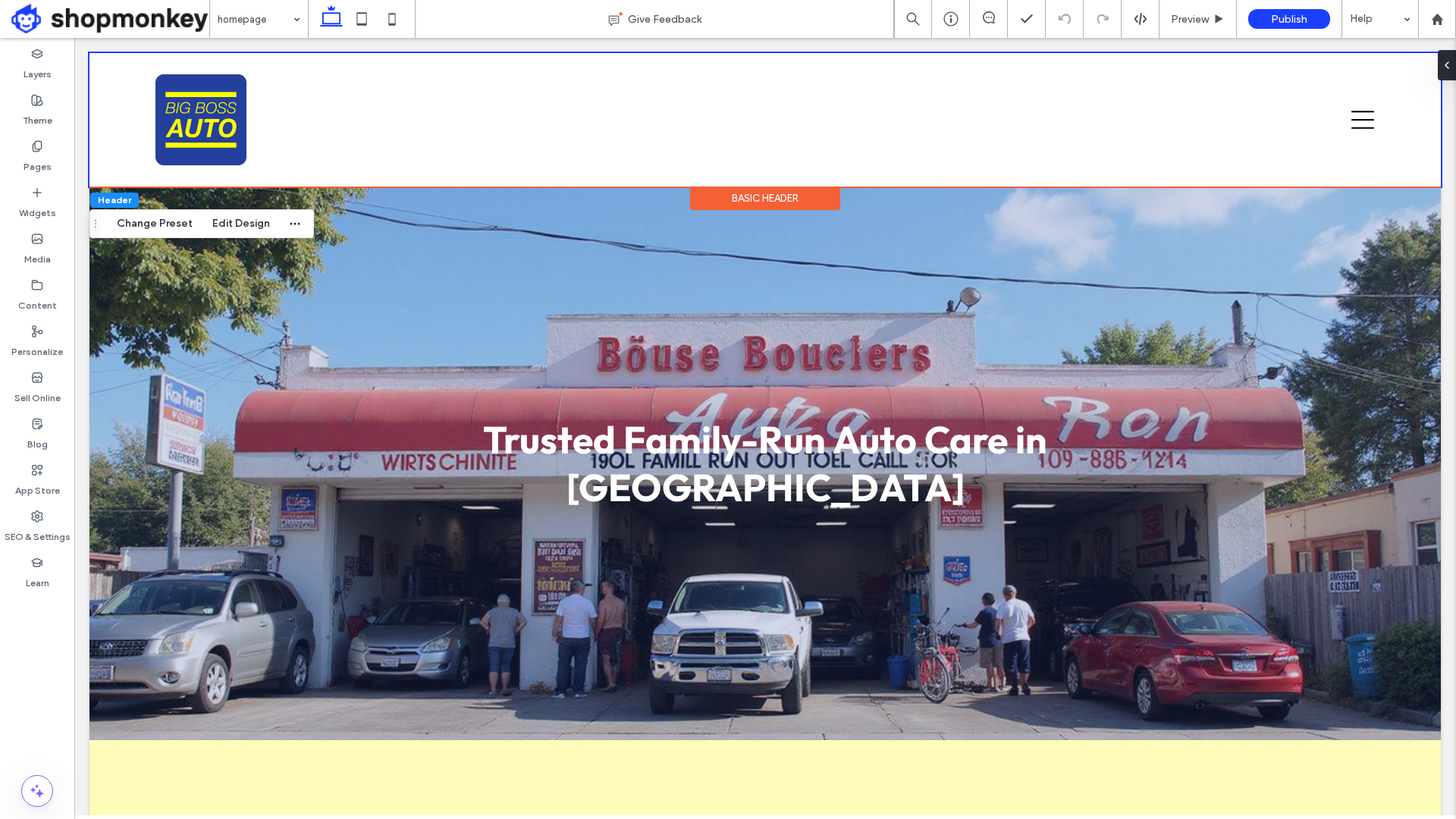
click at [43, 158] on label "Pages" at bounding box center [38, 163] width 28 height 21
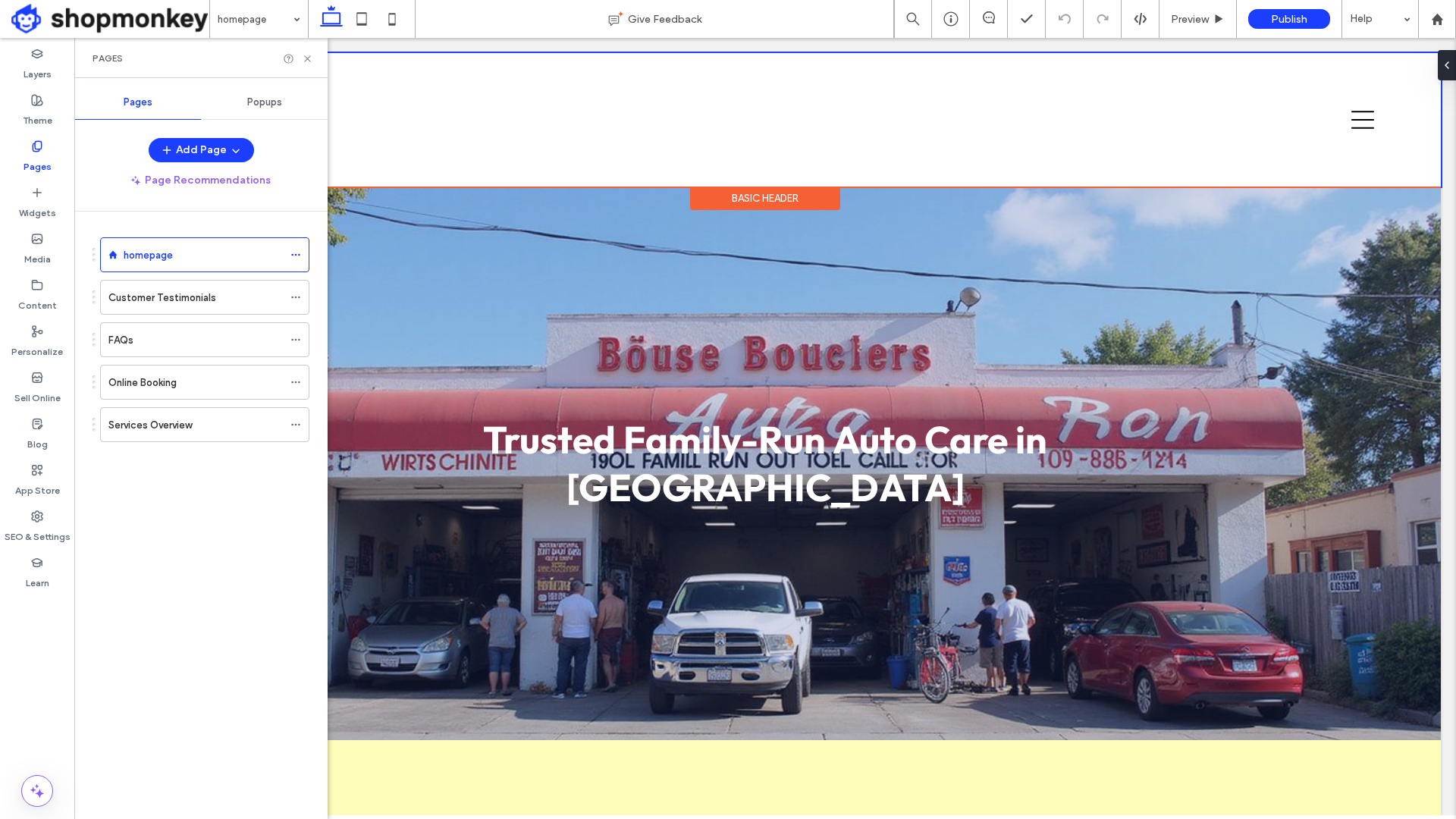
click at [44, 147] on div "Pages" at bounding box center [37, 157] width 74 height 46
click at [38, 148] on use at bounding box center [37, 146] width 8 height 10
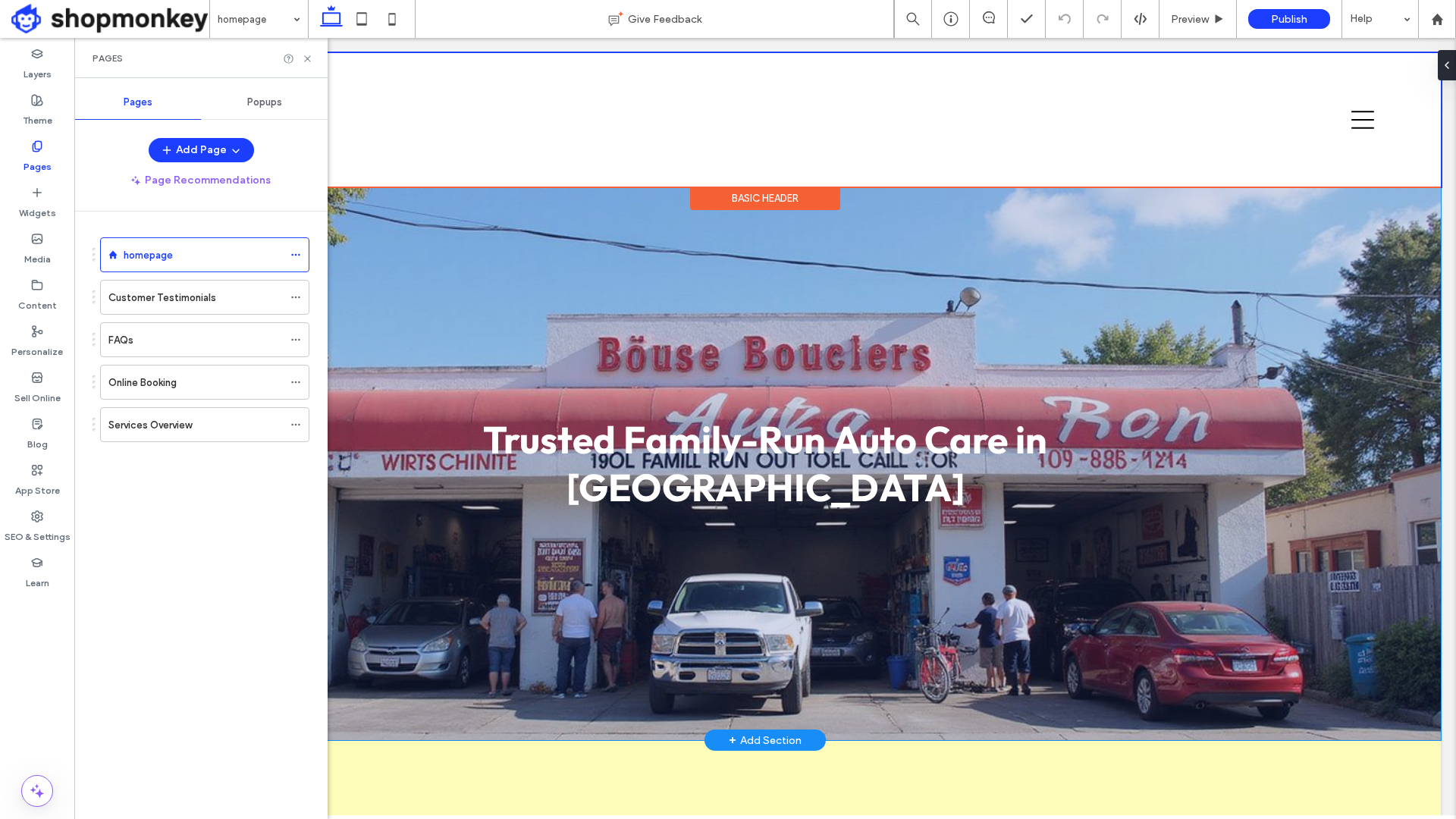
click at [425, 268] on div "Trusted Family-Run Auto Care in Los Angeles" at bounding box center [766, 463] width 911 height 554
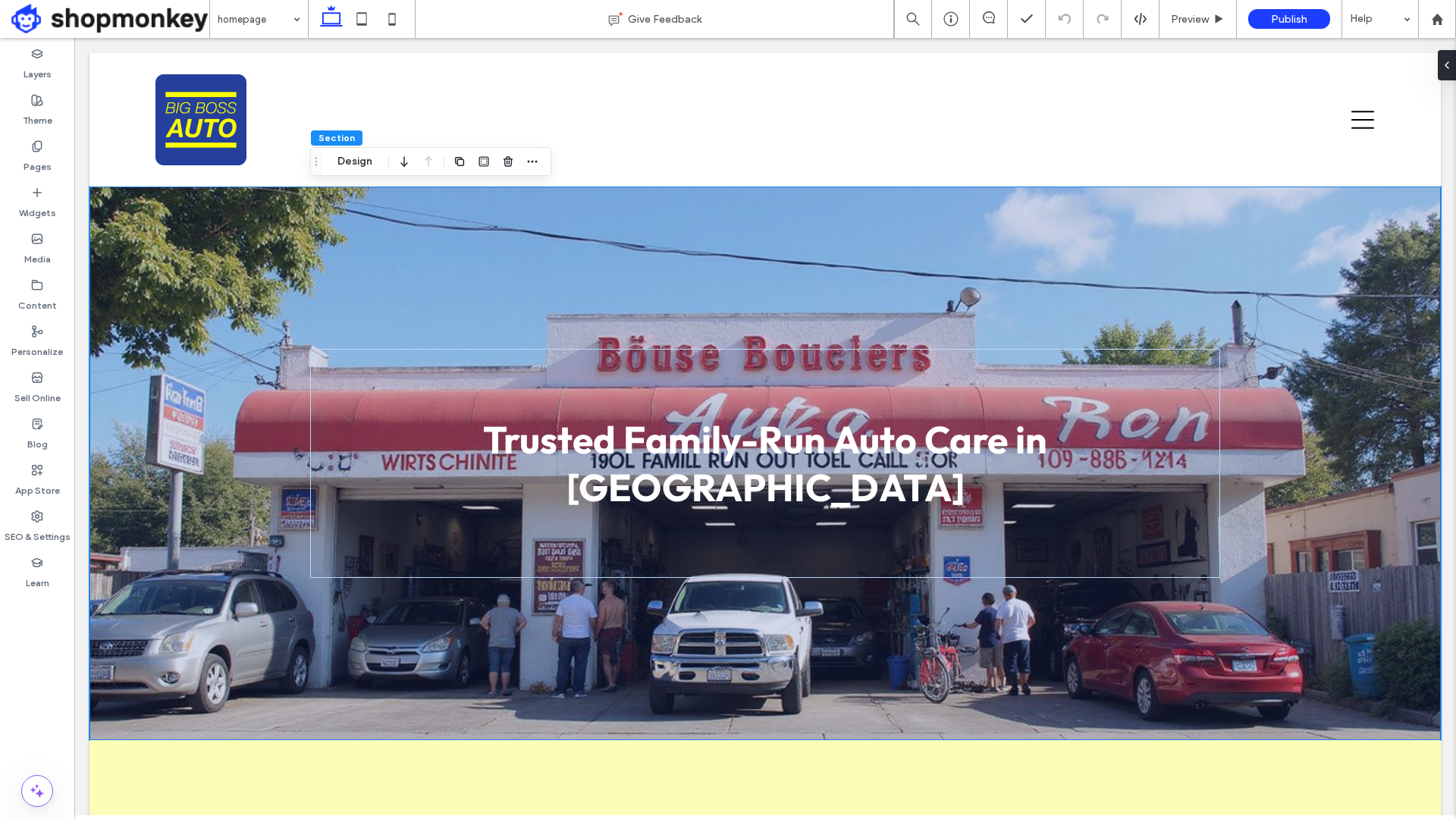
click at [498, 288] on div "Trusted Family-Run Auto Care in [GEOGRAPHIC_DATA]" at bounding box center [766, 463] width 911 height 554
click at [291, 252] on div "Trusted Family-Run Auto Care in [GEOGRAPHIC_DATA]" at bounding box center [766, 463] width 1352 height 554
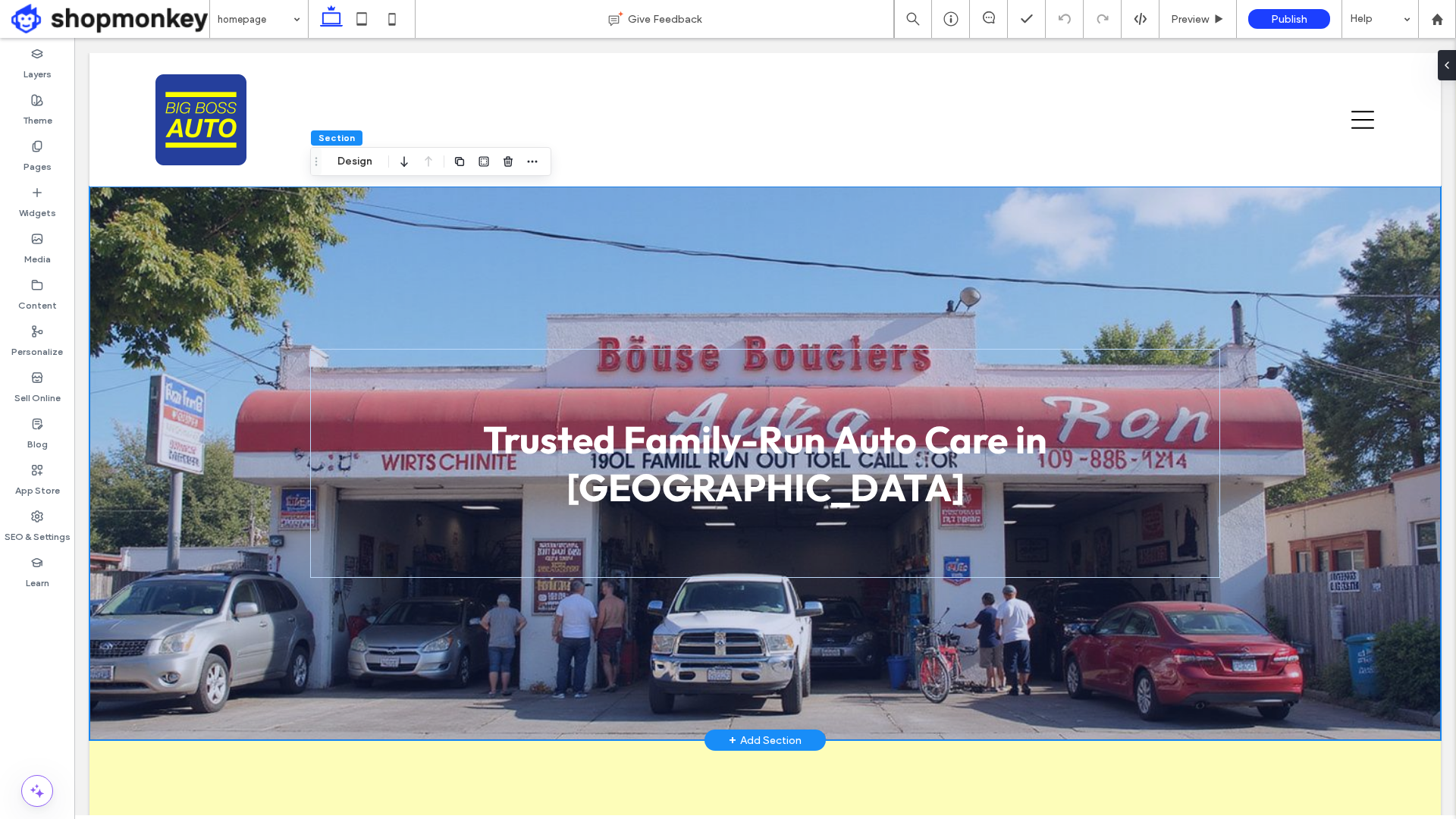
click at [641, 662] on div "Trusted Family-Run Auto Care in [GEOGRAPHIC_DATA]" at bounding box center [766, 463] width 911 height 554
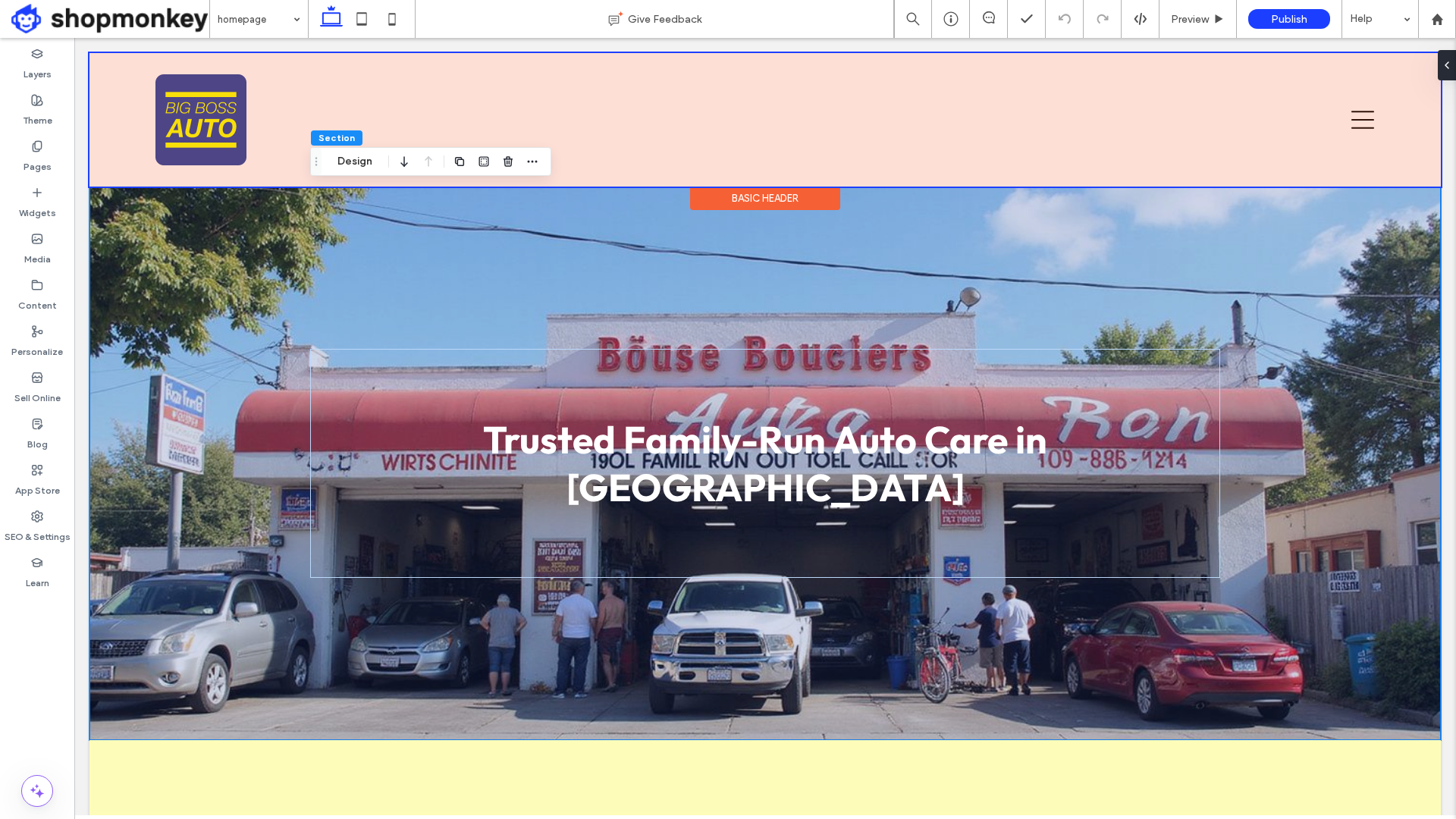
click at [737, 110] on div at bounding box center [766, 120] width 1352 height 134
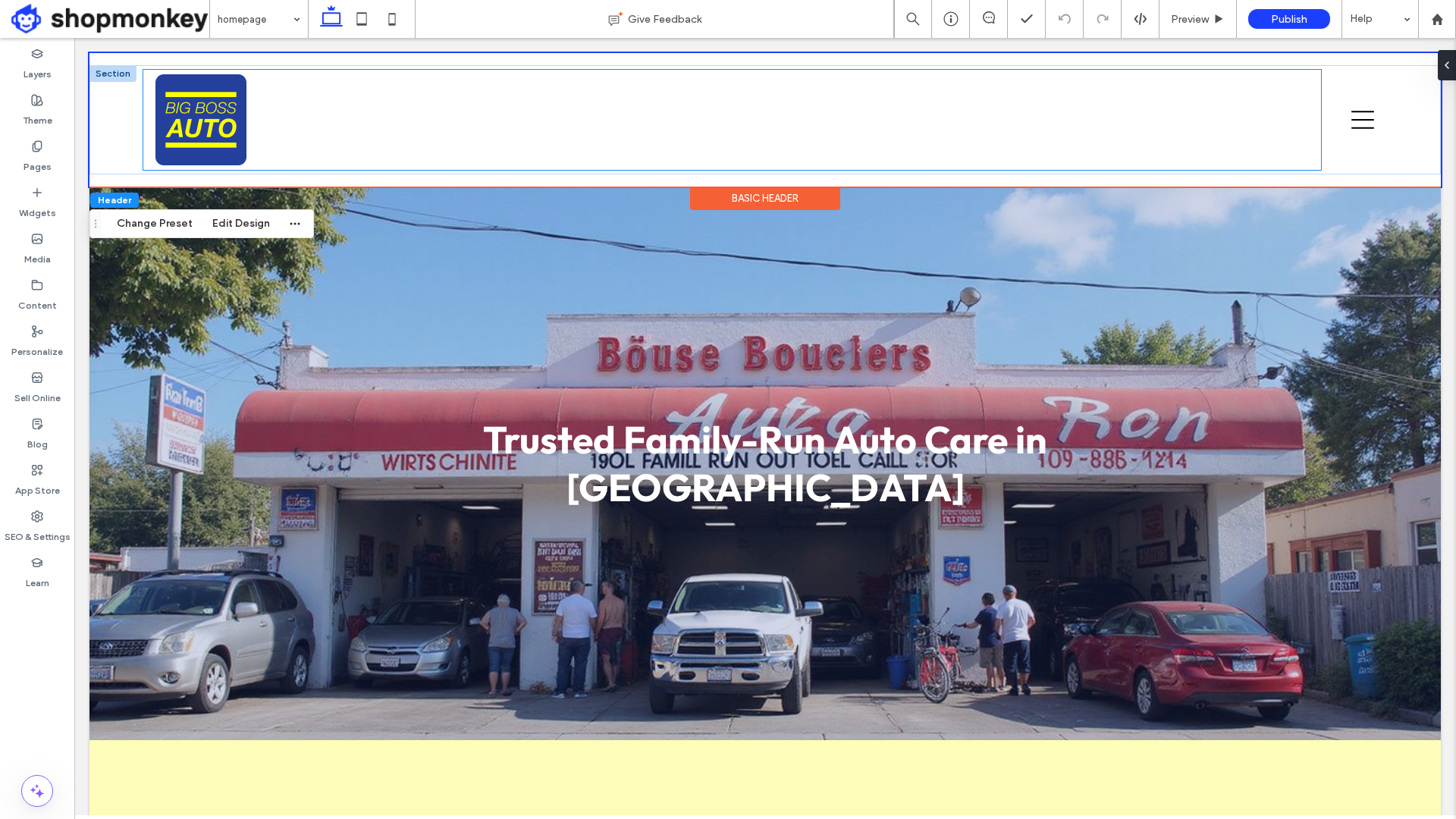
click at [872, 161] on div at bounding box center [733, 120] width 1178 height 100
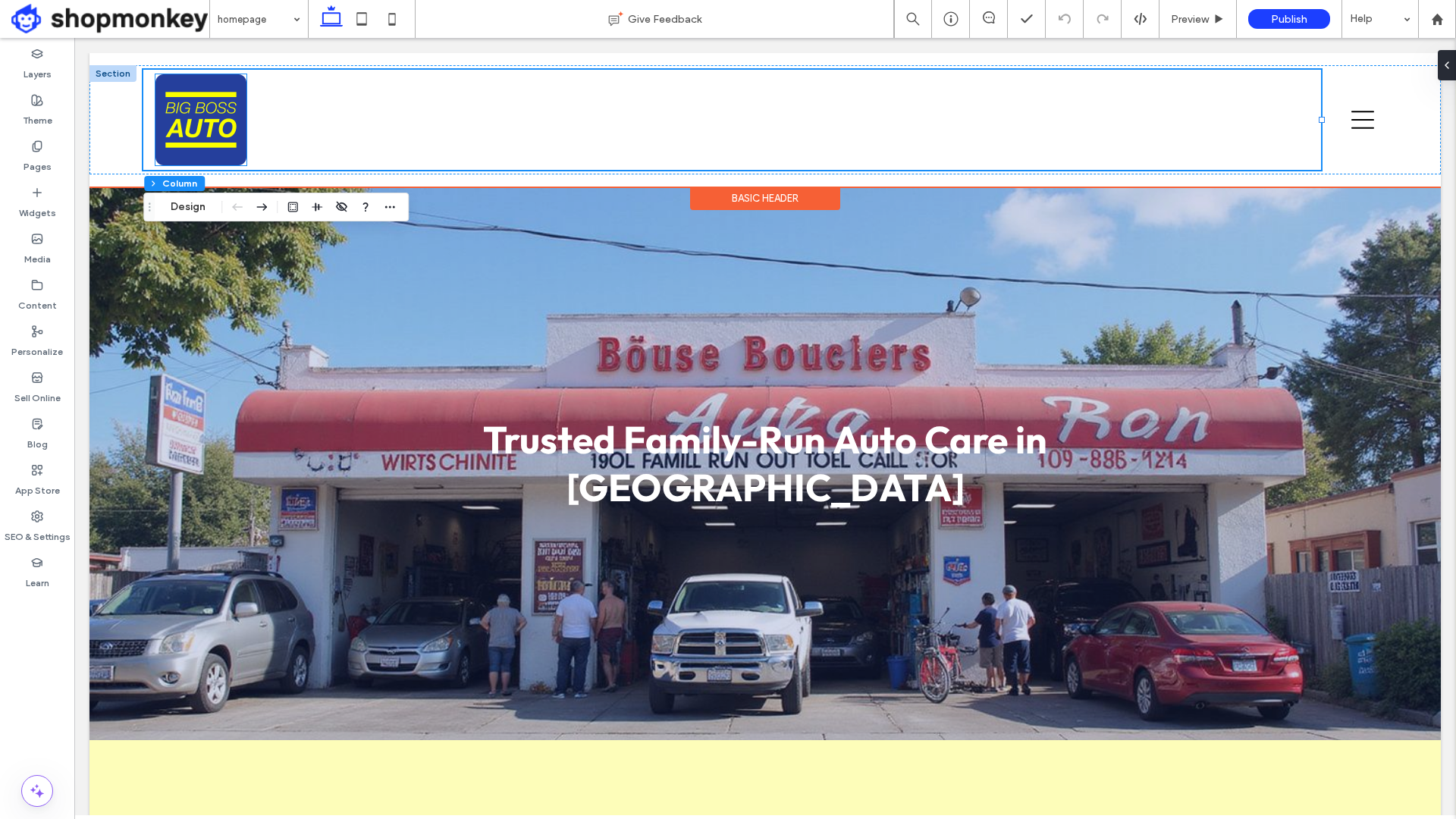
click at [220, 122] on img at bounding box center [201, 119] width 91 height 91
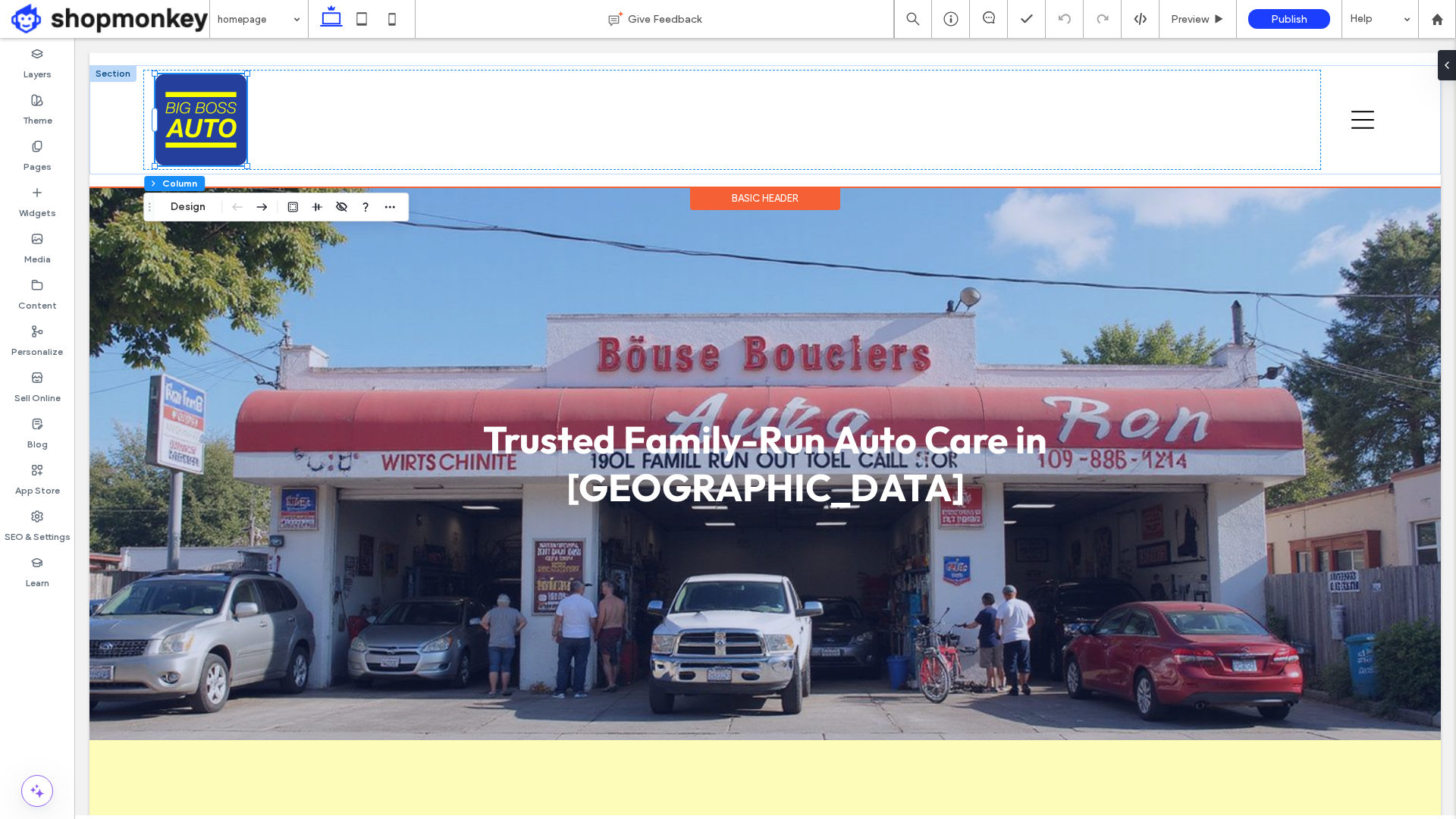
click at [220, 122] on img at bounding box center [201, 119] width 91 height 91
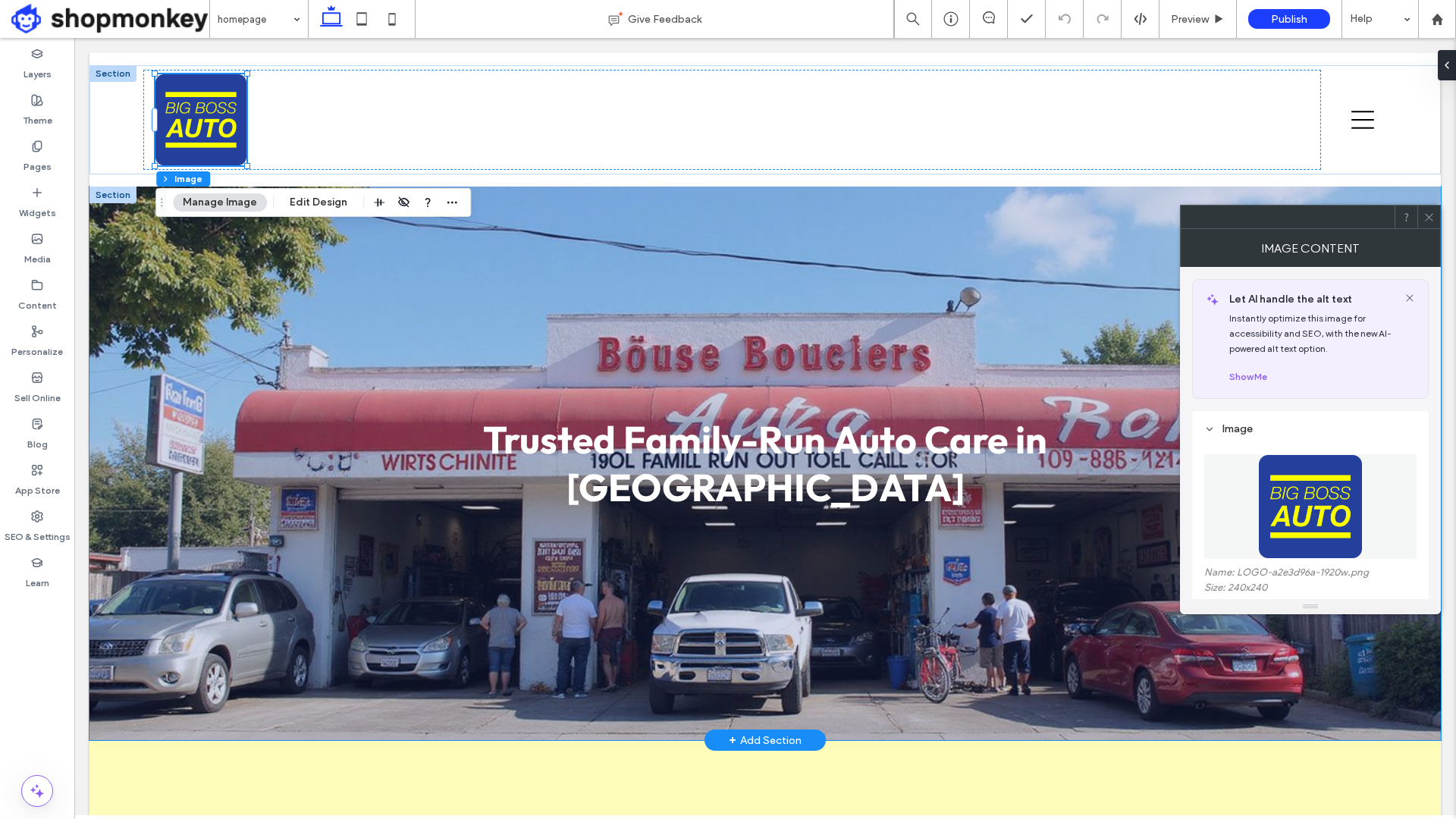
click at [389, 280] on div "Trusted Family-Run Auto Care in [GEOGRAPHIC_DATA]" at bounding box center [766, 463] width 911 height 554
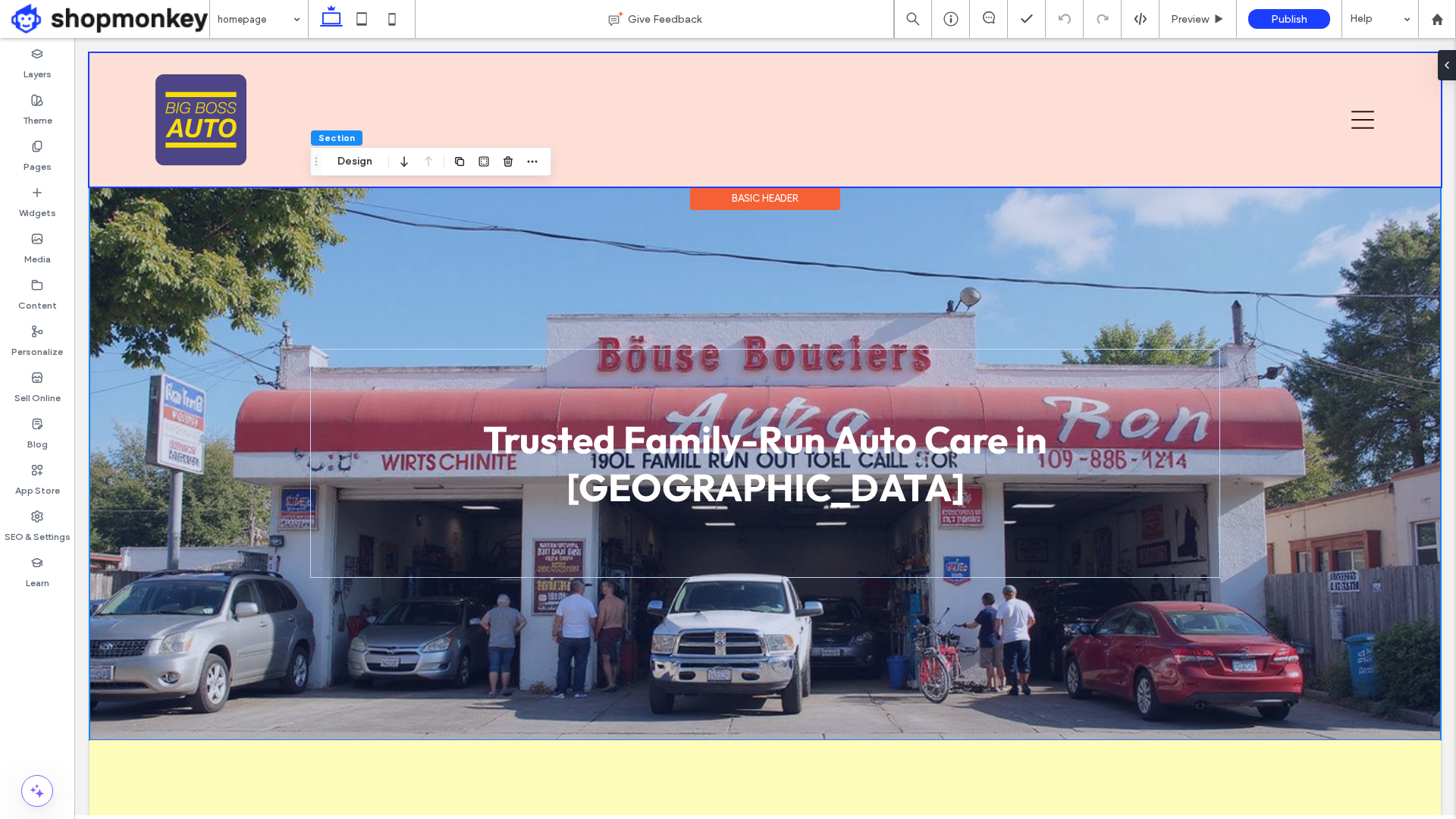
click at [597, 93] on div at bounding box center [766, 120] width 1352 height 134
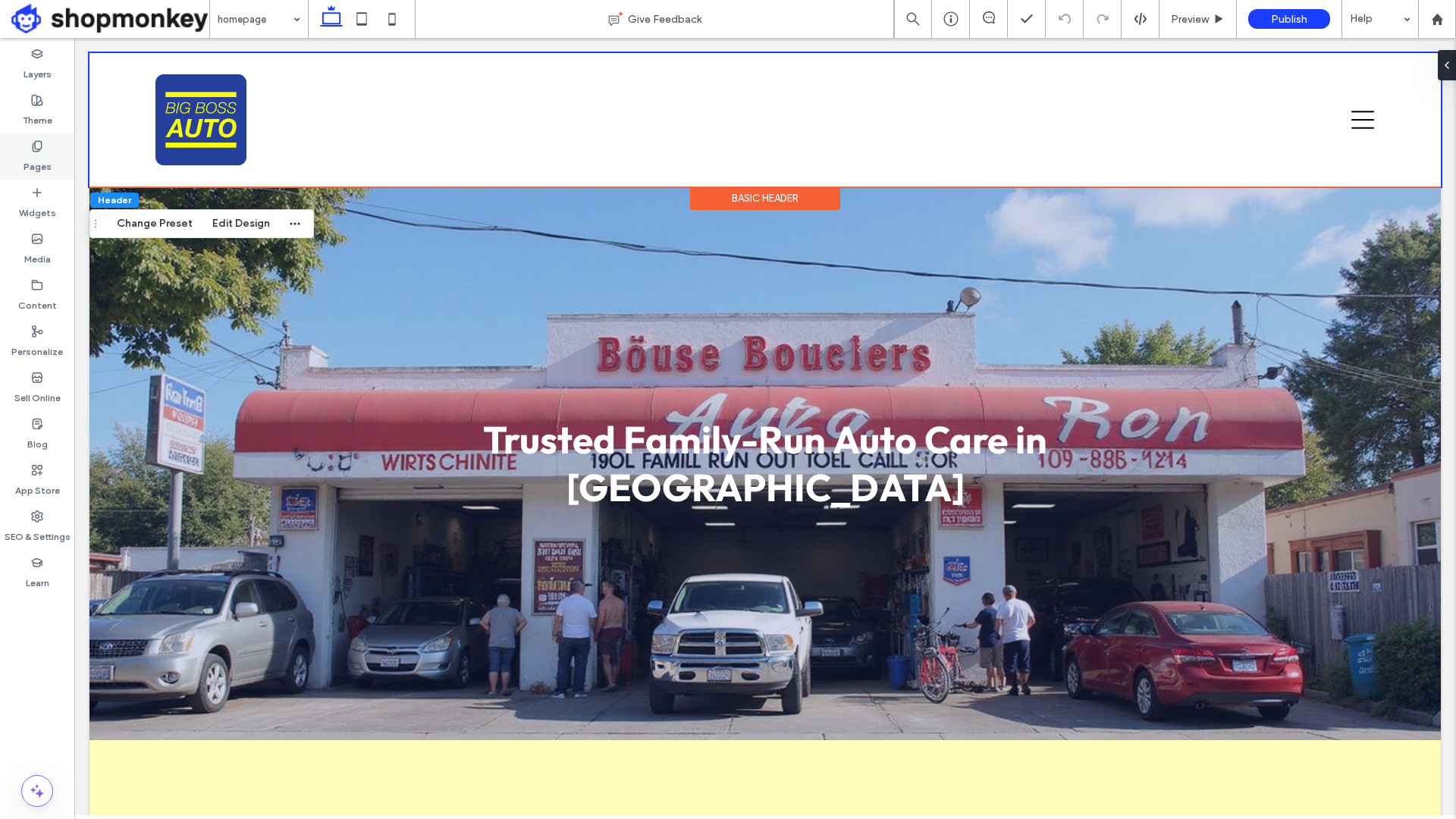
click at [27, 157] on label "Pages" at bounding box center [38, 163] width 28 height 21
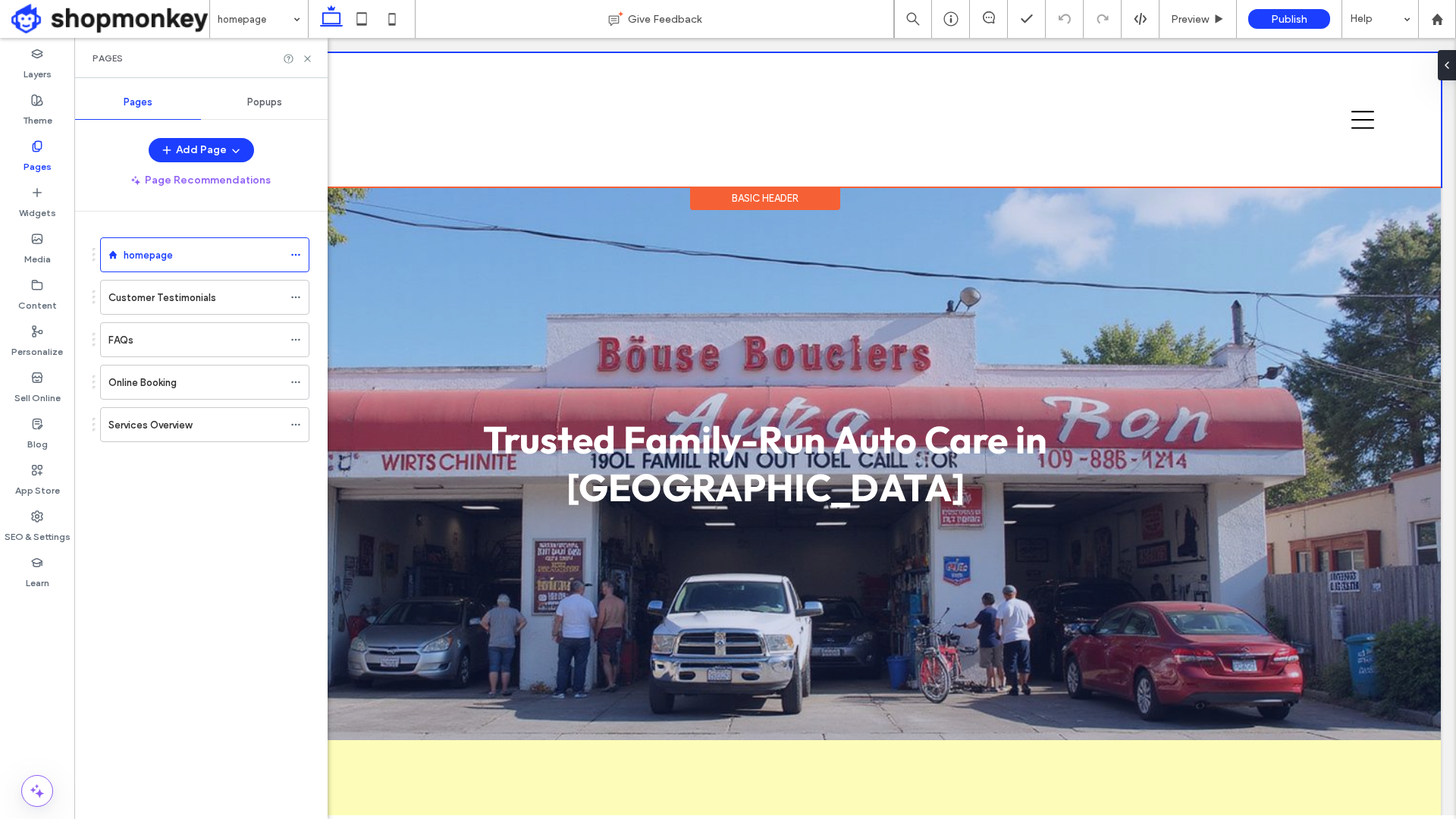
click at [49, 156] on label "Pages" at bounding box center [38, 163] width 28 height 21
click at [45, 148] on div "Pages" at bounding box center [37, 157] width 74 height 46
click at [38, 150] on icon at bounding box center [37, 147] width 12 height 12
click at [311, 57] on icon at bounding box center [307, 58] width 11 height 11
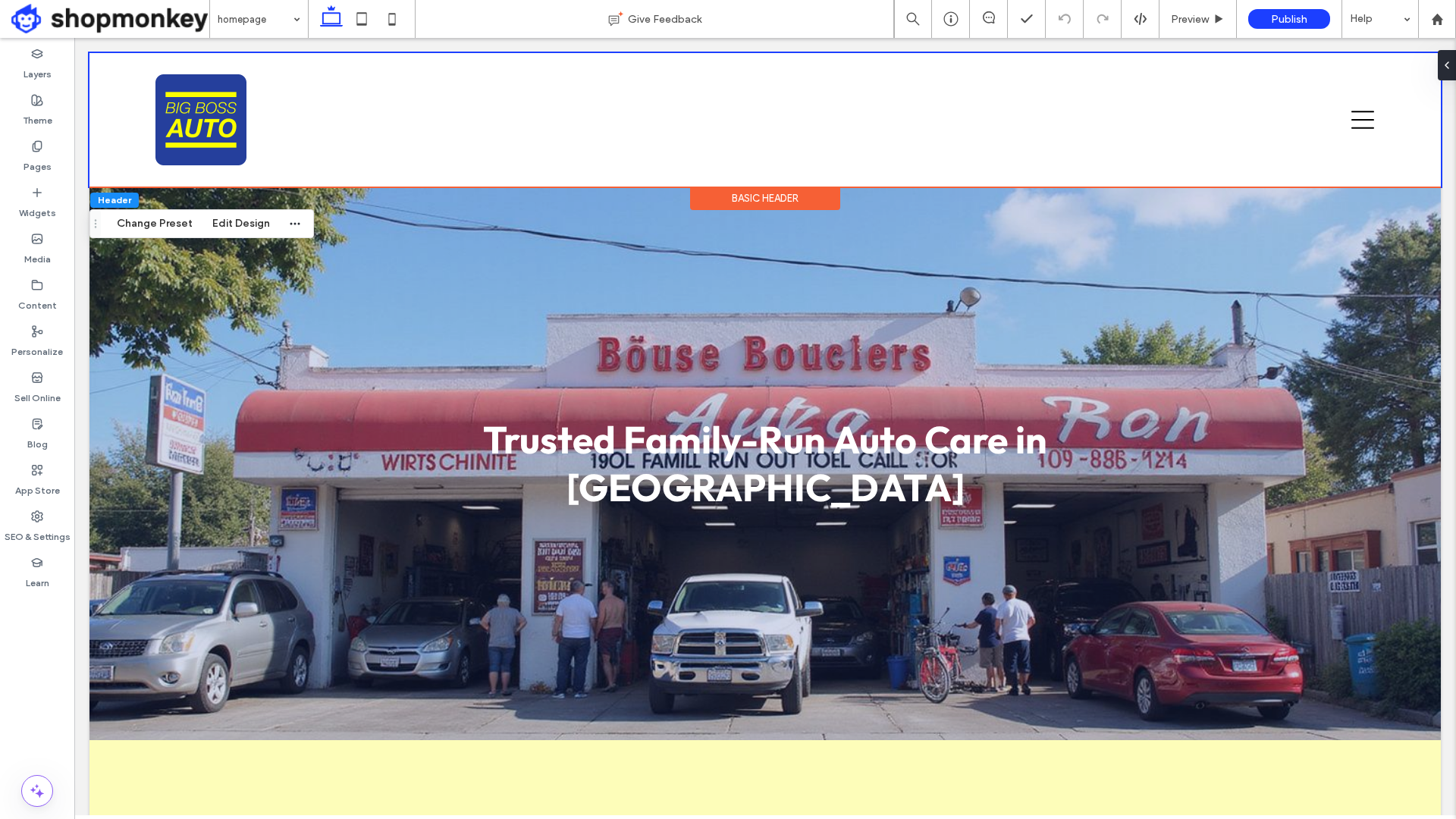
click at [141, 23] on span at bounding box center [110, 19] width 198 height 30
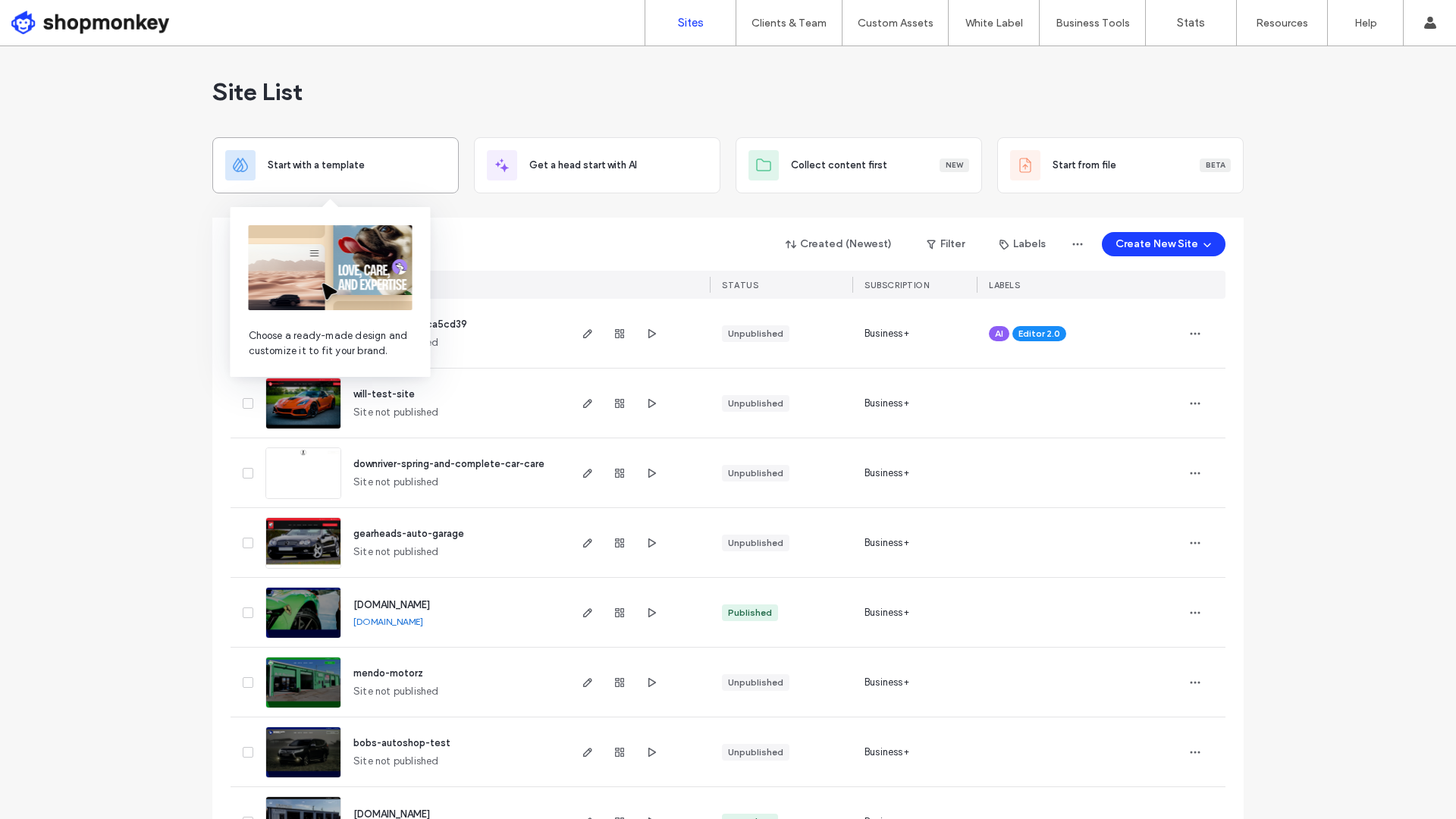
click at [424, 170] on div "Start with a template" at bounding box center [357, 165] width 179 height 15
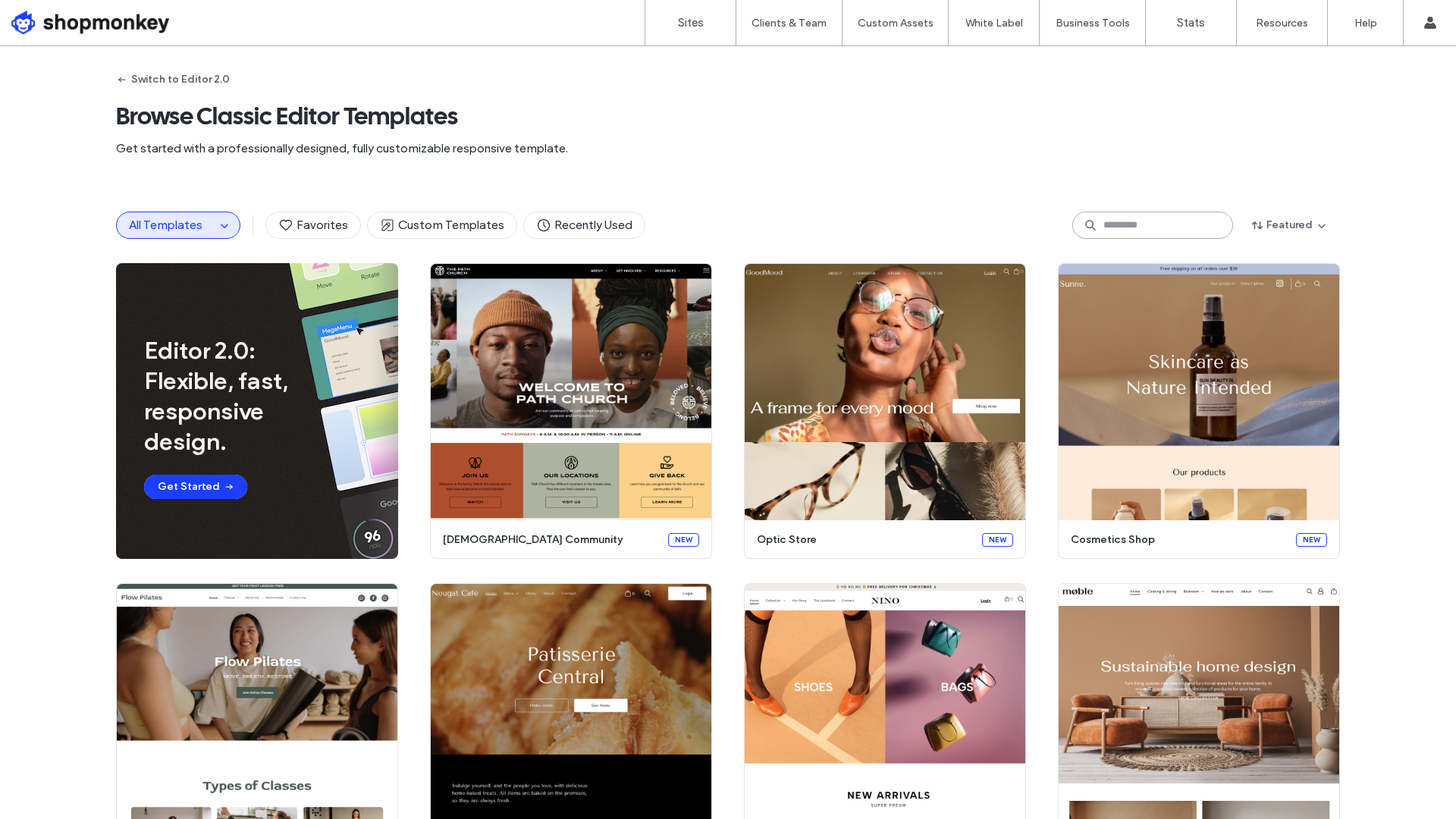
click at [1116, 224] on input at bounding box center [1152, 225] width 161 height 27
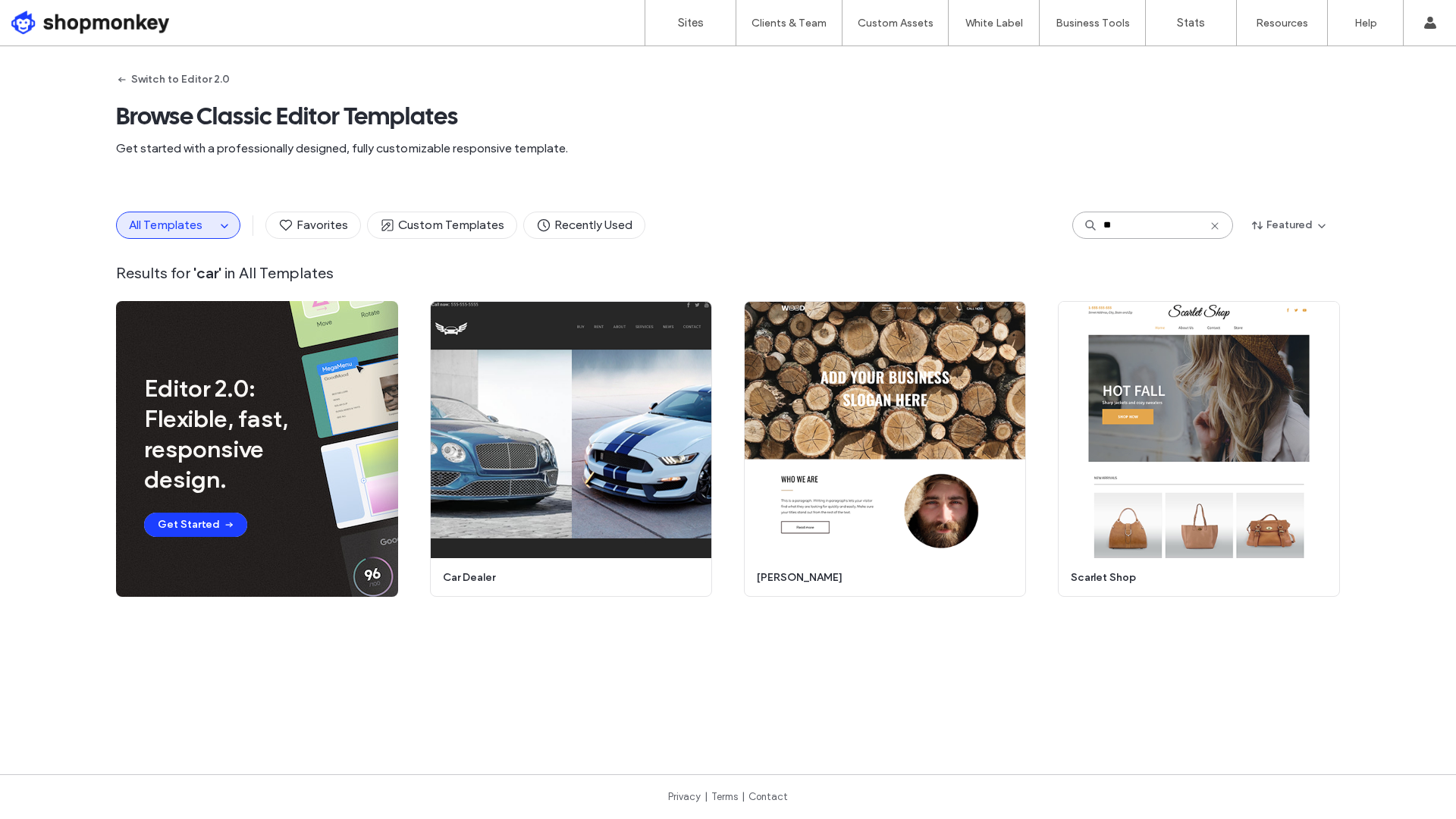
type input "*"
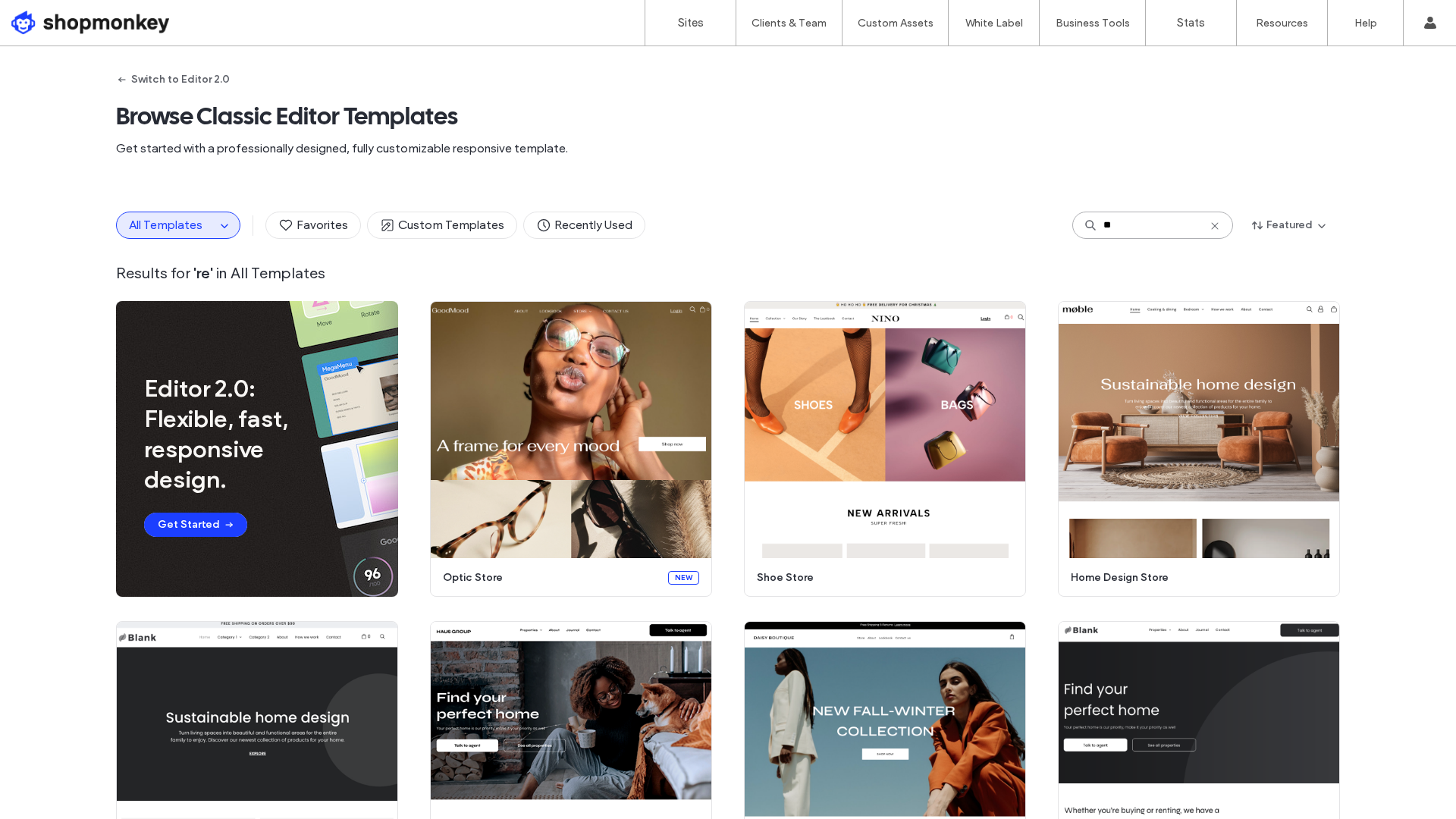
type input "*"
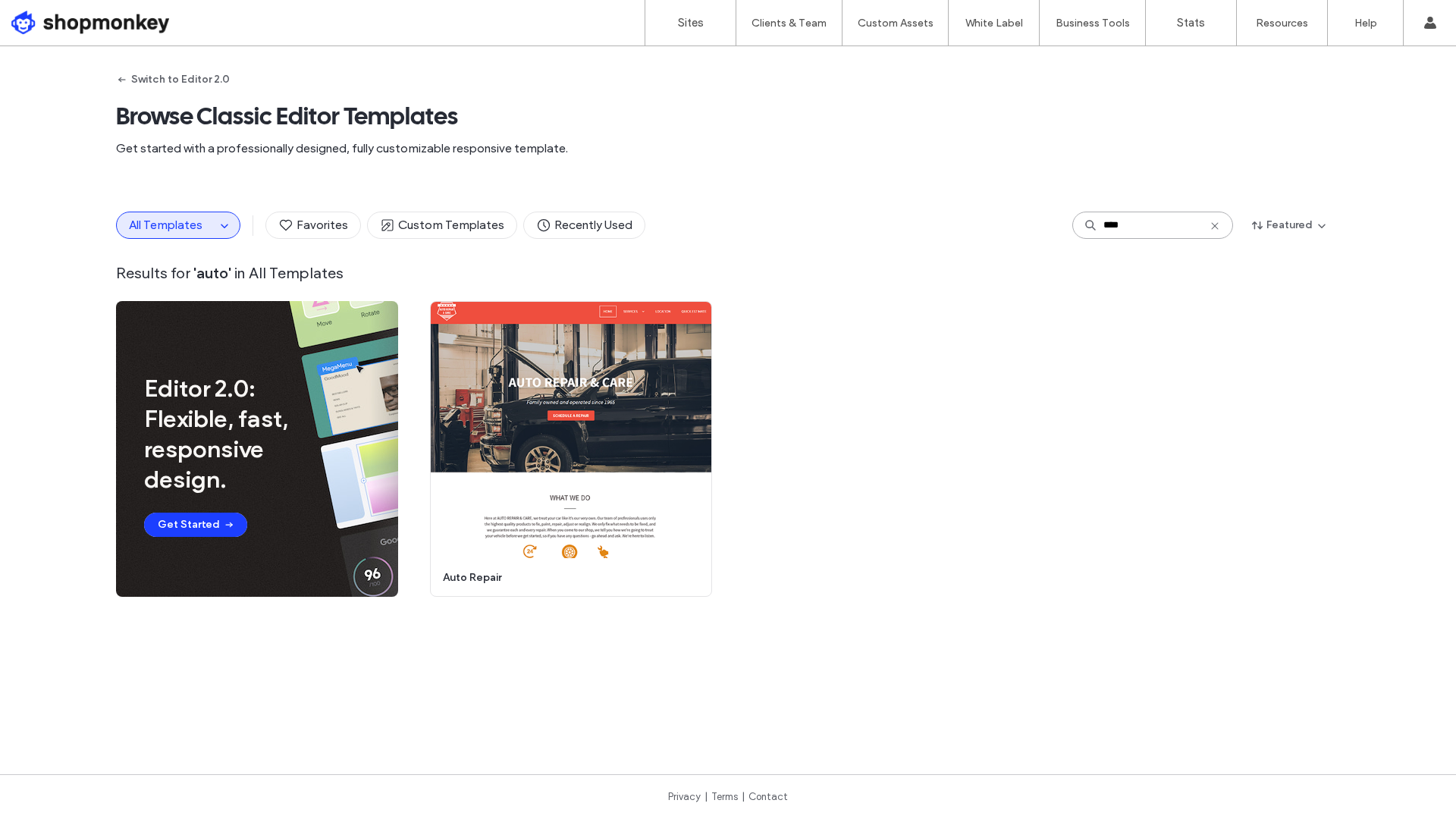
type input "****"
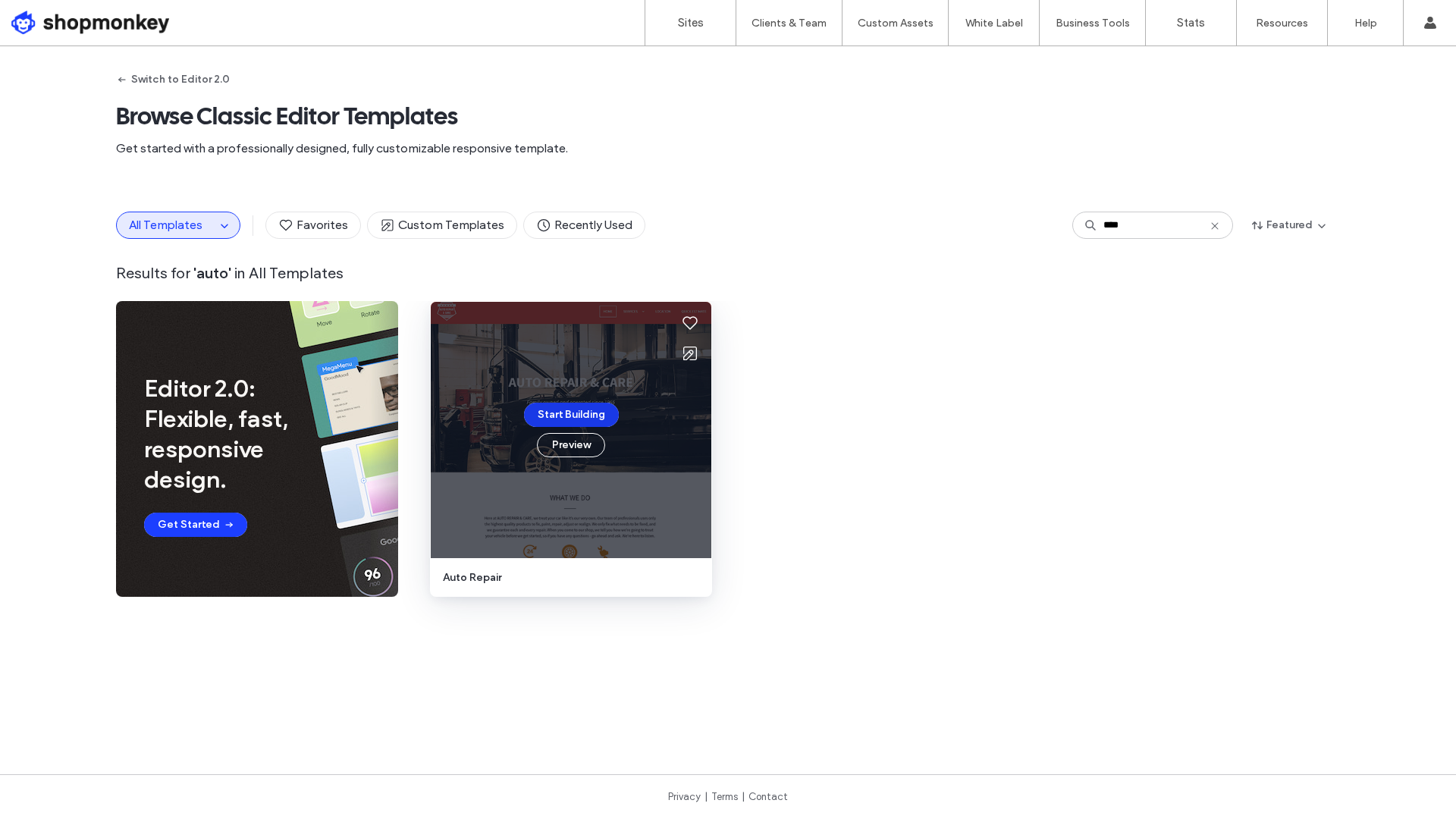
click at [588, 414] on button "Start Building" at bounding box center [571, 414] width 95 height 24
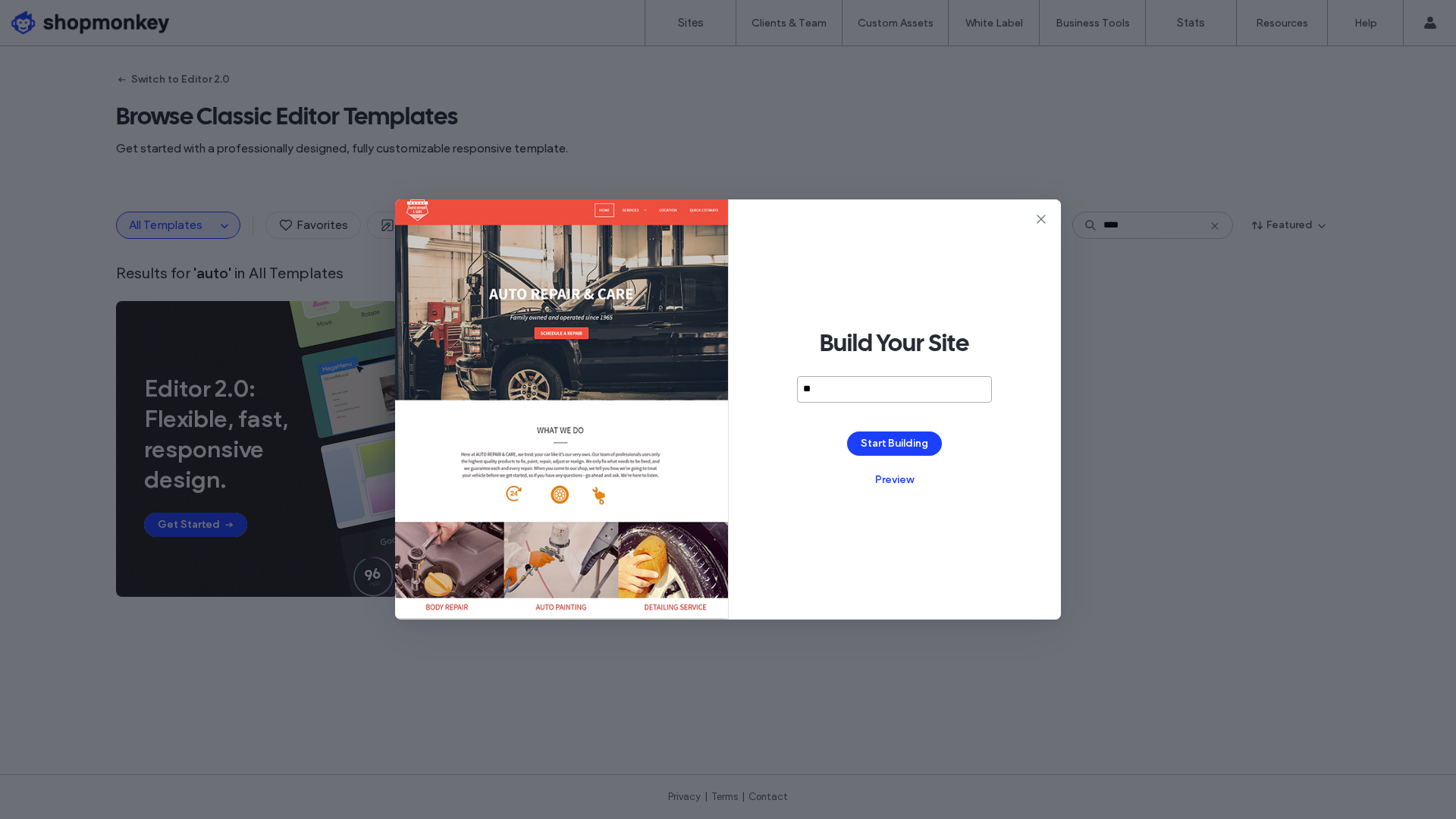
type input "*"
type input "**********"
click at [909, 448] on button "Start Building" at bounding box center [895, 443] width 95 height 24
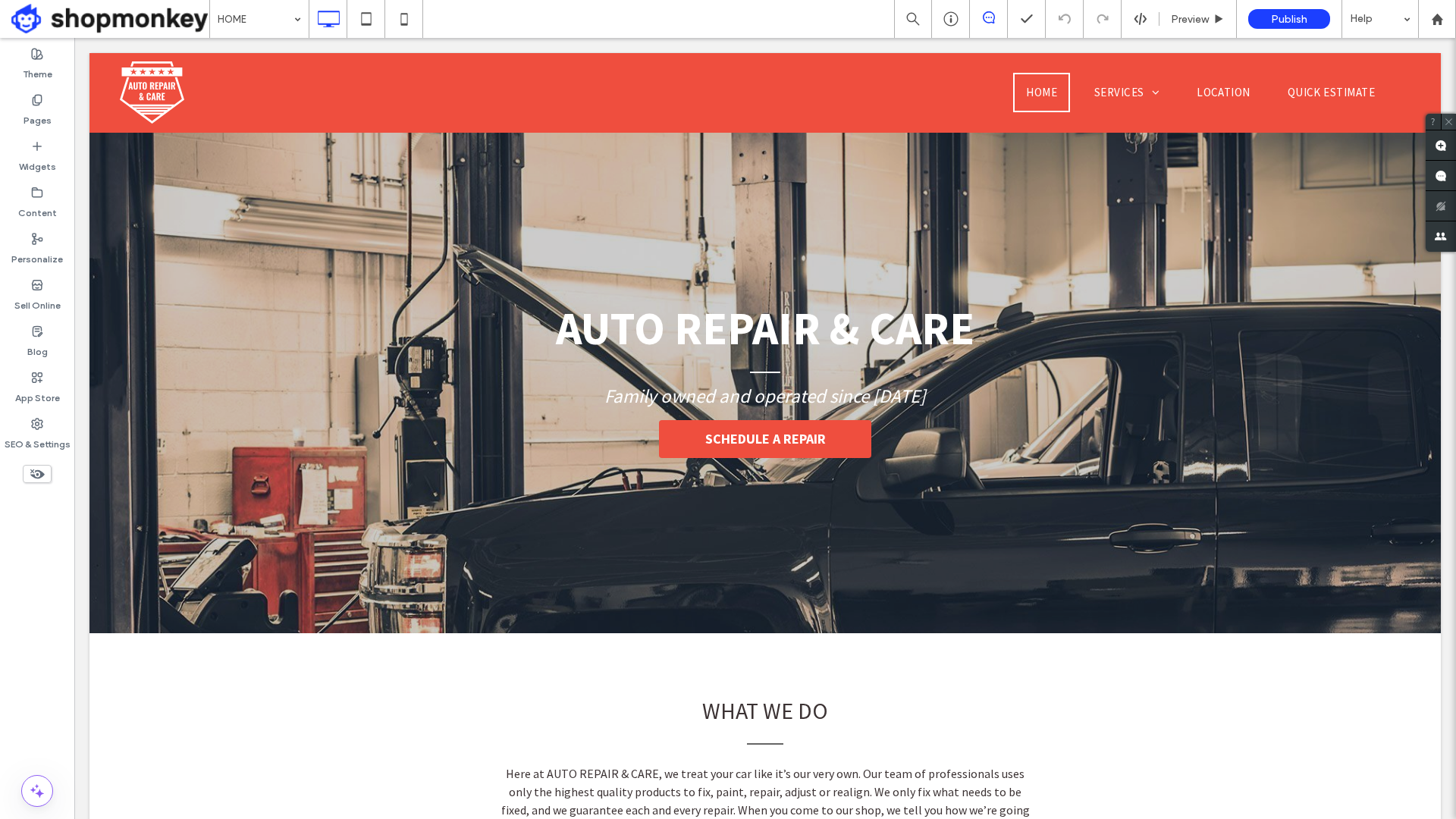
click at [1449, 119] on icon at bounding box center [1449, 122] width 10 height 10
click at [33, 107] on label "Pages" at bounding box center [38, 116] width 28 height 21
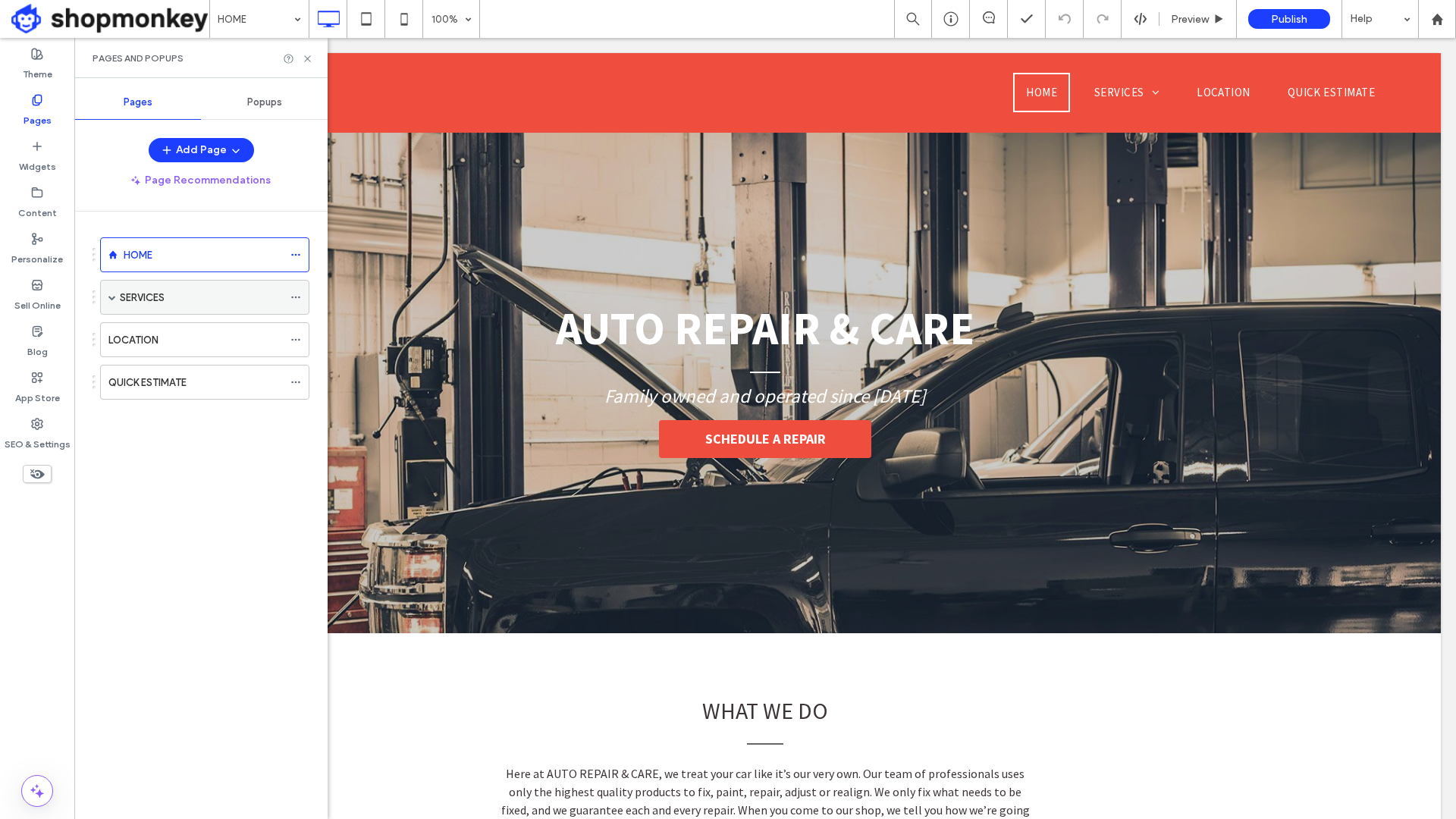
click at [109, 304] on span at bounding box center [113, 297] width 8 height 33
click at [112, 302] on span at bounding box center [113, 297] width 8 height 33
click at [541, 274] on div "**********" at bounding box center [766, 384] width 1352 height 501
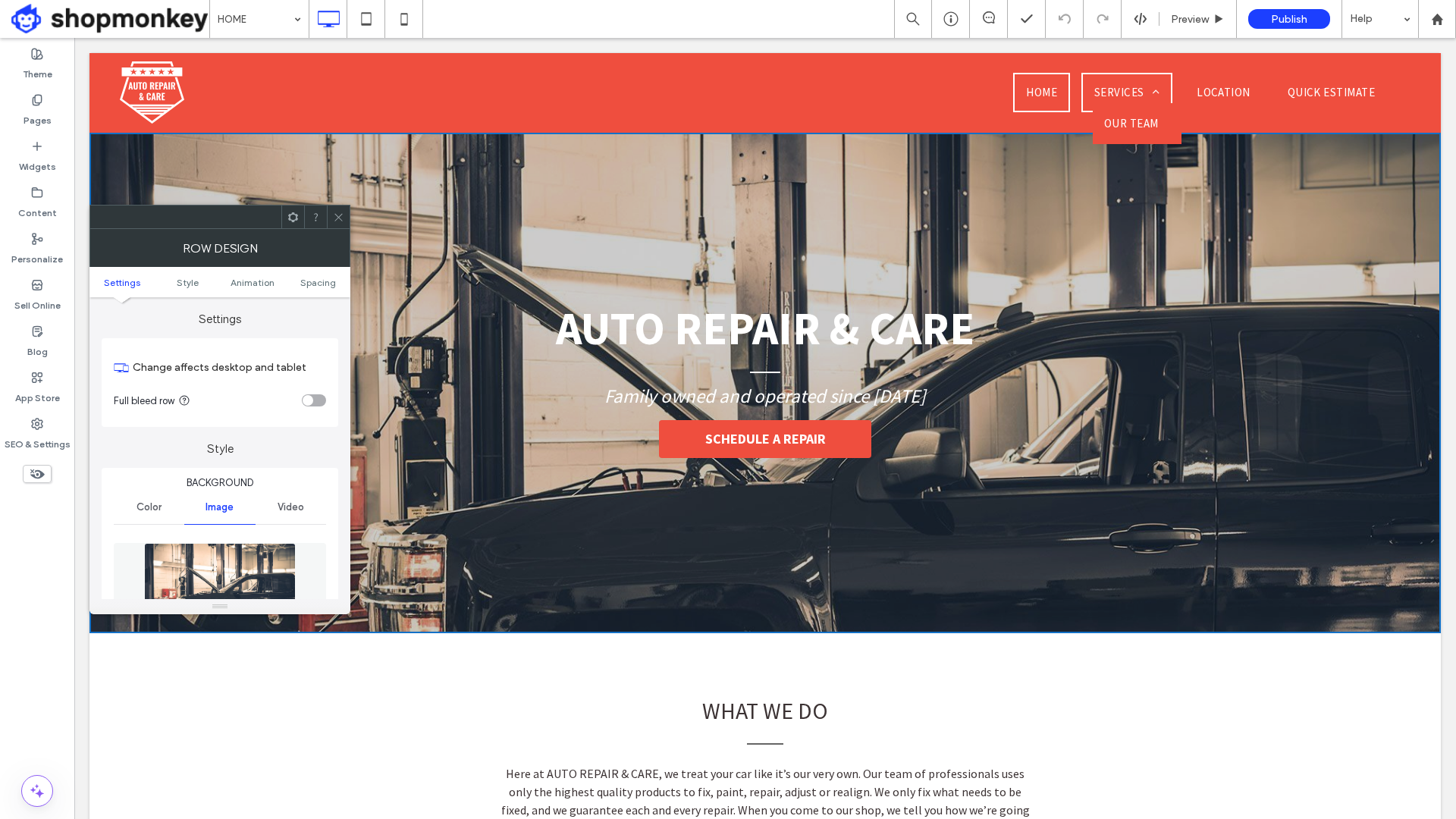
click at [1159, 84] on span "SERVICES" at bounding box center [1126, 93] width 65 height 18
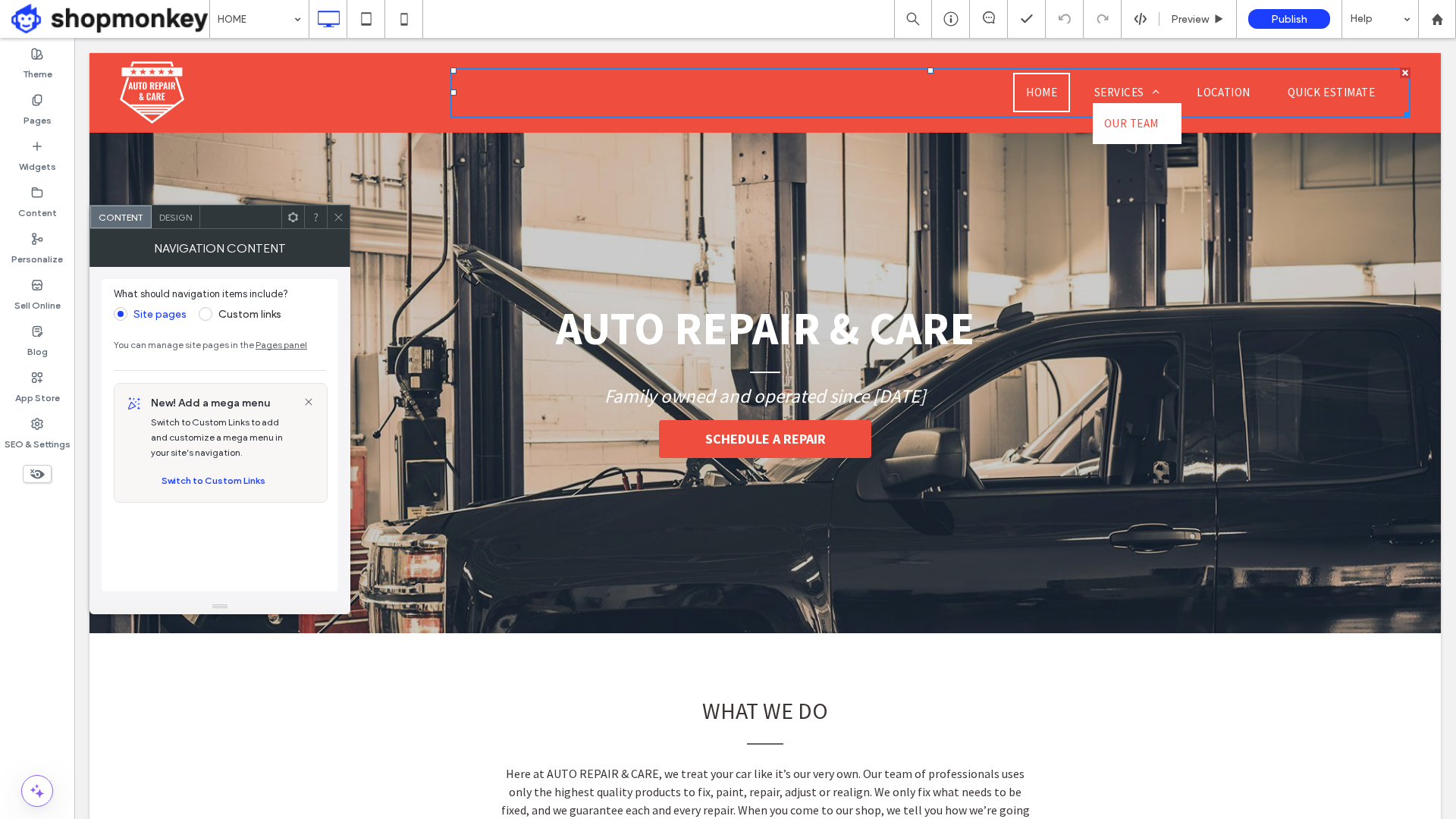
click at [1140, 120] on span "OUR TEAM" at bounding box center [1131, 124] width 55 height 18
click at [1288, 327] on div "**********" at bounding box center [766, 384] width 1352 height 501
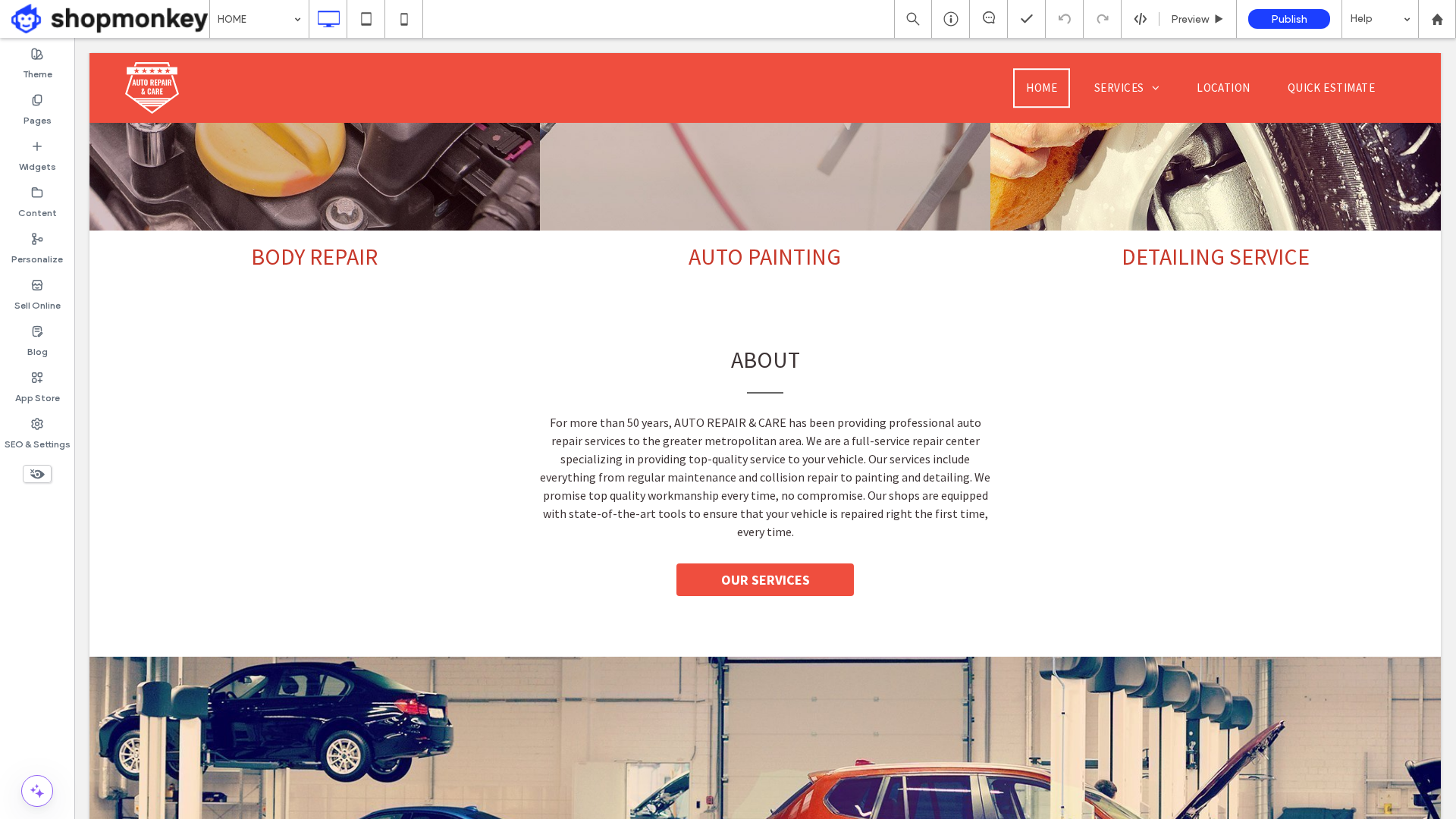
scroll to position [1437, 0]
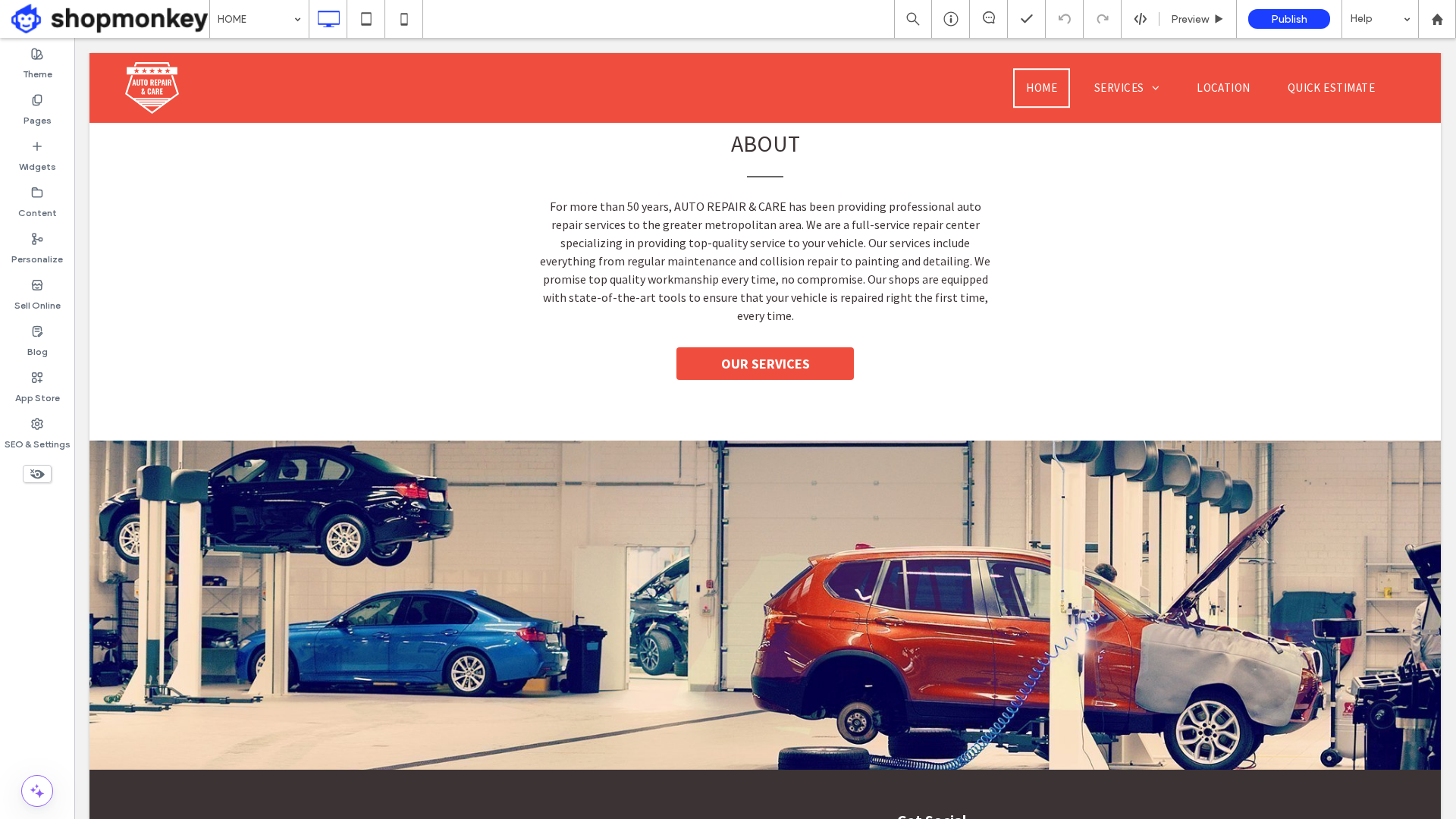
click at [801, 348] on span "OUR SERVICES" at bounding box center [766, 364] width 100 height 33
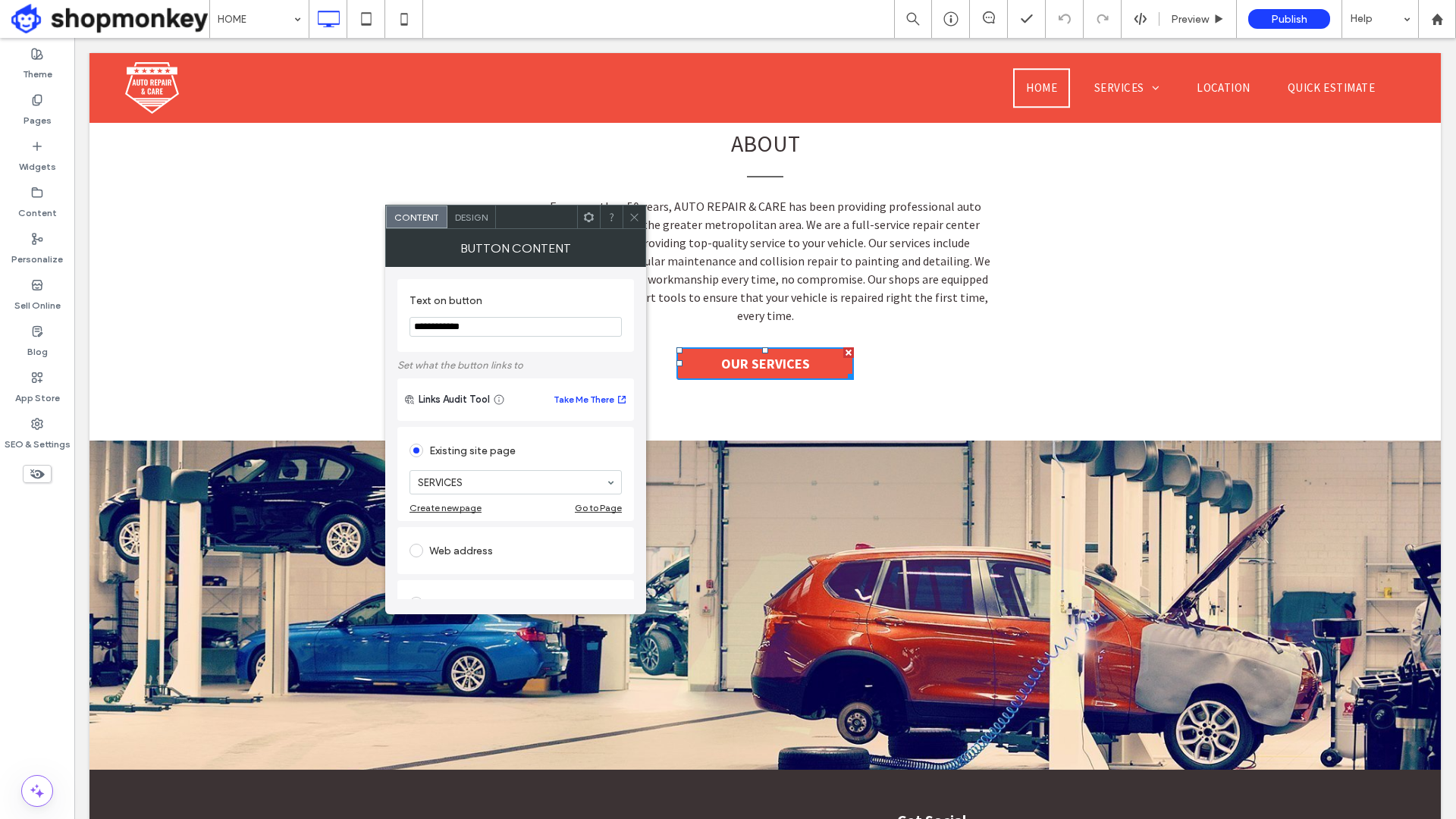
click at [1029, 295] on div "ABOUT For more than 50 years, AUTO REPAIR & CARE has been providing professiona…" at bounding box center [765, 253] width 728 height 269
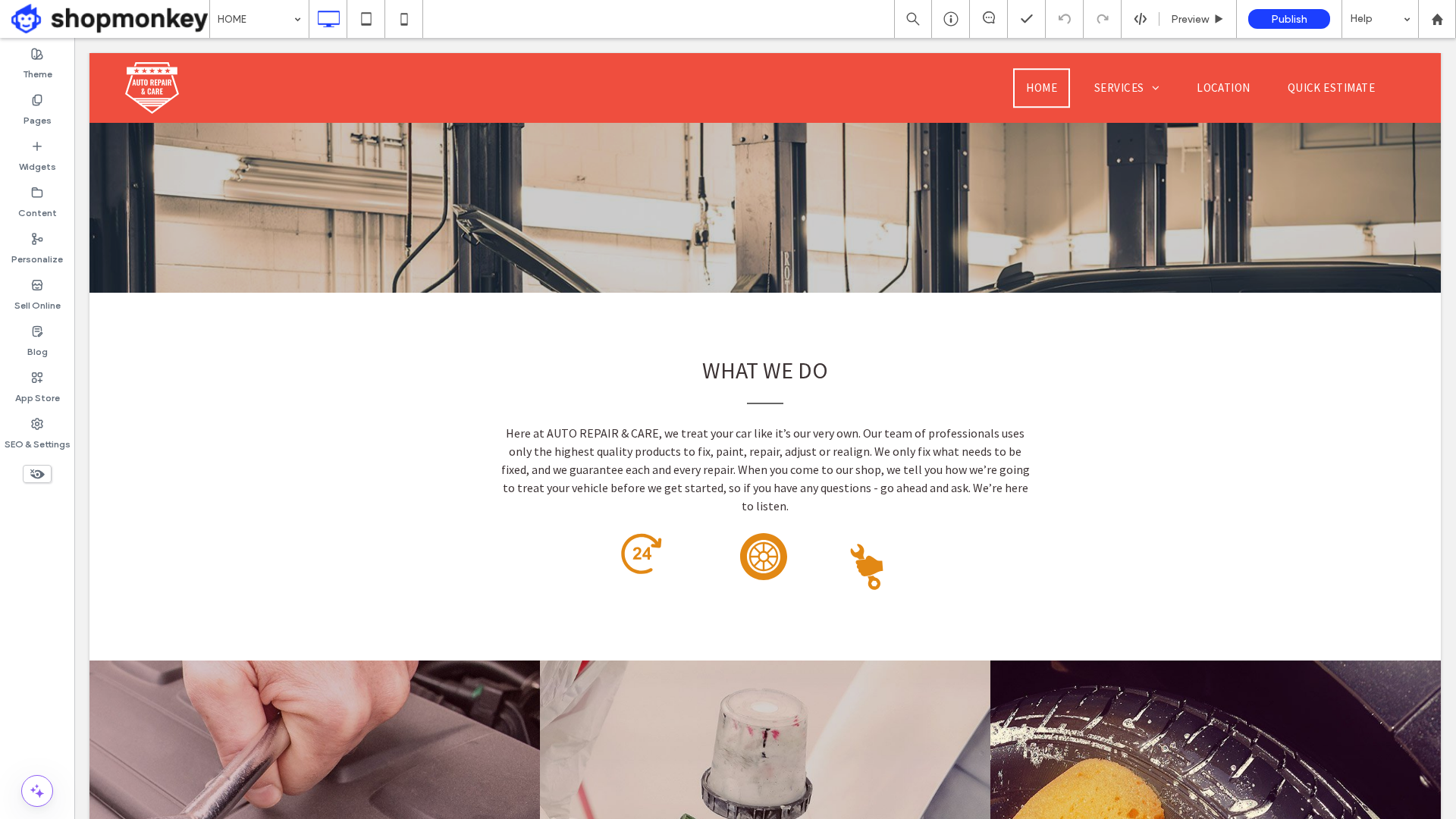
scroll to position [0, 0]
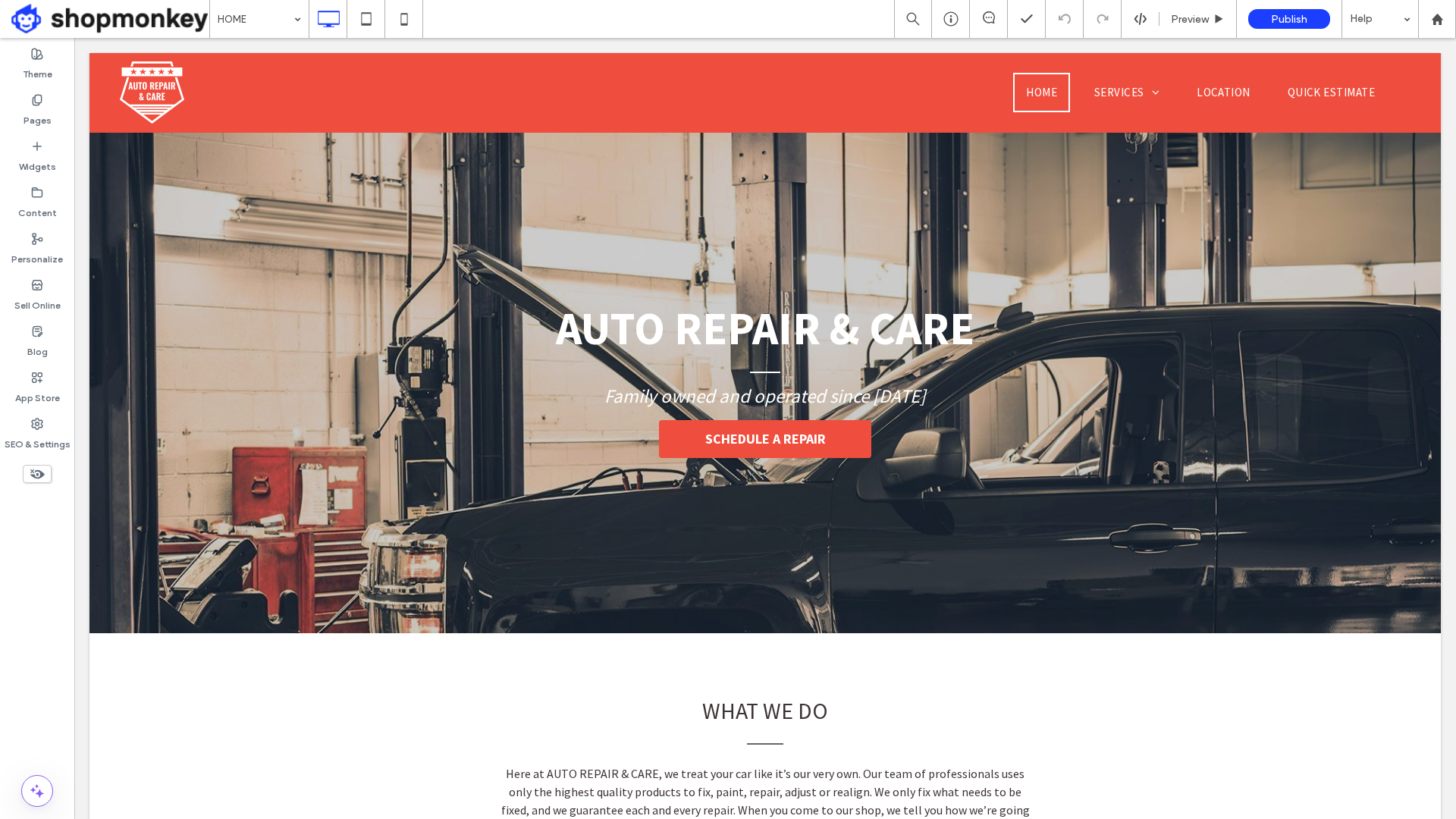
click at [1276, 746] on div "WHAT WE DO Here at AUTO REPAIR & CARE, we treat your car like it’s our very own…" at bounding box center [766, 744] width 1352 height 223
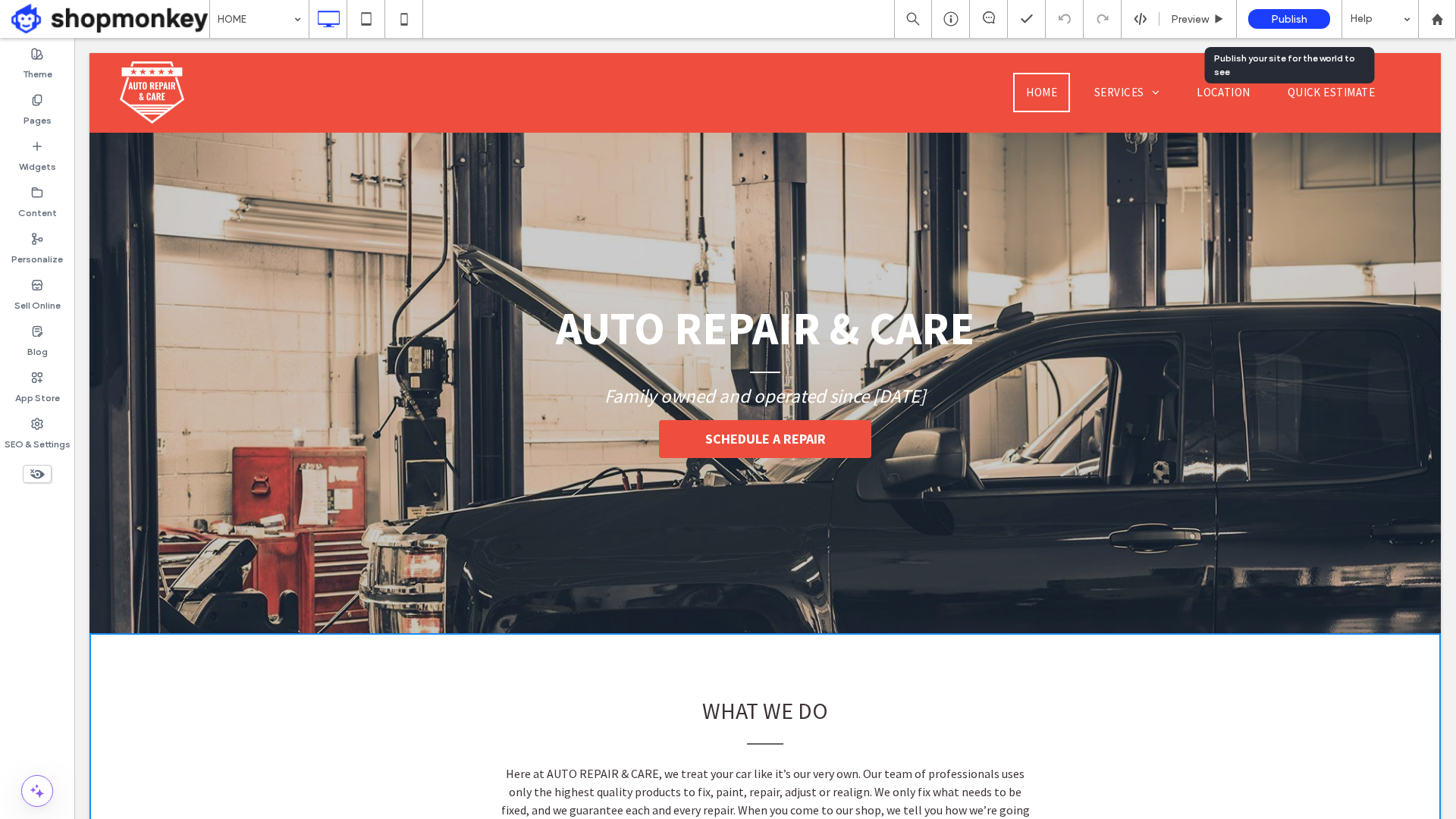
click at [1296, 21] on span "Publish" at bounding box center [1289, 19] width 36 height 13
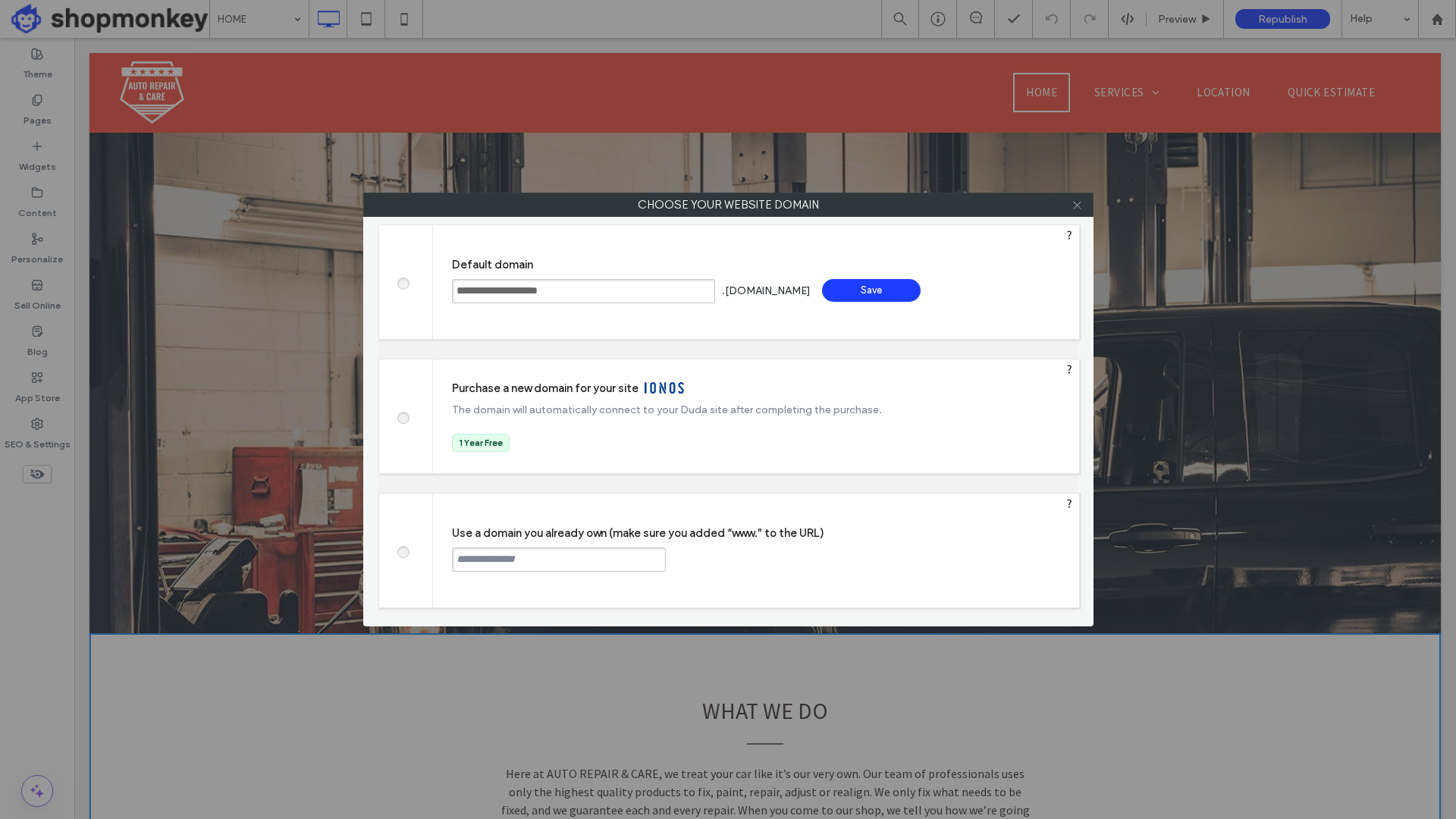
click at [1078, 205] on icon at bounding box center [1077, 205] width 11 height 11
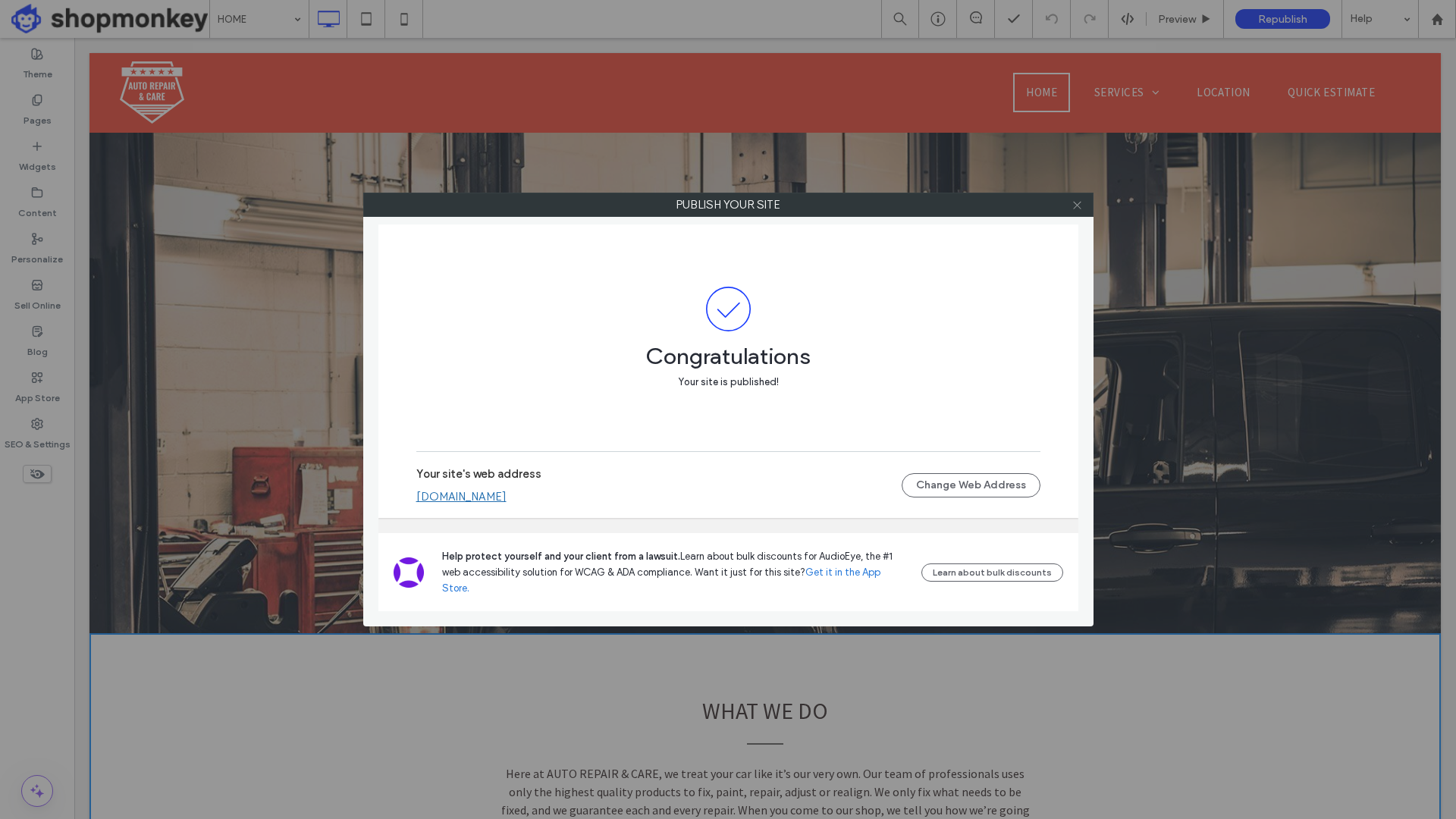
click at [1074, 200] on icon at bounding box center [1077, 205] width 11 height 11
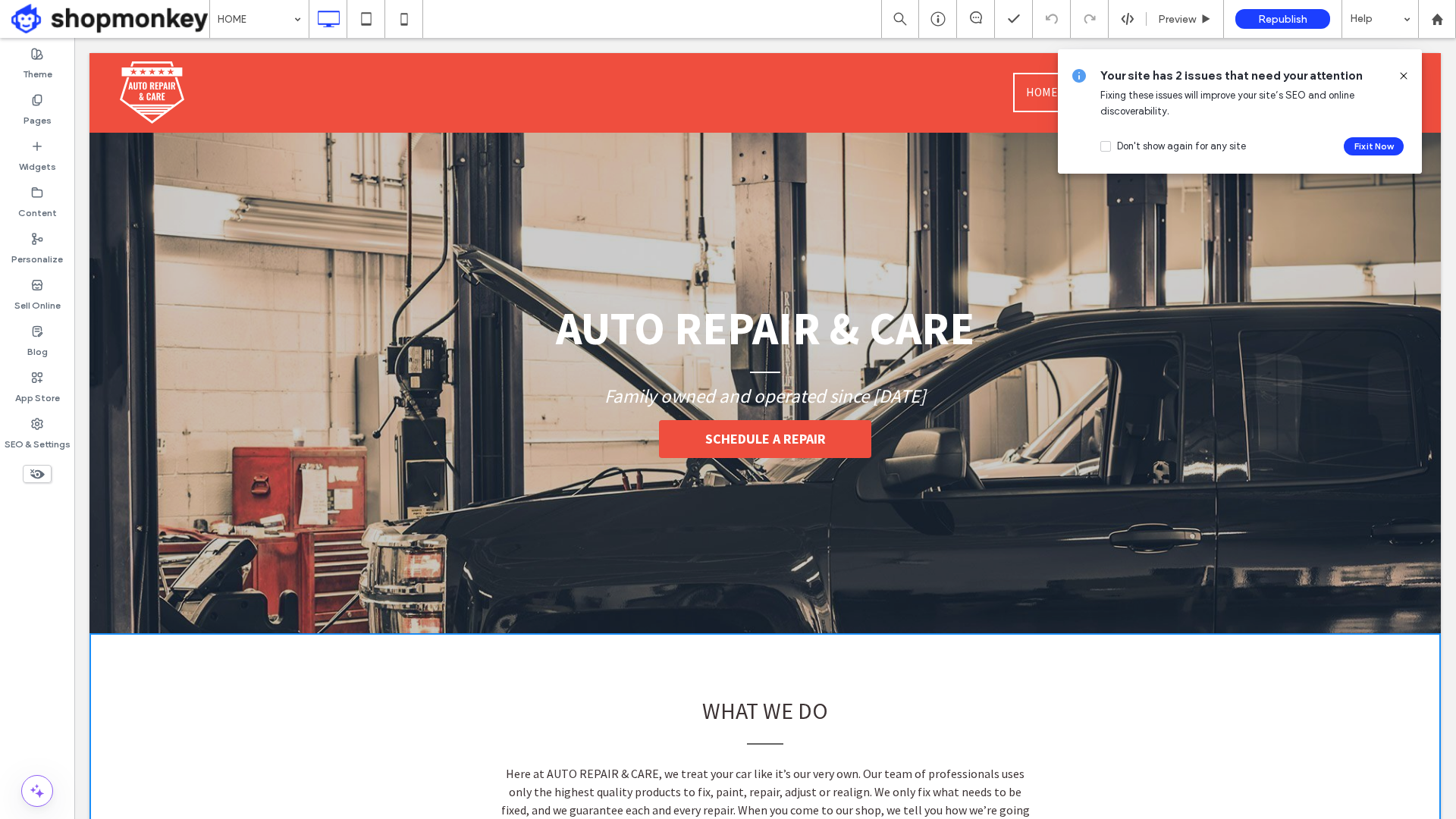
click at [101, 27] on span at bounding box center [110, 19] width 198 height 30
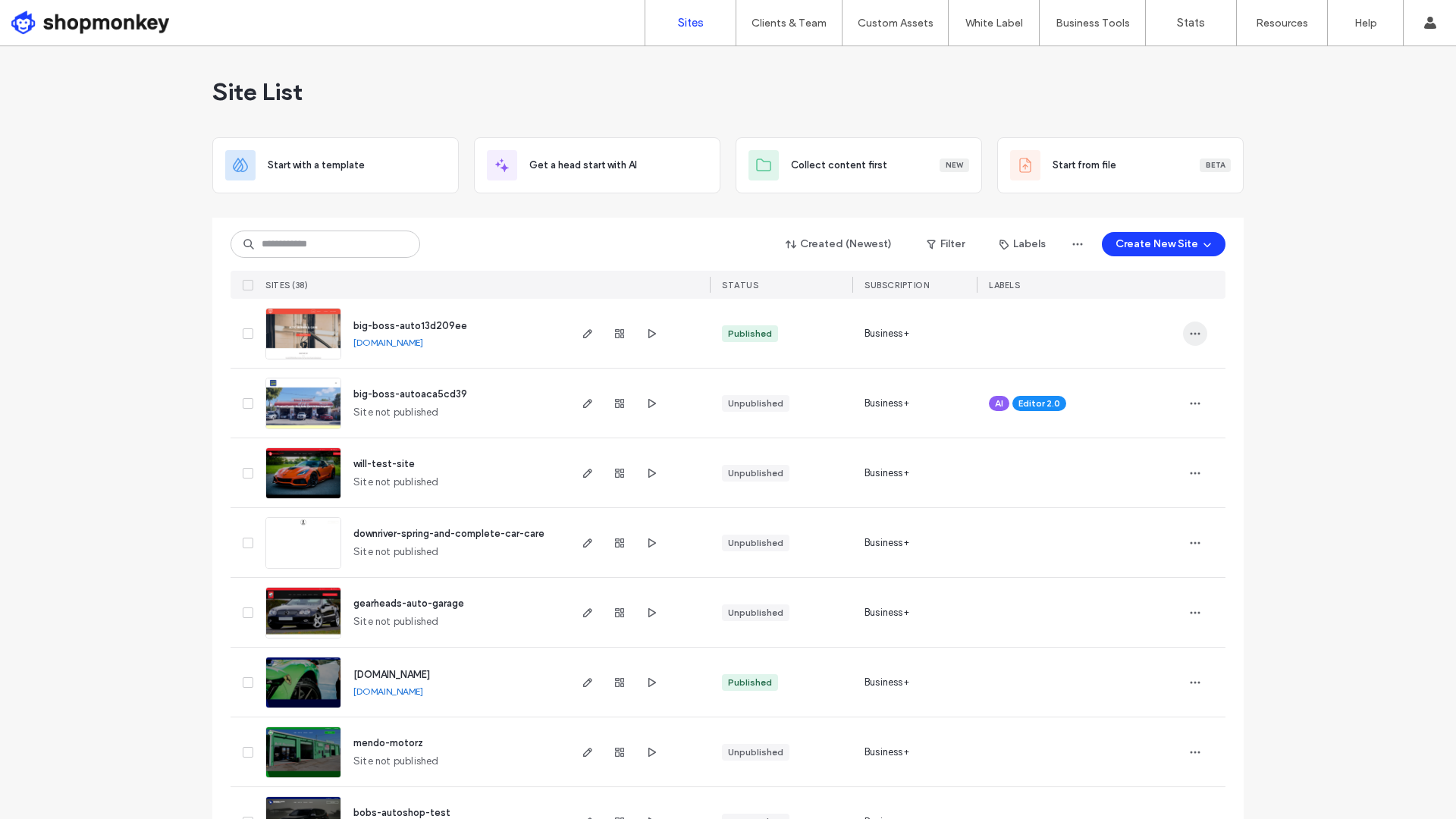
click at [1189, 341] on span "button" at bounding box center [1195, 334] width 24 height 24
click at [1116, 537] on div "Delete Site" at bounding box center [1133, 545] width 135 height 29
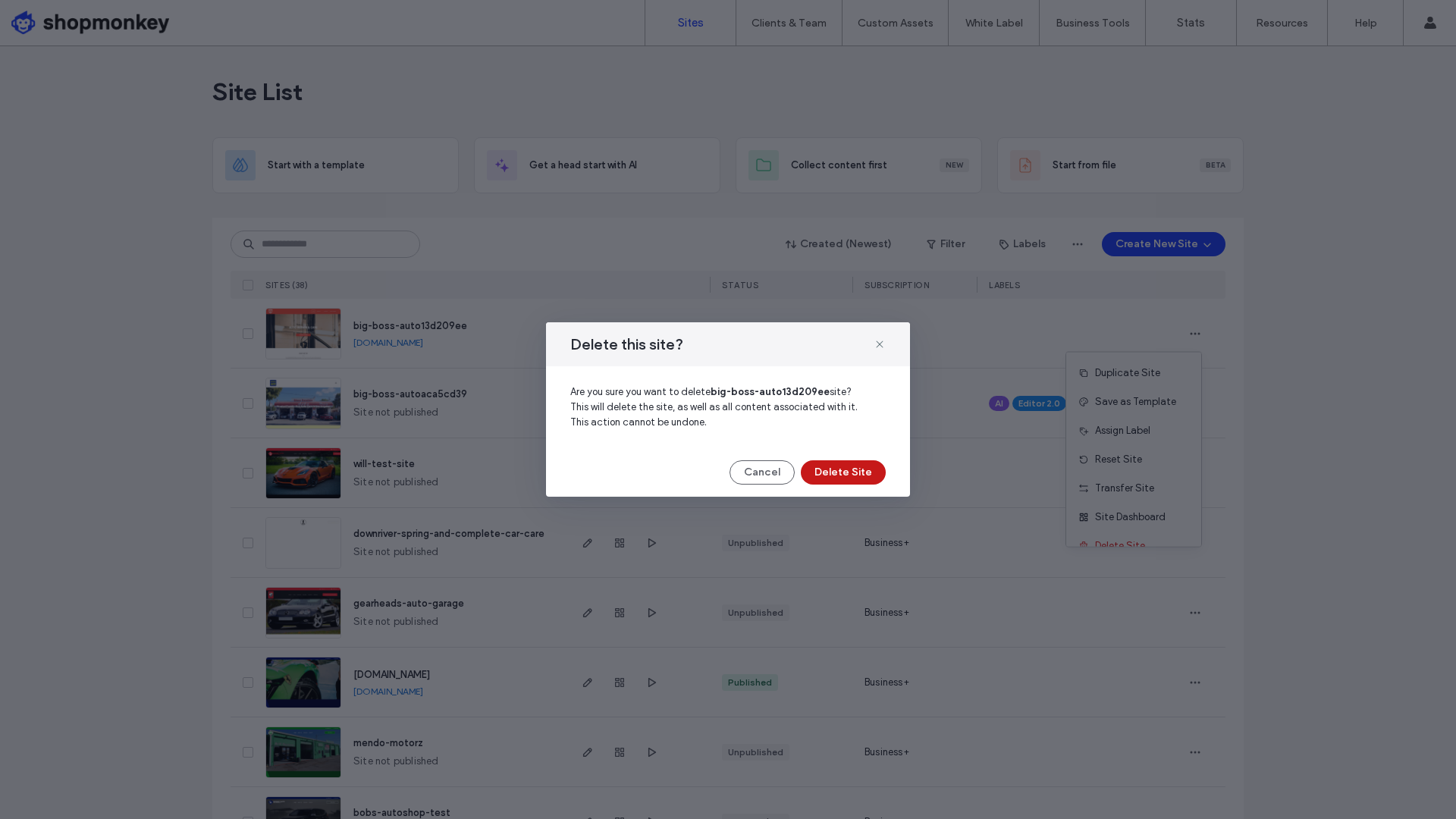
click at [849, 468] on button "Delete Site" at bounding box center [843, 472] width 85 height 24
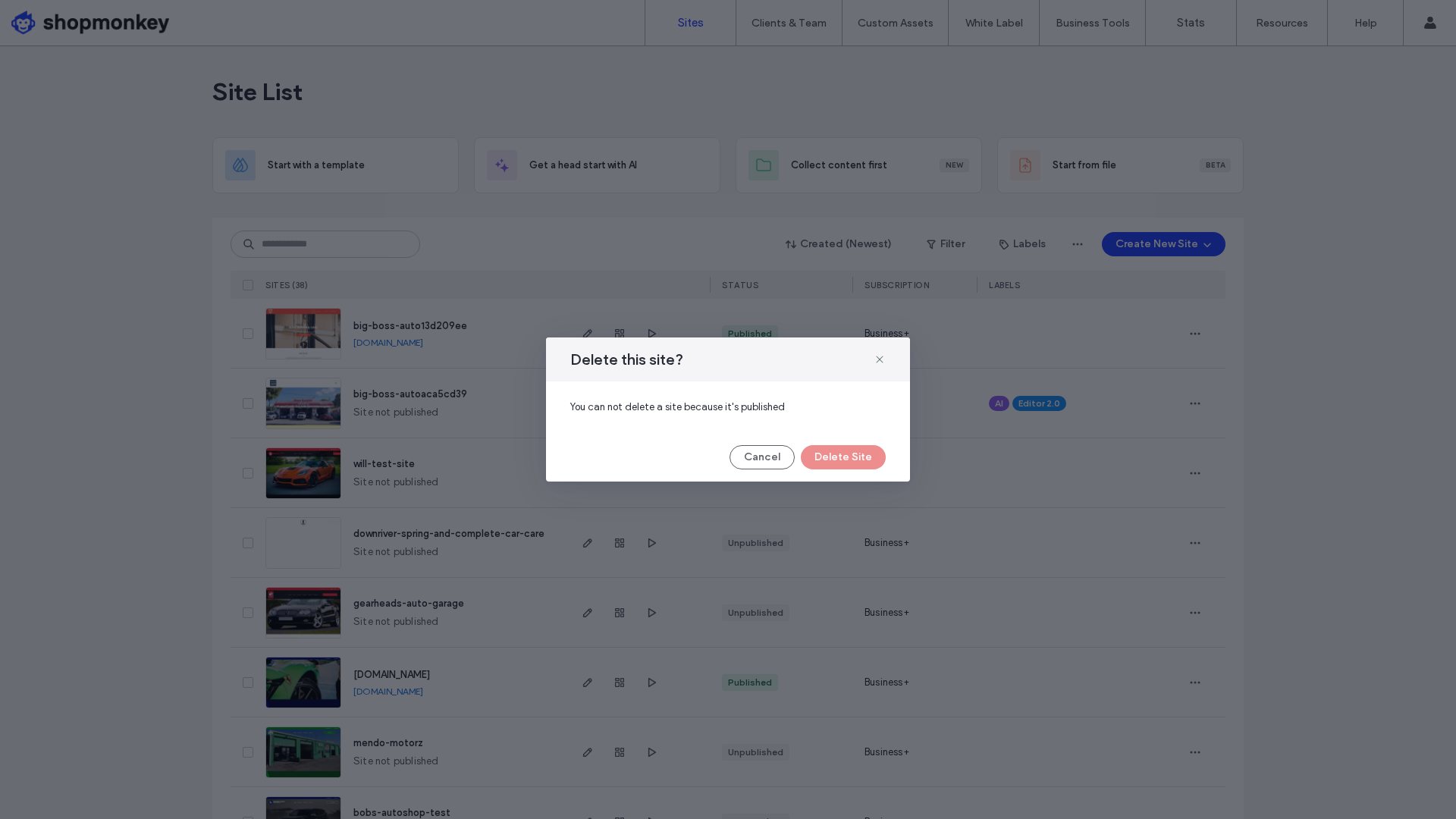
click at [844, 459] on div "Cancel Delete Site" at bounding box center [728, 457] width 316 height 24
click at [784, 456] on button "Cancel" at bounding box center [762, 457] width 65 height 24
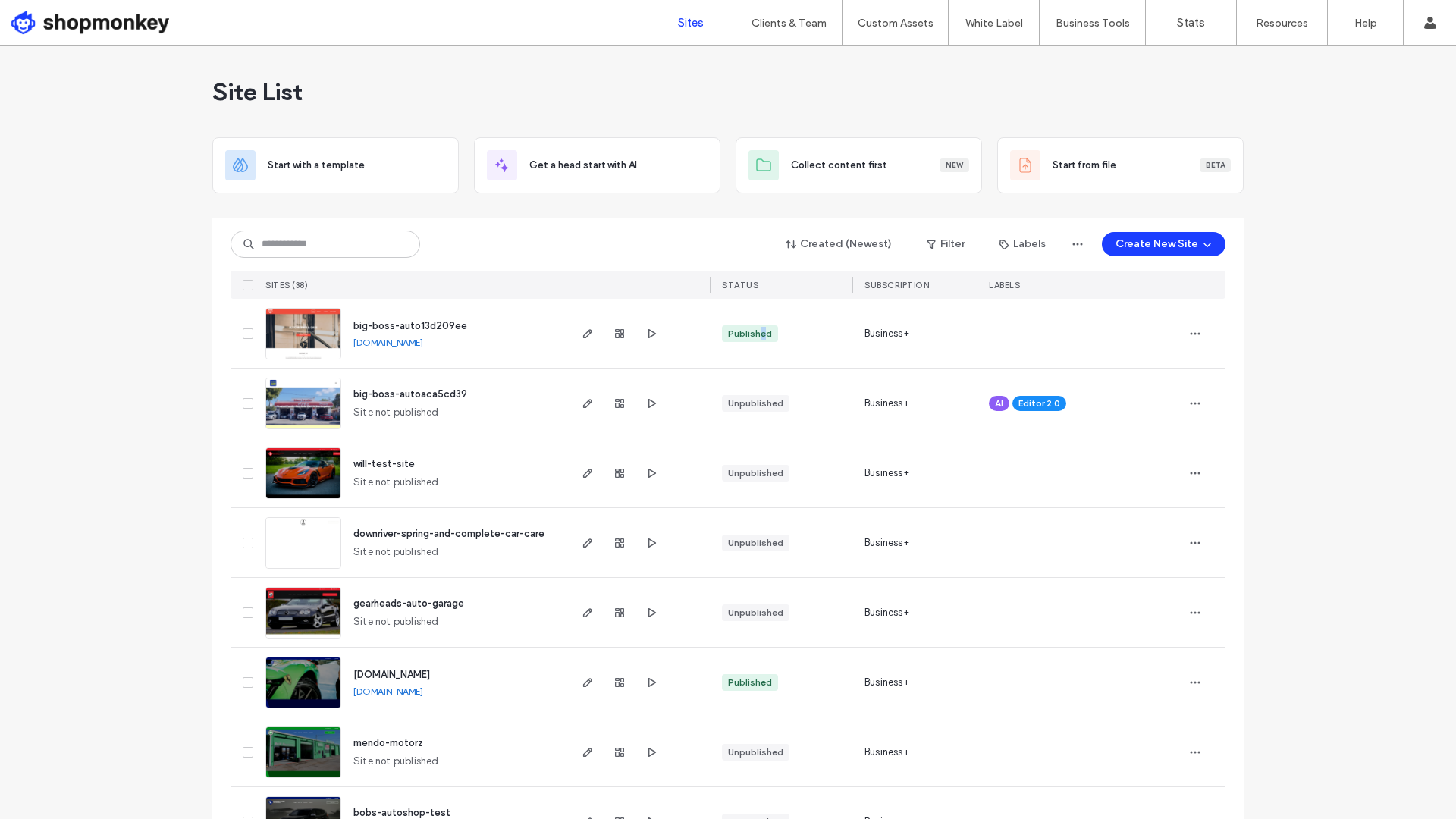
click at [756, 330] on div "Published" at bounding box center [750, 334] width 44 height 14
click at [1191, 334] on use "button" at bounding box center [1196, 334] width 10 height 2
click at [853, 339] on div "Business+" at bounding box center [915, 333] width 125 height 69
click at [1060, 346] on div at bounding box center [1081, 334] width 182 height 33
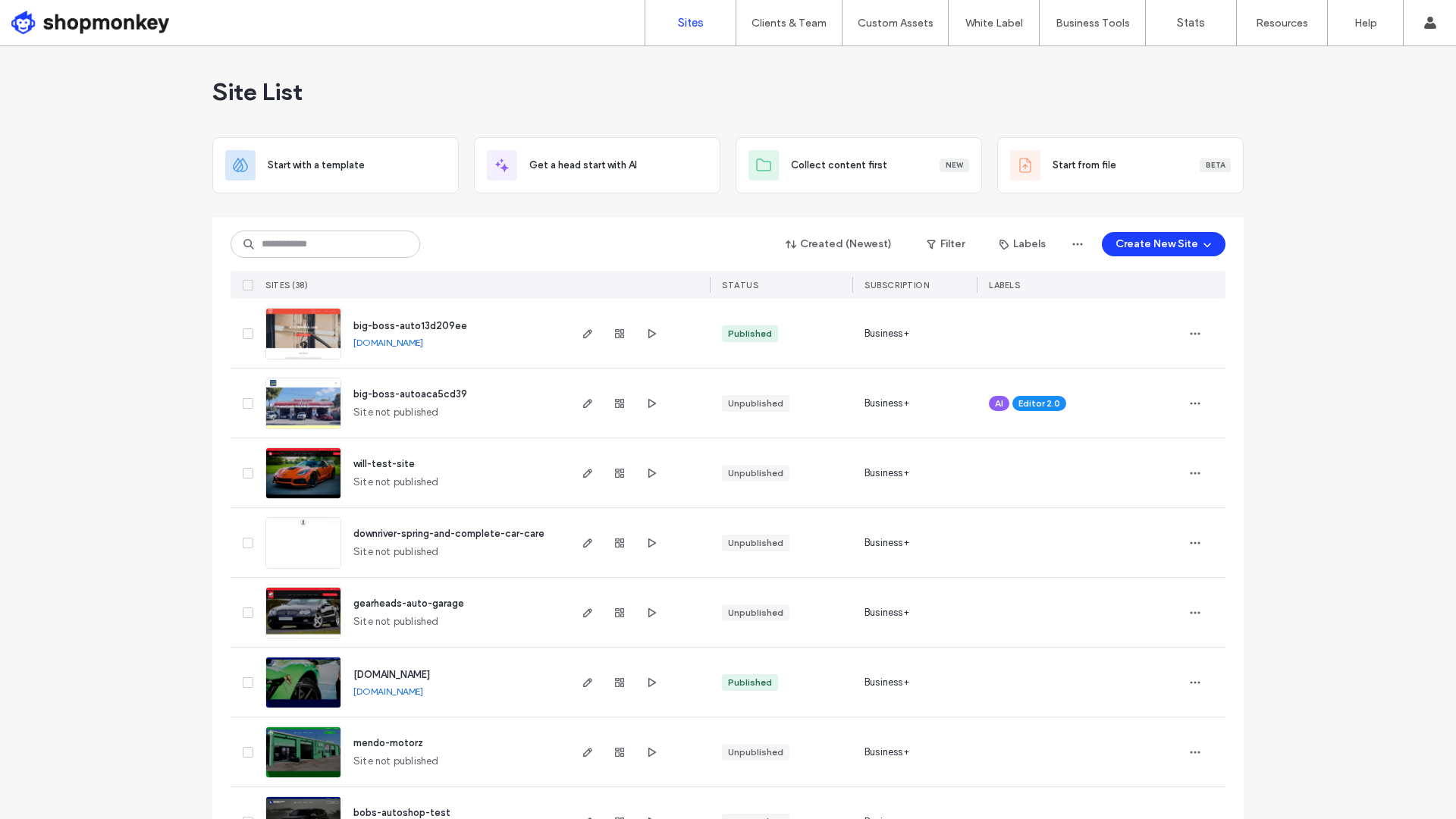
click at [321, 329] on img at bounding box center [304, 360] width 74 height 103
click at [1144, 452] on div "Reset Site" at bounding box center [1133, 459] width 135 height 29
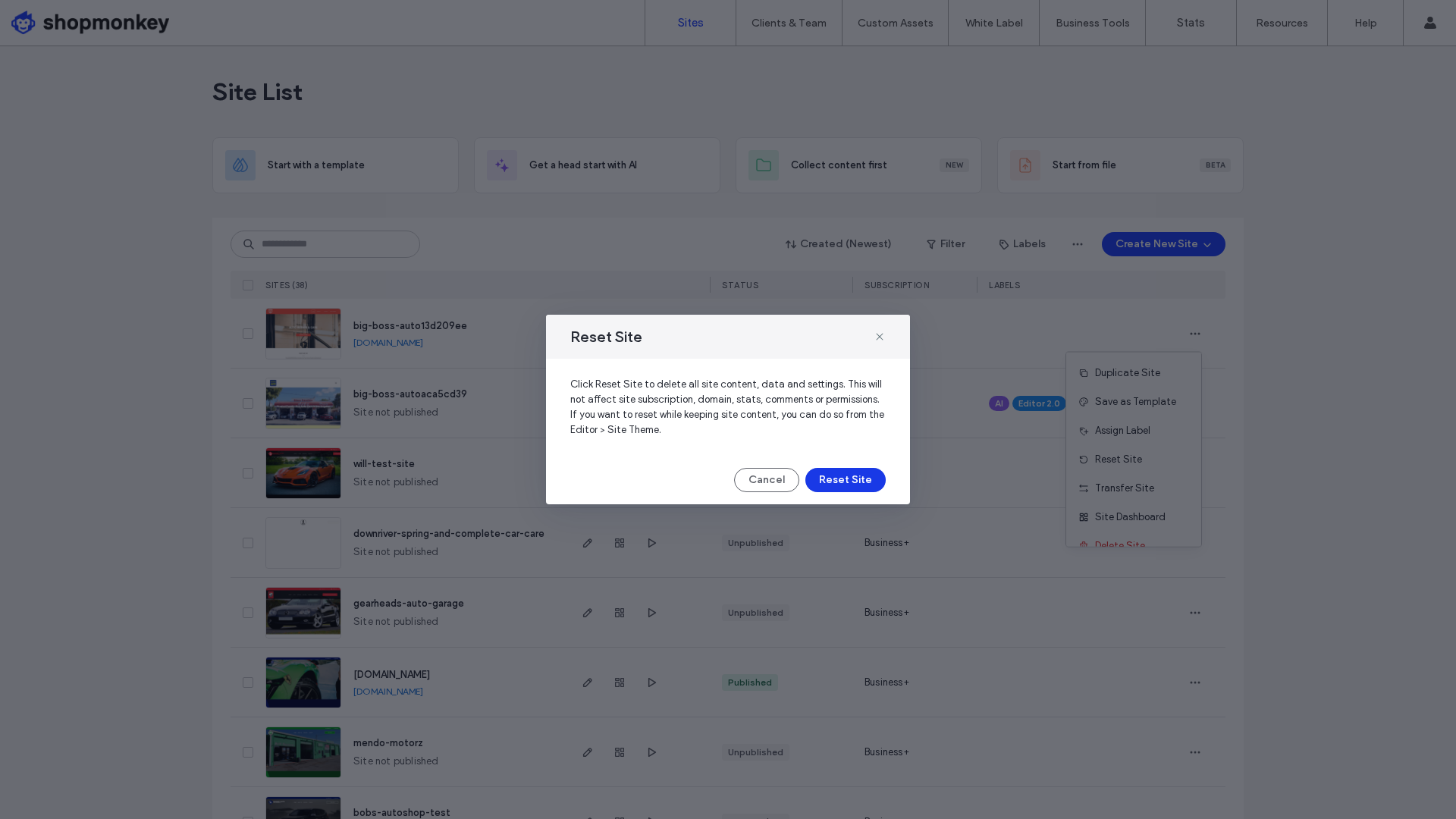
click at [865, 481] on button "Reset Site" at bounding box center [846, 480] width 81 height 24
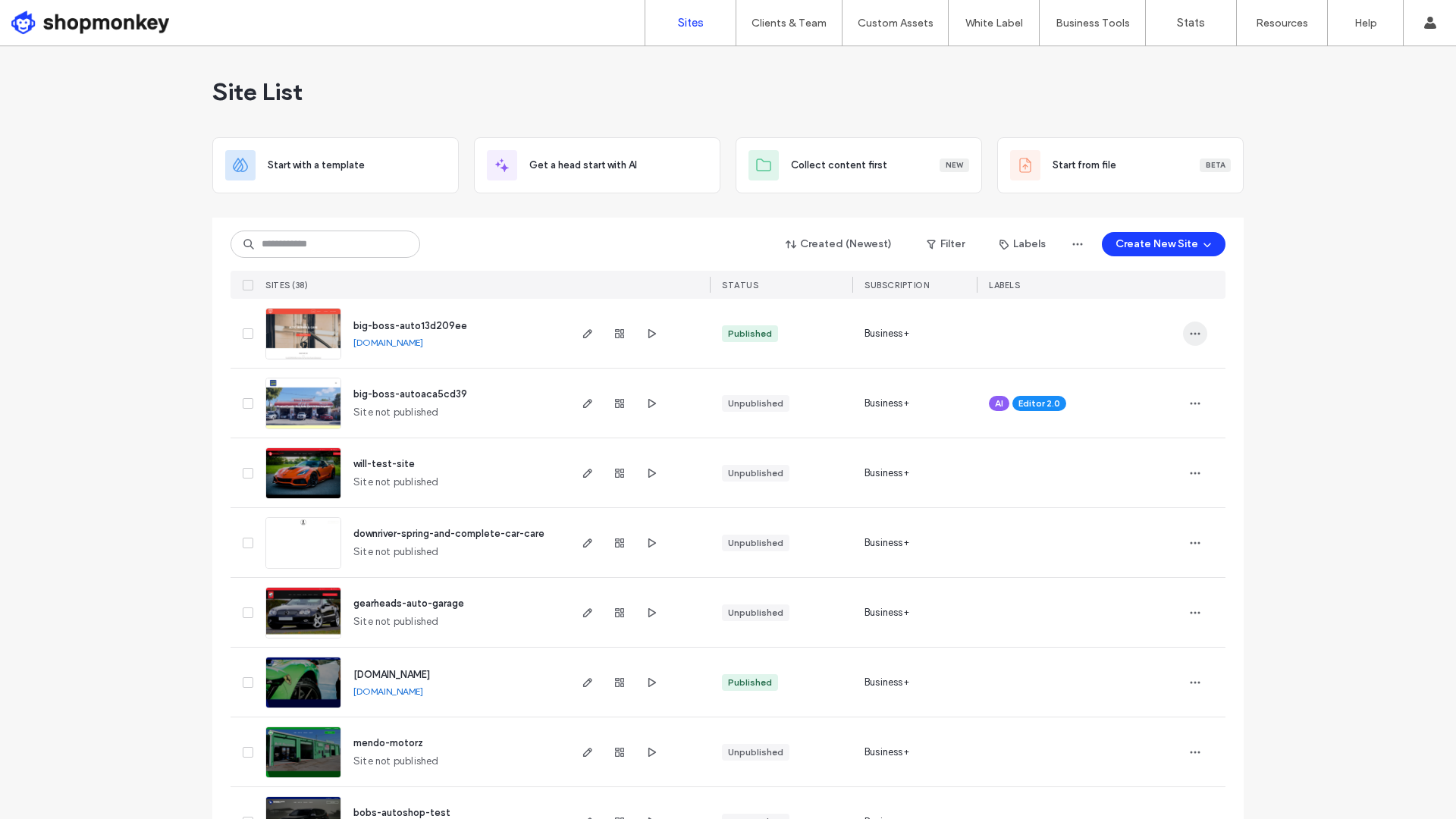
click at [1193, 331] on icon "button" at bounding box center [1195, 334] width 12 height 12
click at [1102, 538] on span "Delete Site" at bounding box center [1120, 545] width 50 height 15
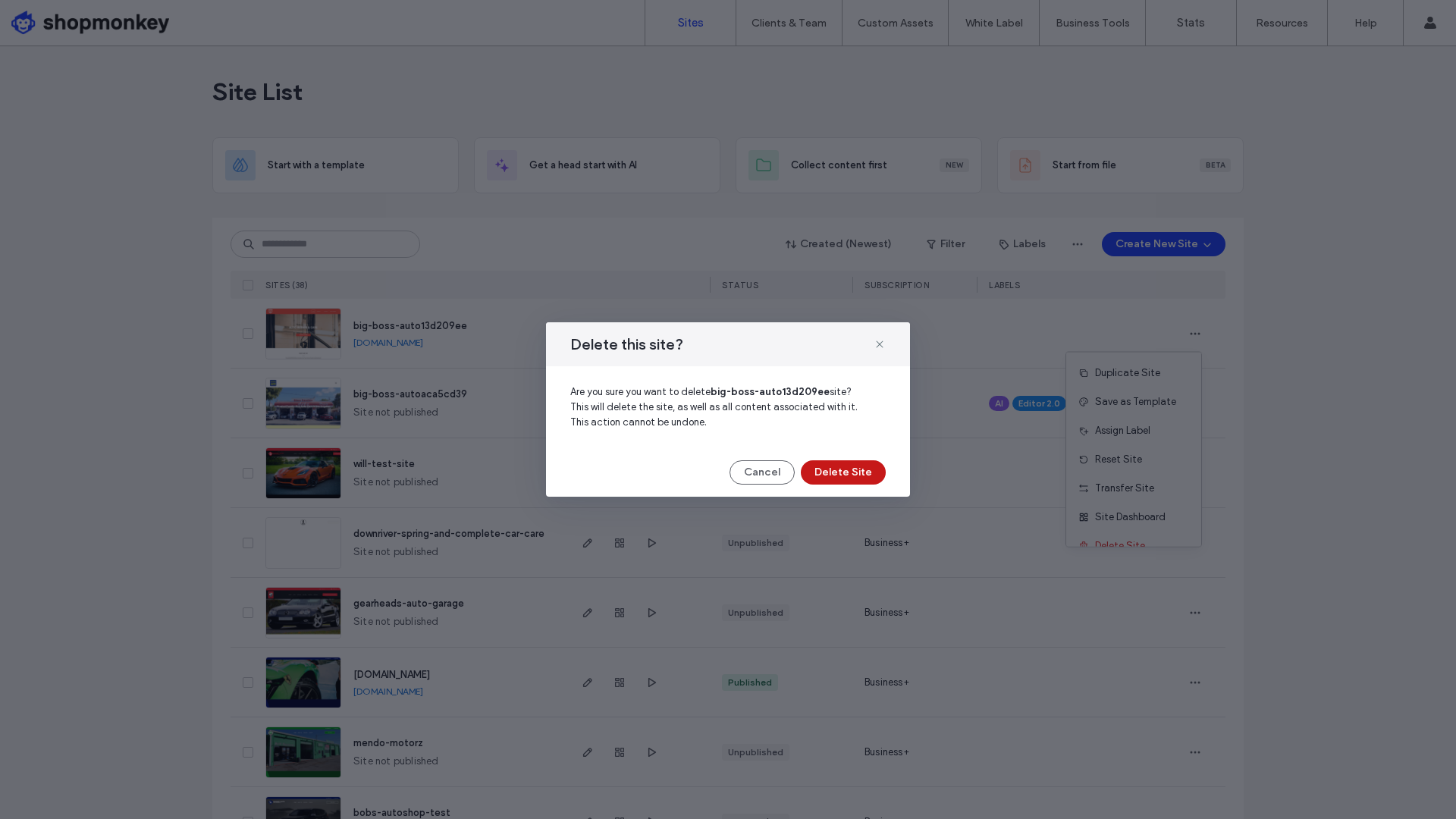
click at [841, 475] on button "Delete Site" at bounding box center [843, 472] width 85 height 24
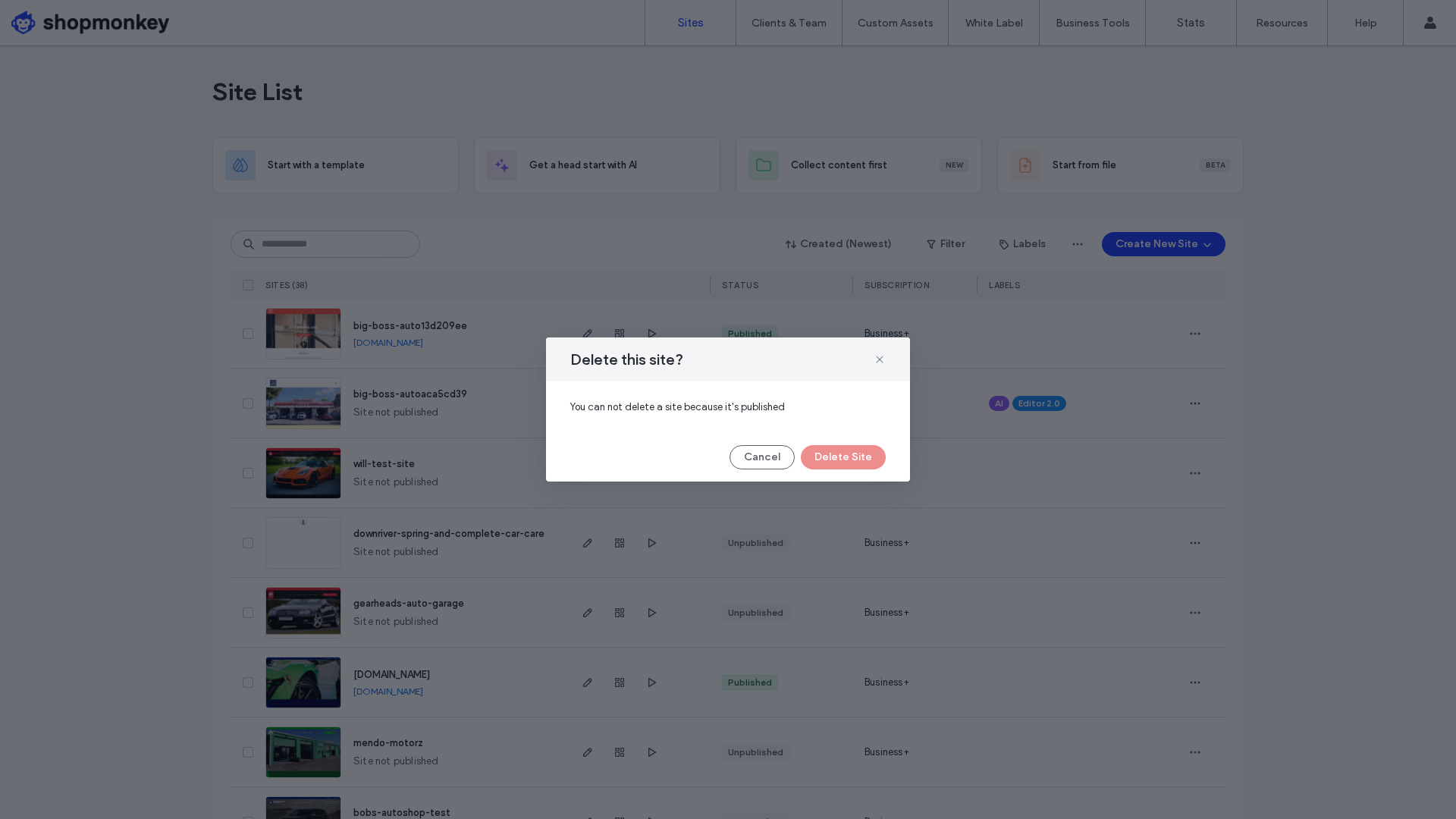
click at [757, 418] on div "You can not delete a site because it's published" at bounding box center [728, 408] width 364 height 52
click at [756, 446] on button "Cancel" at bounding box center [762, 457] width 65 height 24
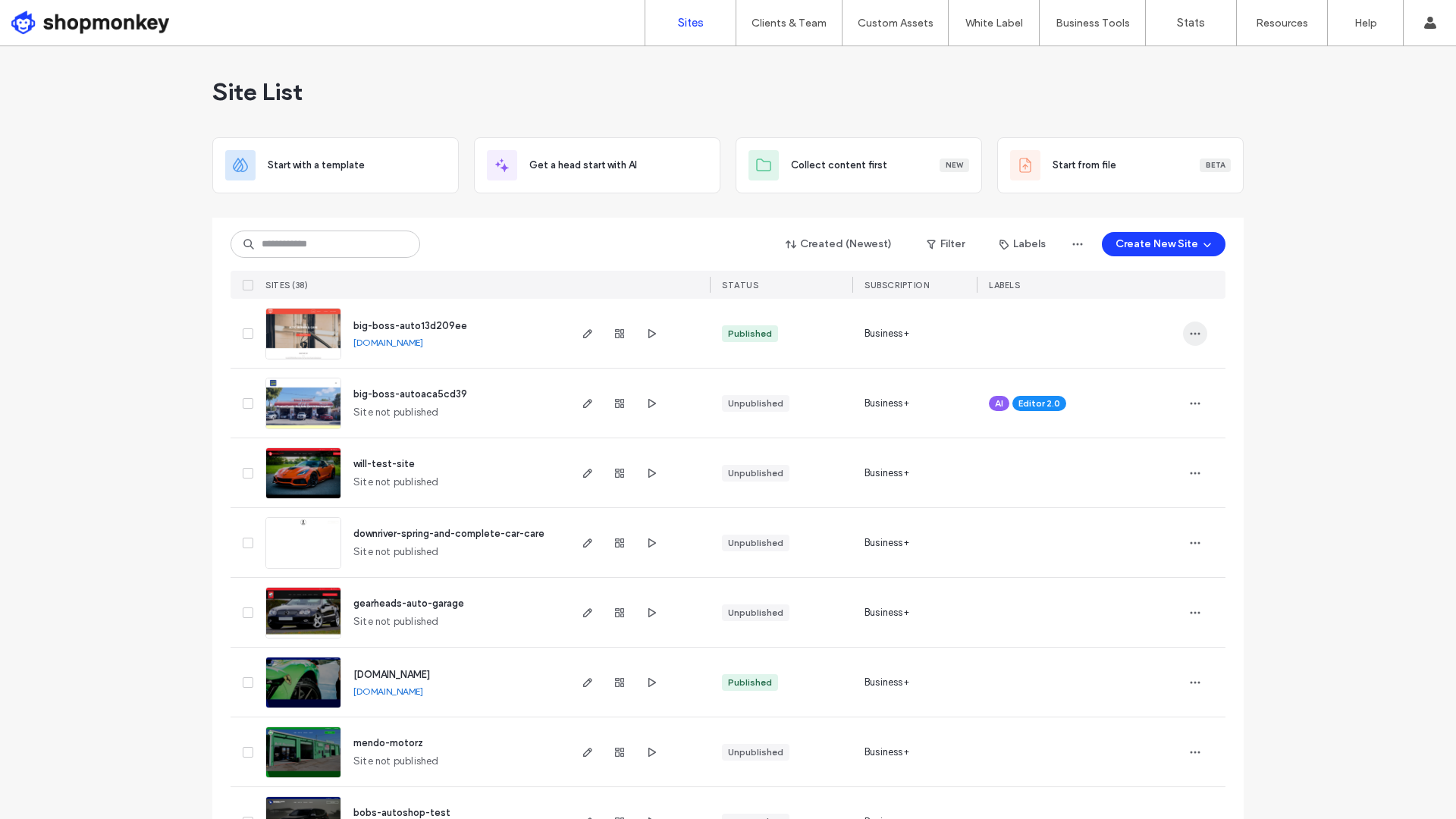
click at [1191, 334] on icon "button" at bounding box center [1195, 334] width 12 height 12
click at [1165, 496] on div "Site Dashboard" at bounding box center [1133, 497] width 135 height 29
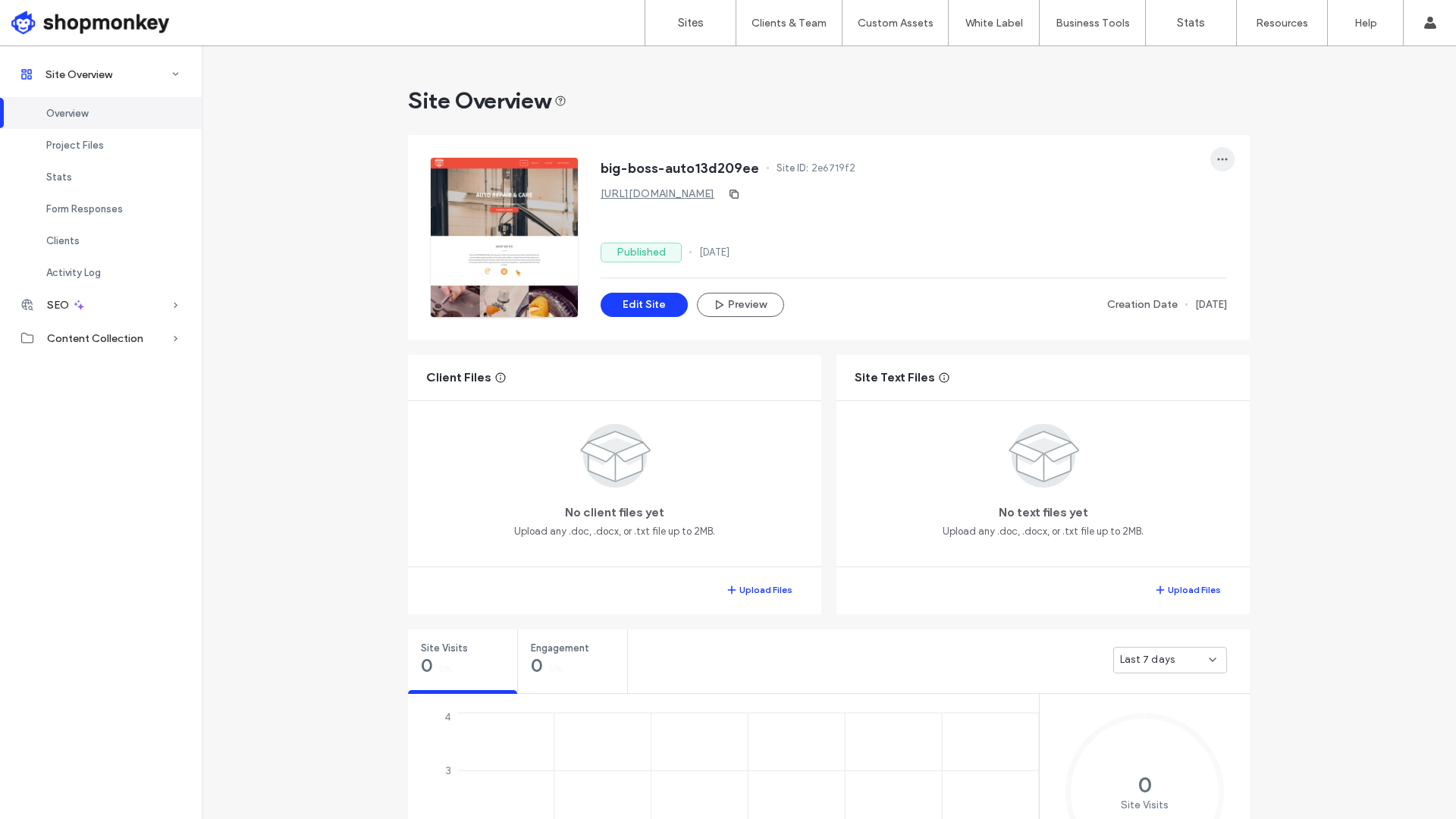
click at [1223, 161] on icon "button" at bounding box center [1222, 159] width 12 height 12
click at [642, 304] on button "Edit Site" at bounding box center [644, 305] width 87 height 24
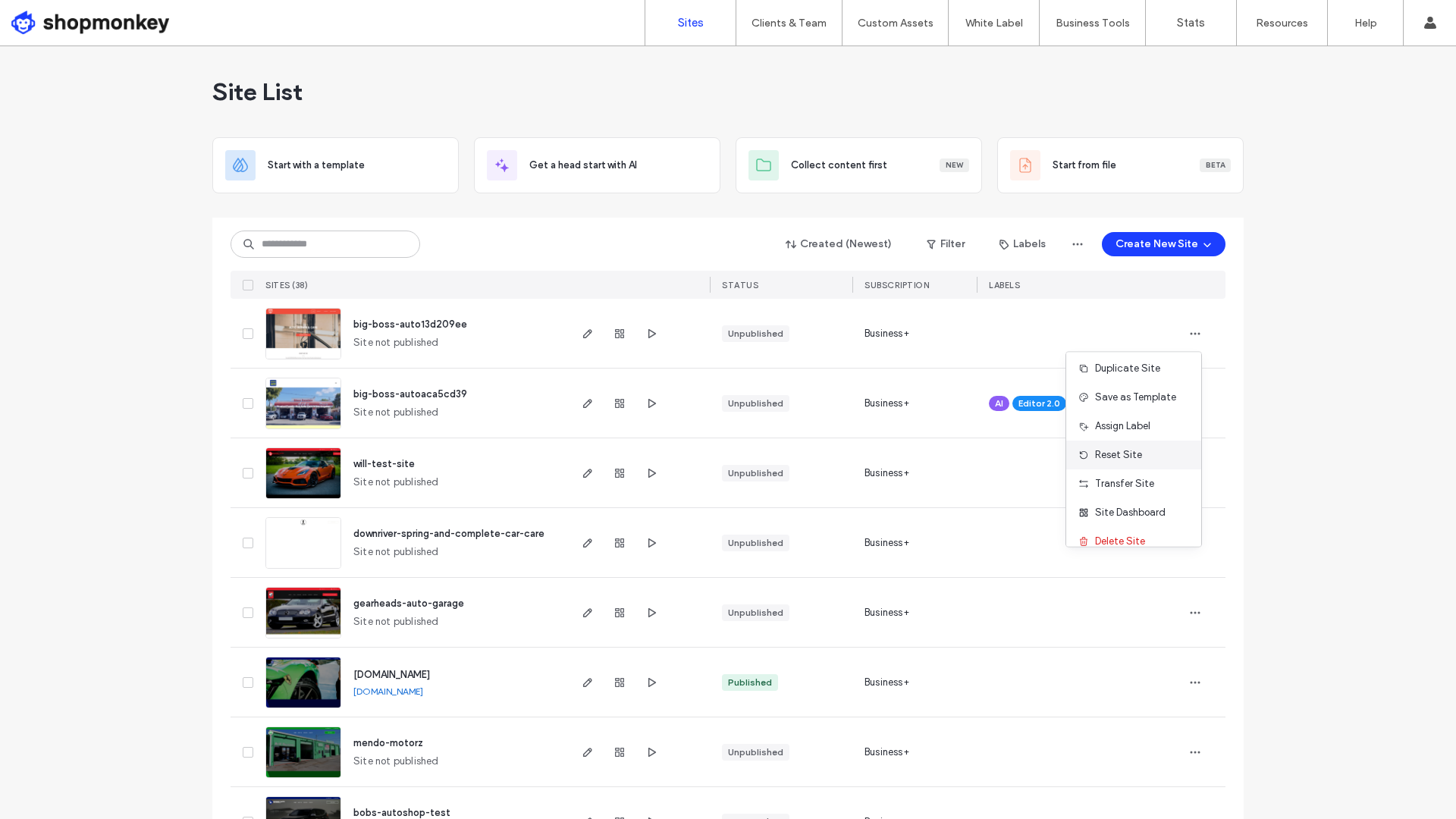
scroll to position [49, 0]
click at [1099, 522] on span "Delete Site" at bounding box center [1120, 526] width 50 height 15
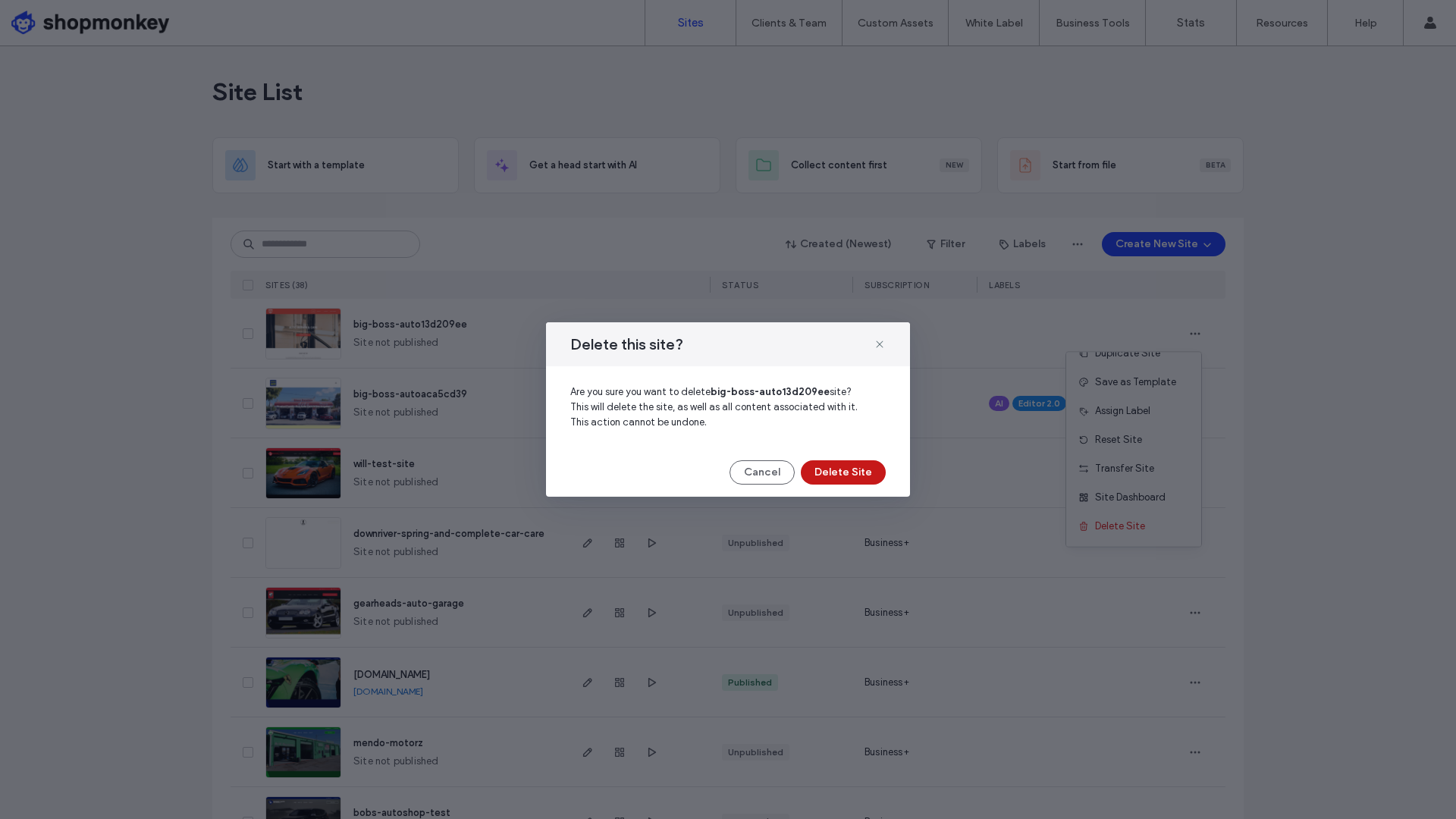
click at [840, 478] on button "Delete Site" at bounding box center [843, 472] width 85 height 24
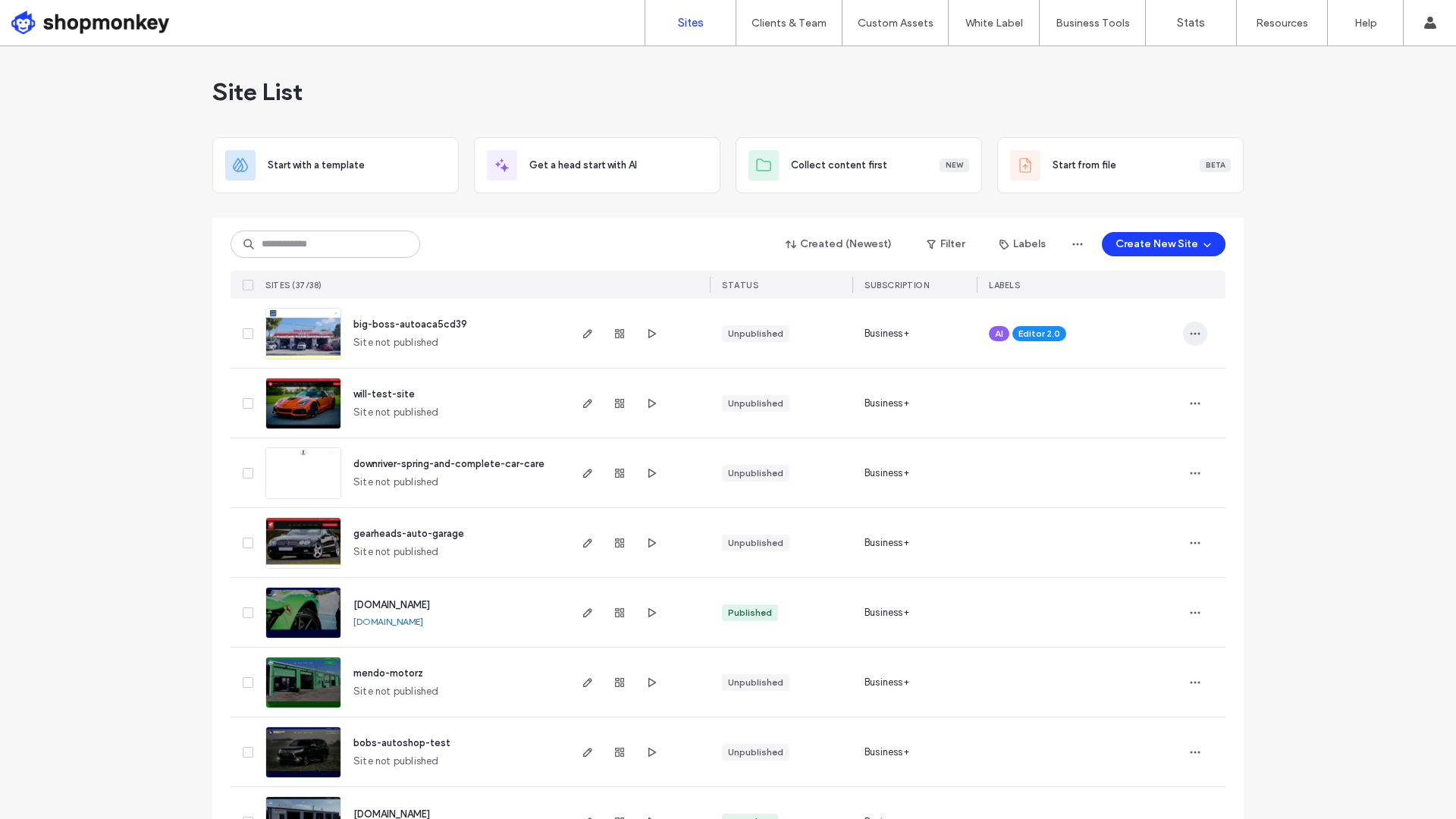
click at [1198, 334] on span "button" at bounding box center [1195, 334] width 24 height 24
click at [1109, 519] on span "Delete Site" at bounding box center [1120, 526] width 50 height 15
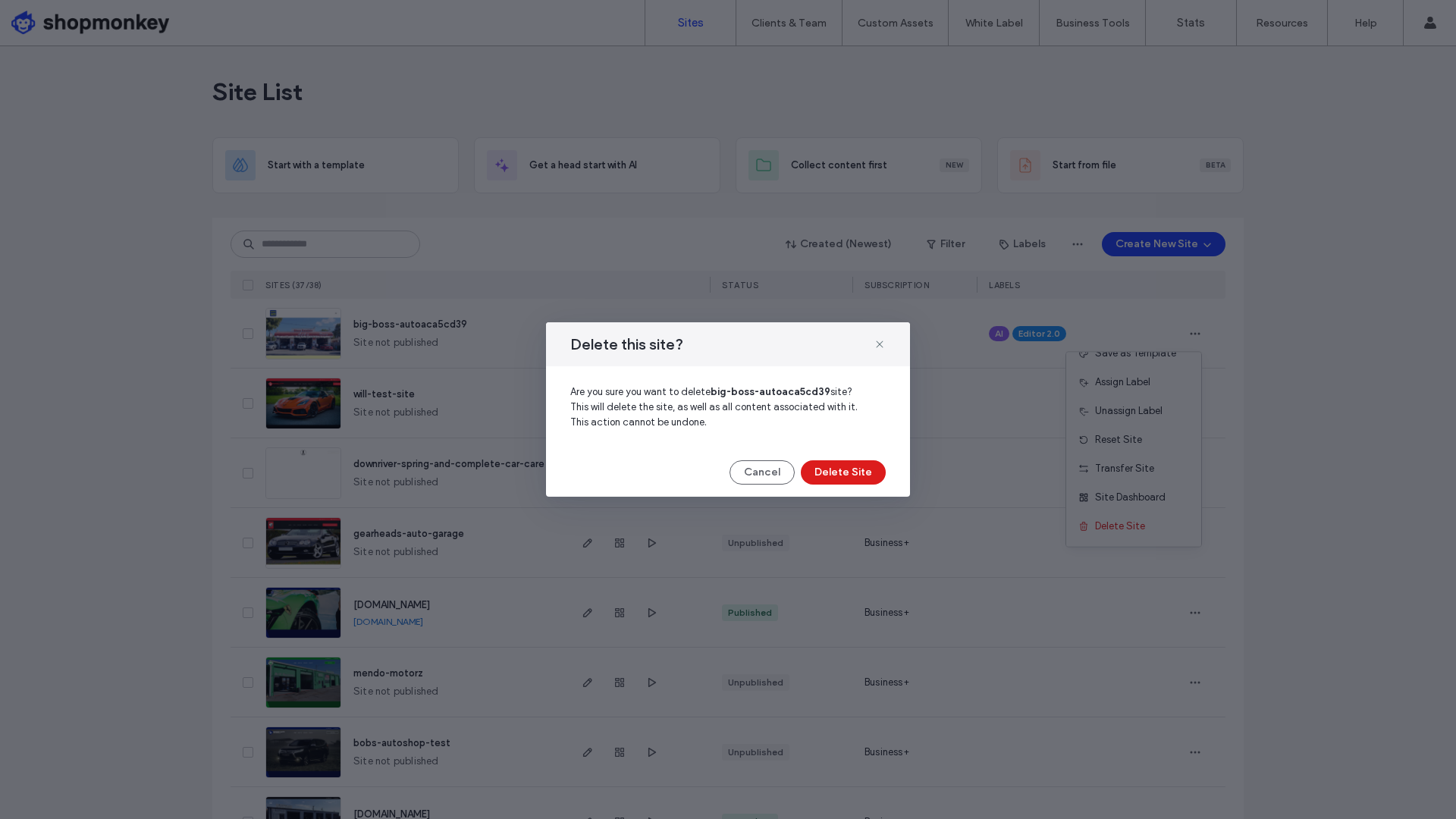
drag, startPoint x: 841, startPoint y: 471, endPoint x: 907, endPoint y: 451, distance: 69.0
click at [907, 451] on div "Delete this site? Are you sure you want to delete big-boss-autoaca5cd39 site? T…" at bounding box center [728, 410] width 364 height 175
click at [765, 470] on button "Cancel" at bounding box center [762, 472] width 65 height 24
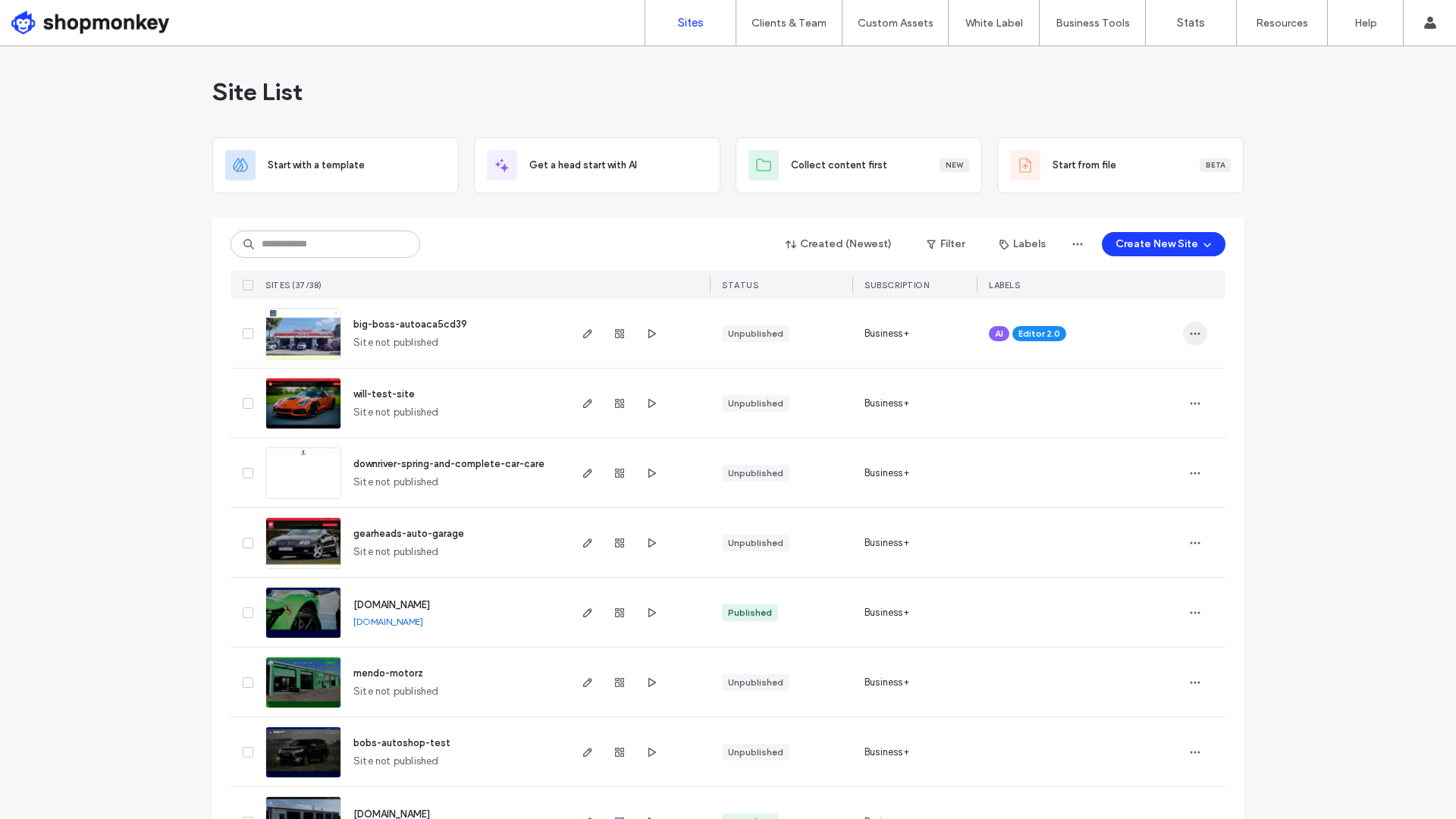
click at [1191, 335] on icon "button" at bounding box center [1195, 334] width 12 height 12
click at [1128, 462] on span "Transfer Site" at bounding box center [1124, 468] width 59 height 15
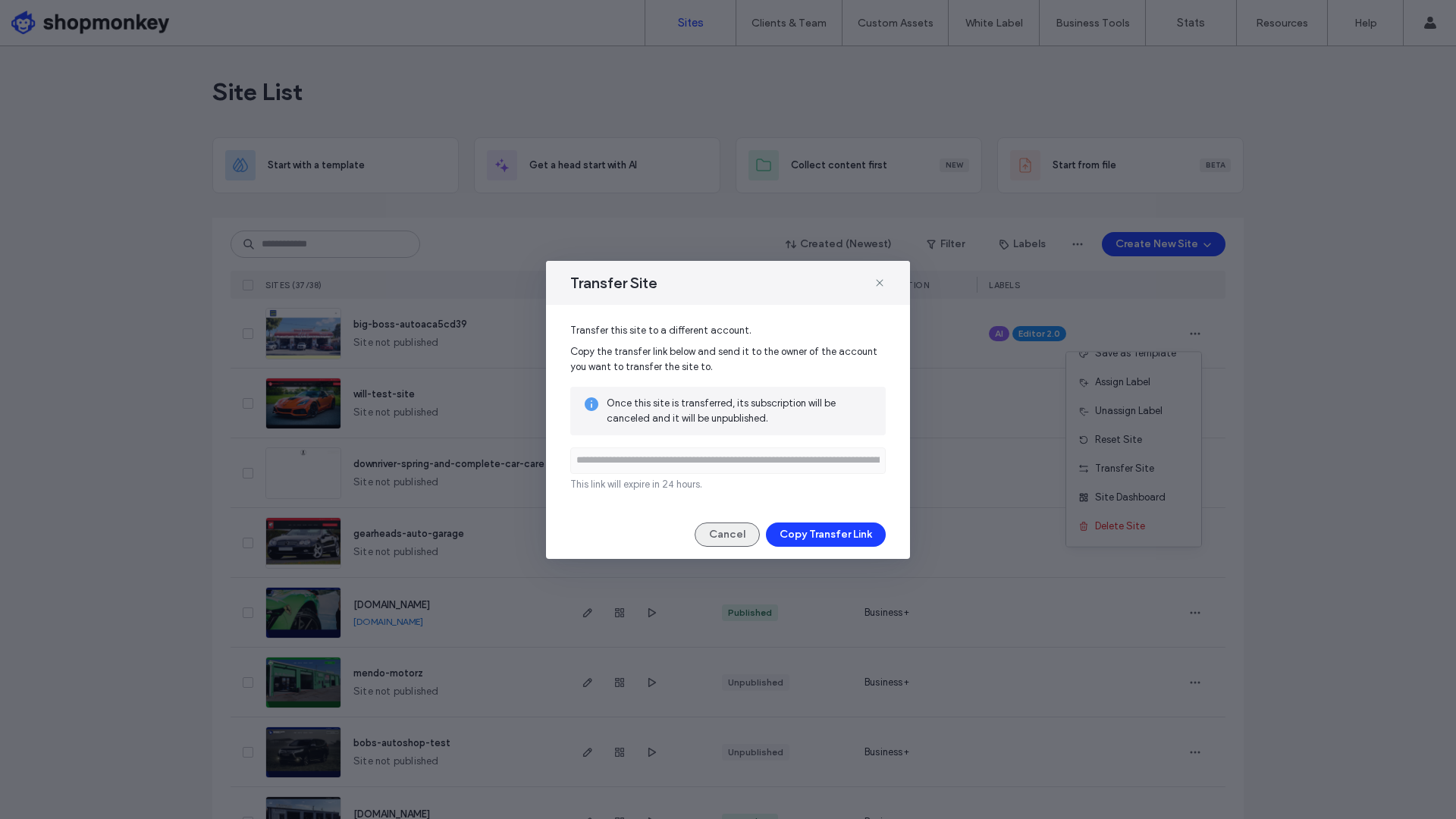
click at [729, 532] on button "Cancel" at bounding box center [727, 534] width 65 height 24
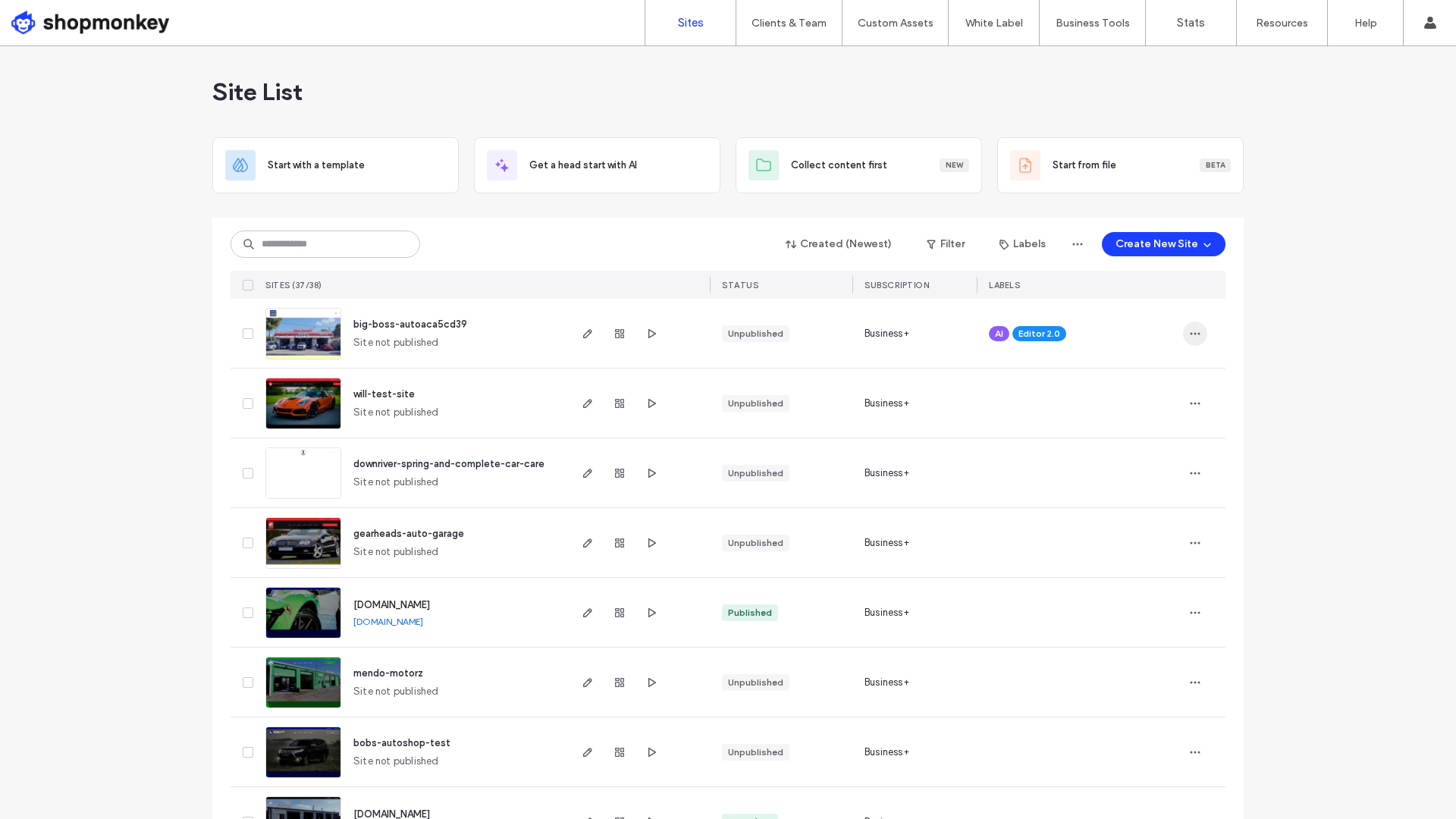
click at [1194, 332] on icon "button" at bounding box center [1195, 334] width 12 height 12
click at [370, 338] on span "Site not published" at bounding box center [396, 343] width 86 height 15
click at [317, 340] on img at bounding box center [304, 360] width 74 height 103
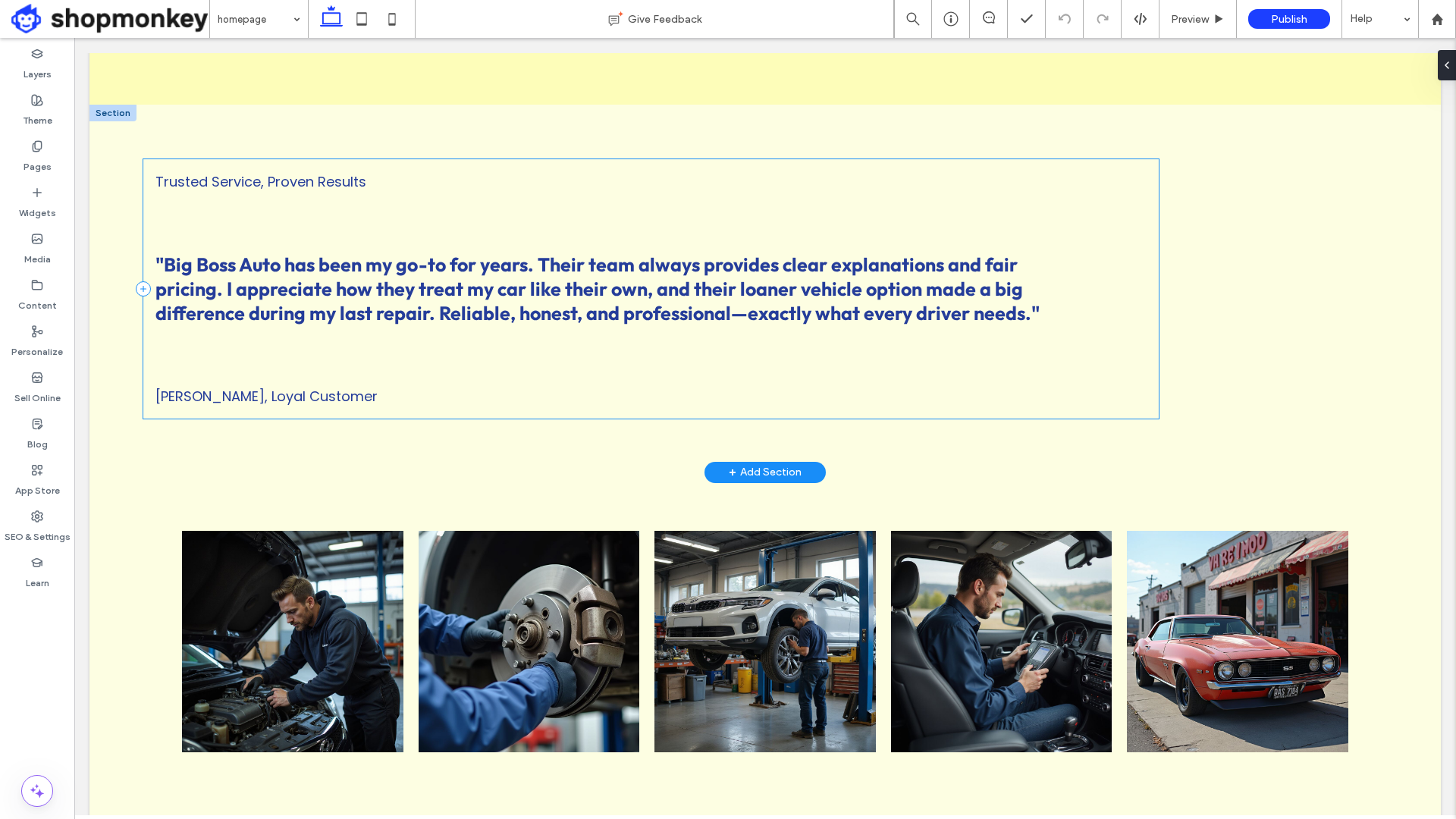
scroll to position [1498, 0]
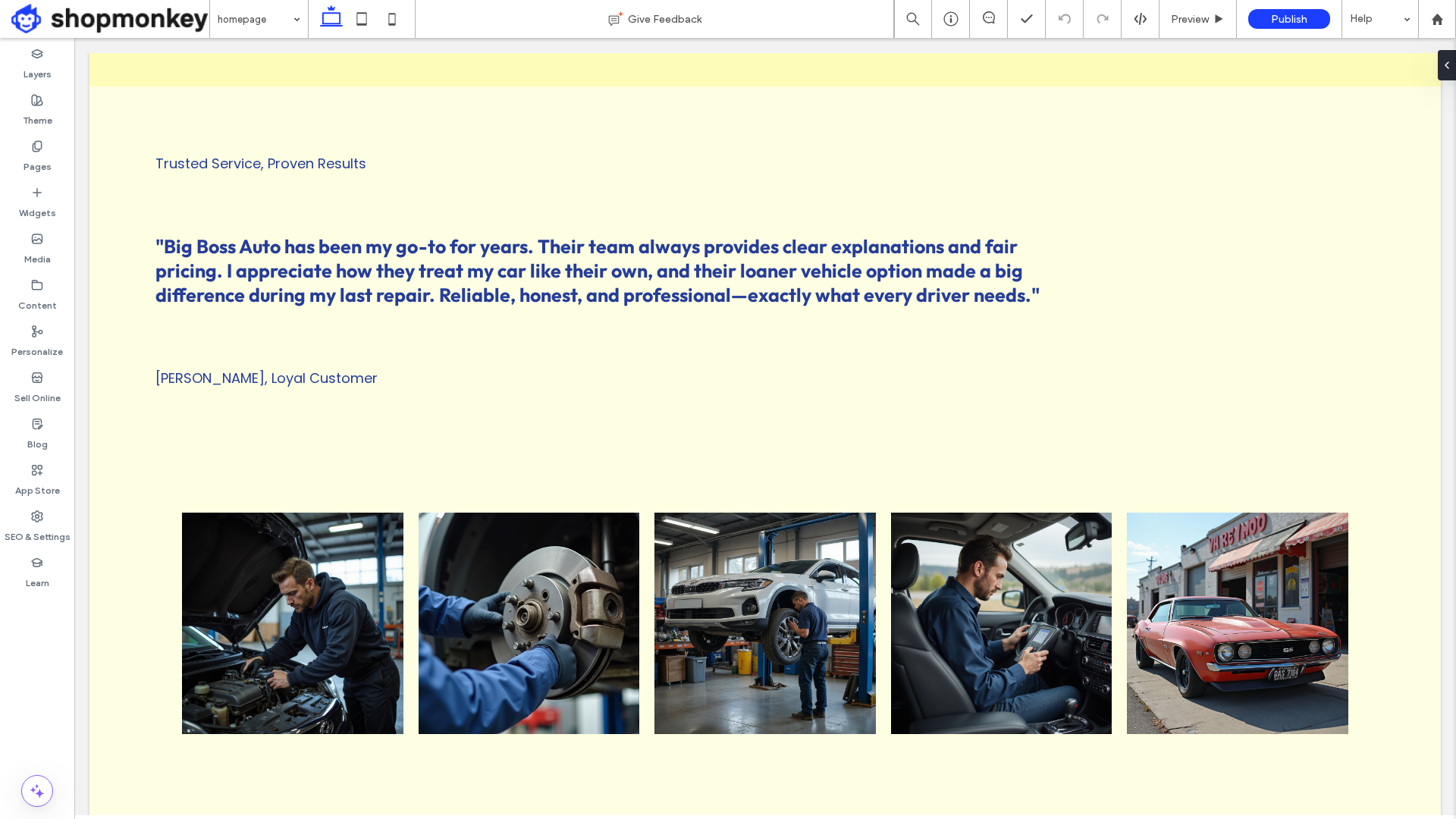
click at [128, 27] on span at bounding box center [110, 19] width 198 height 30
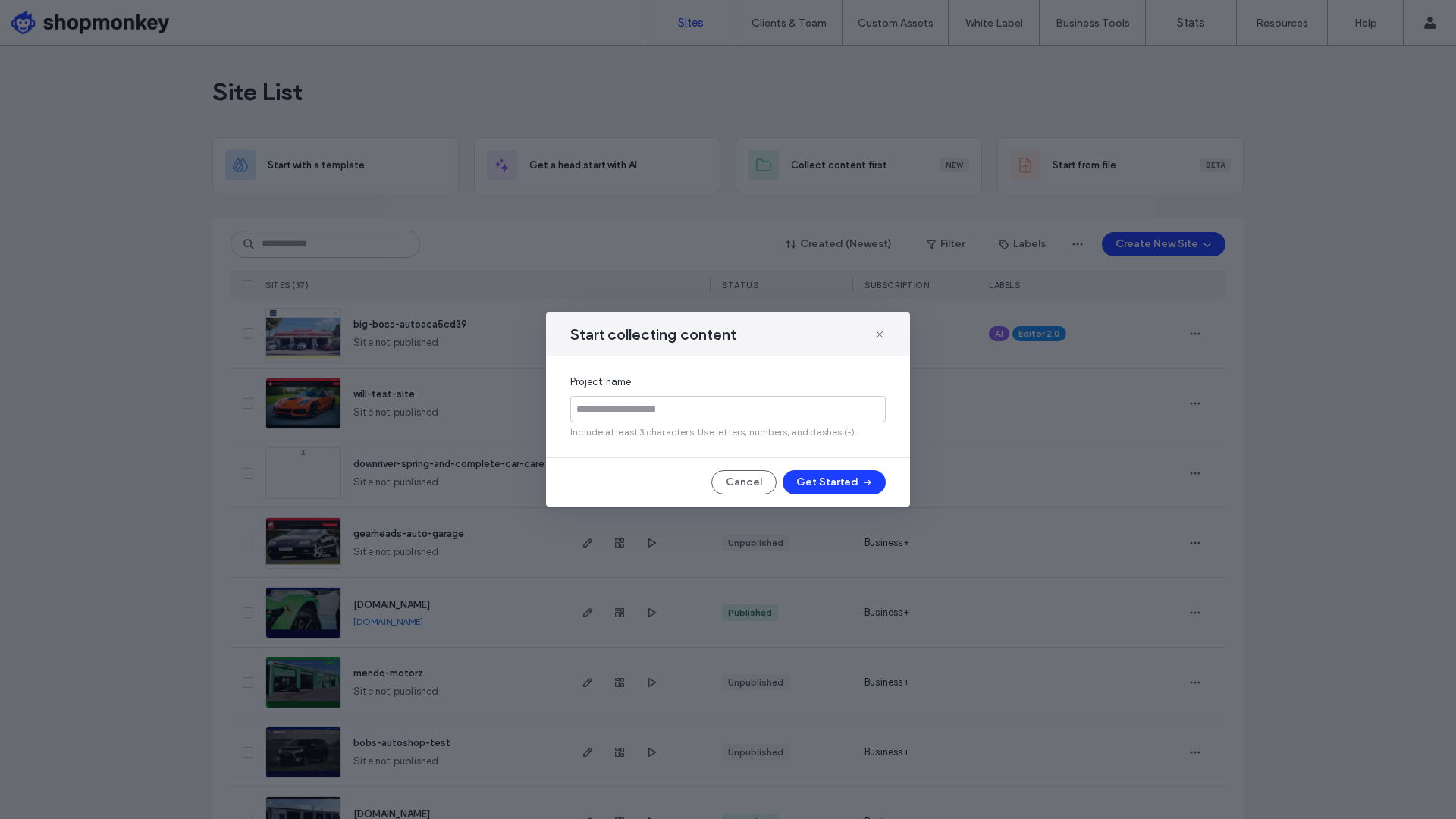
click at [619, 480] on div "Cancel Get Started" at bounding box center [728, 482] width 316 height 24
click at [757, 485] on button "Cancel" at bounding box center [744, 482] width 65 height 24
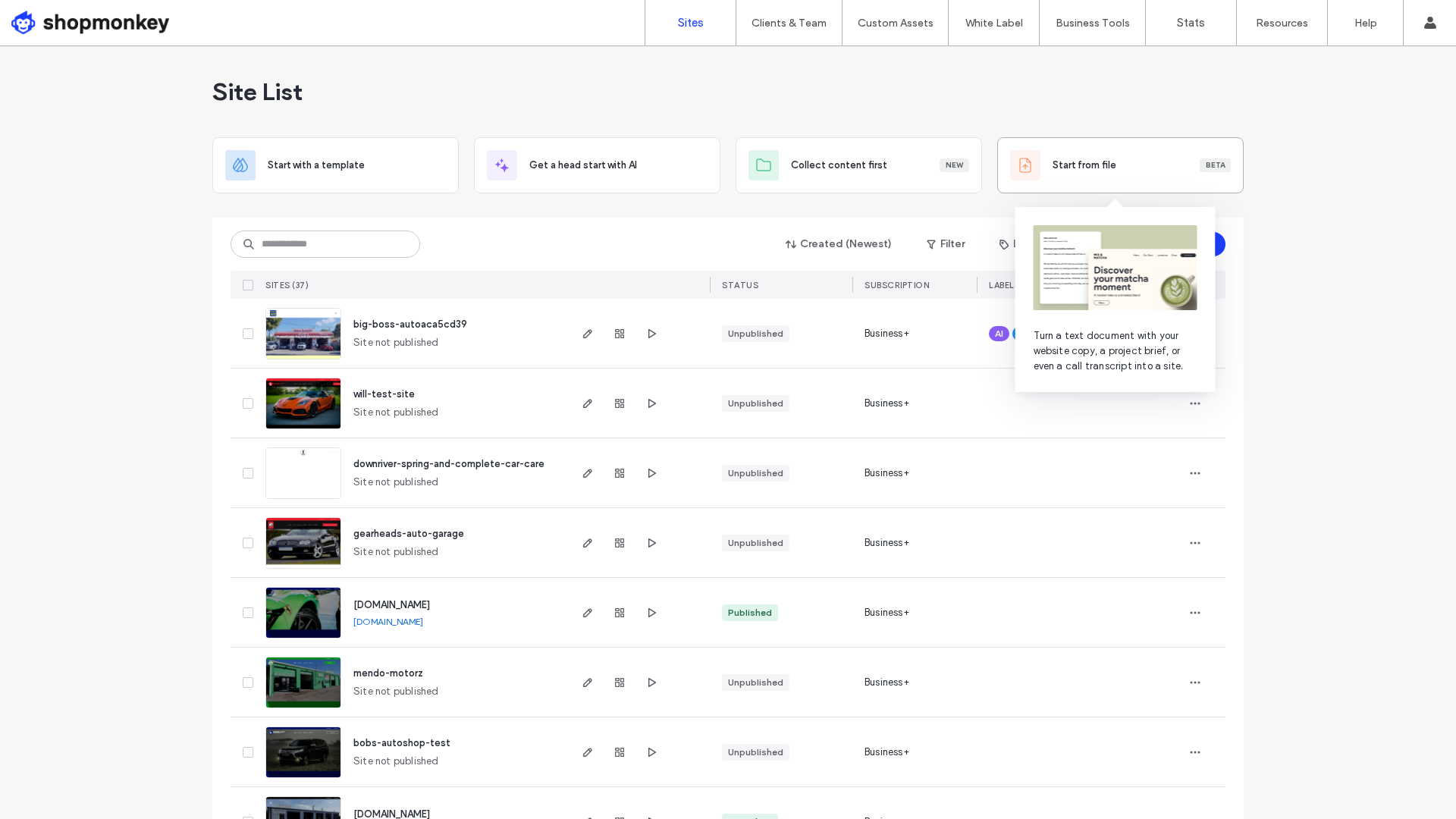
click at [1078, 175] on div "Start from file Beta" at bounding box center [1120, 165] width 221 height 30
